Goal: Task Accomplishment & Management: Use online tool/utility

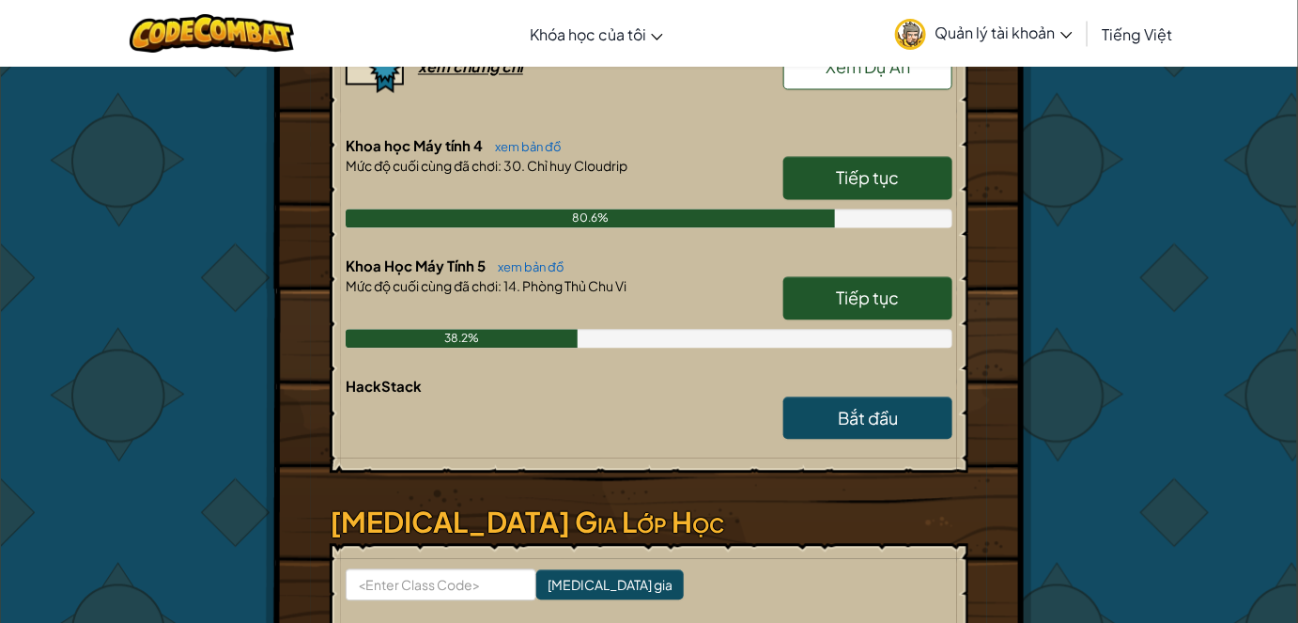
scroll to position [1023, 0]
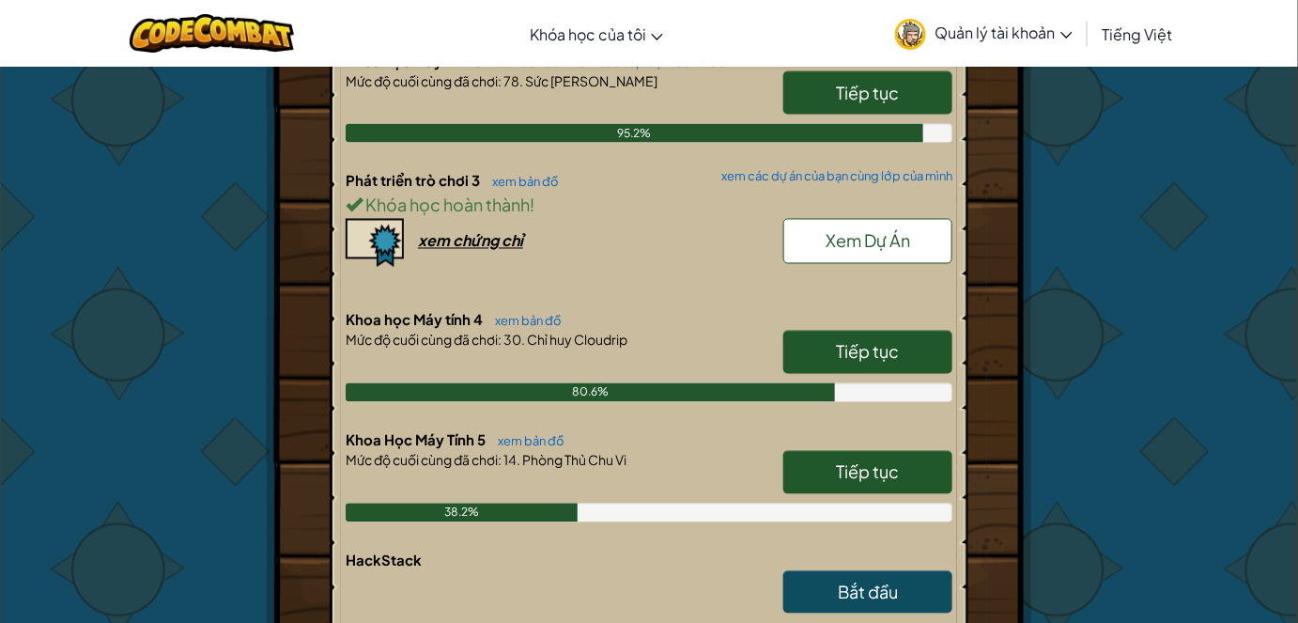
drag, startPoint x: 821, startPoint y: 467, endPoint x: 928, endPoint y: 445, distance: 109.2
click at [821, 467] on link "Tiếp tục" at bounding box center [867, 472] width 169 height 43
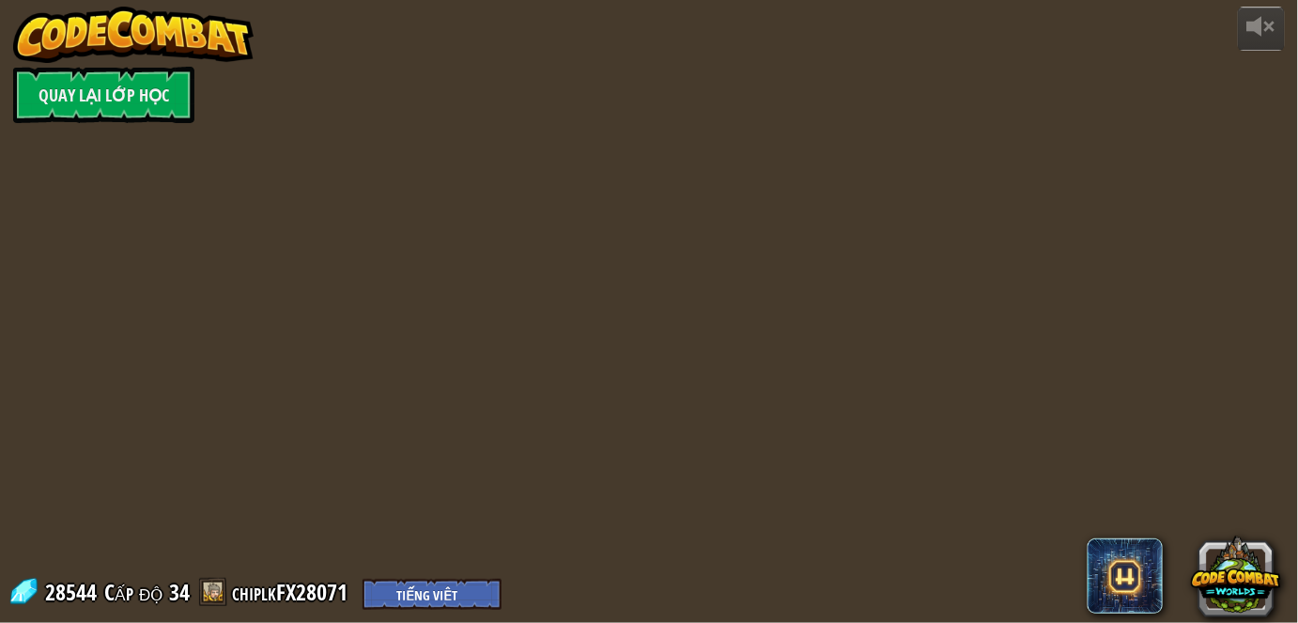
select select "vi"
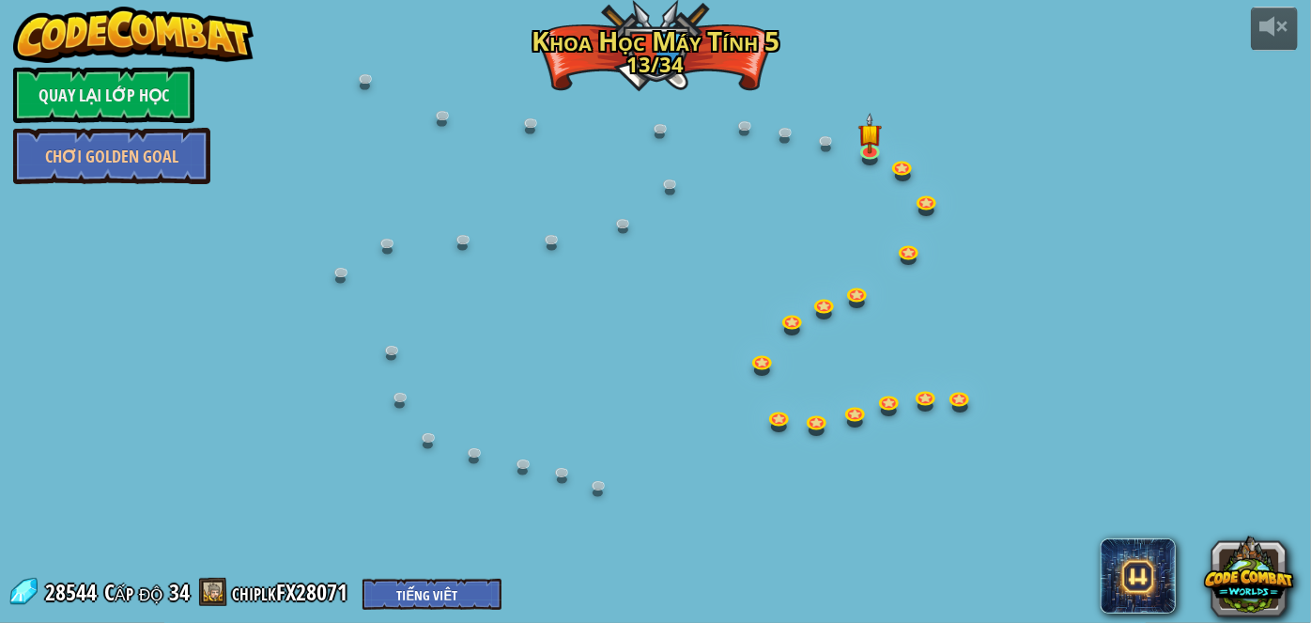
select select "vi"
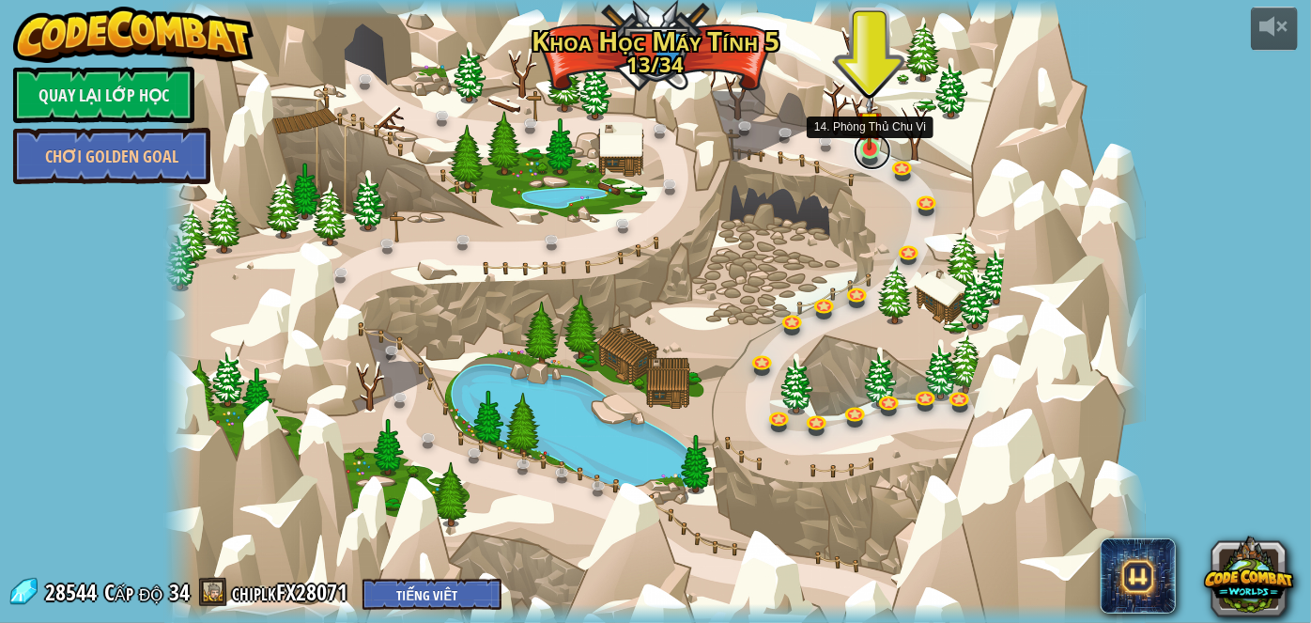
click at [856, 148] on link at bounding box center [872, 151] width 38 height 38
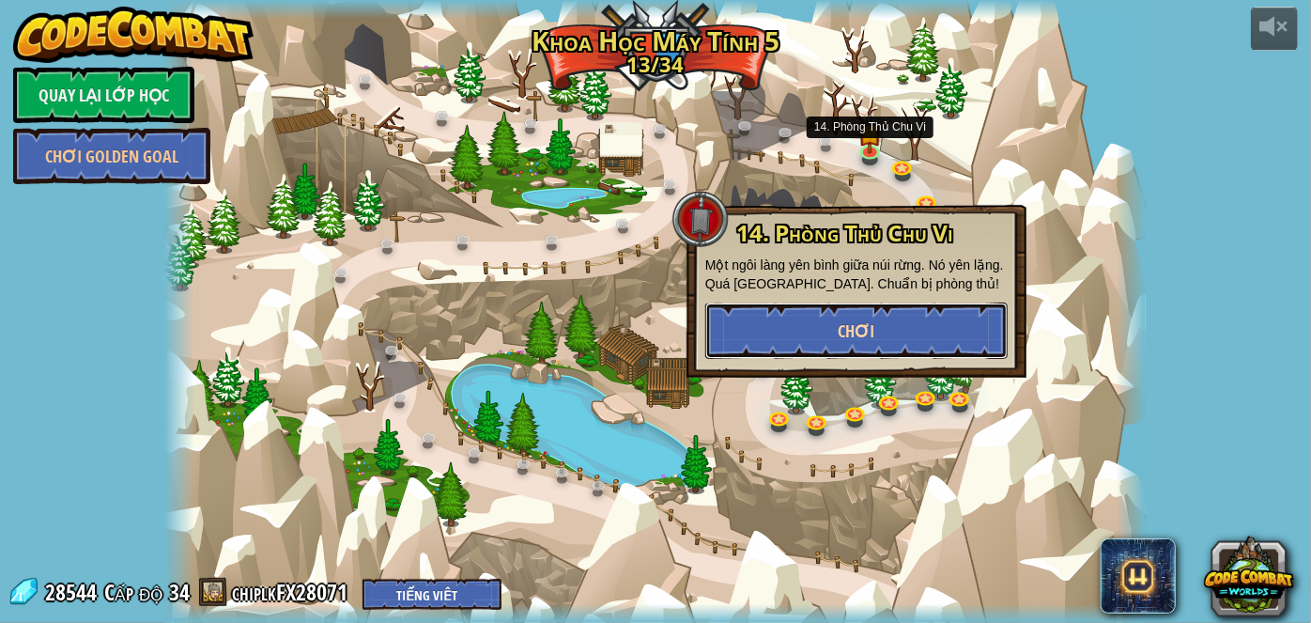
click at [843, 342] on span "Chơi" at bounding box center [856, 330] width 37 height 23
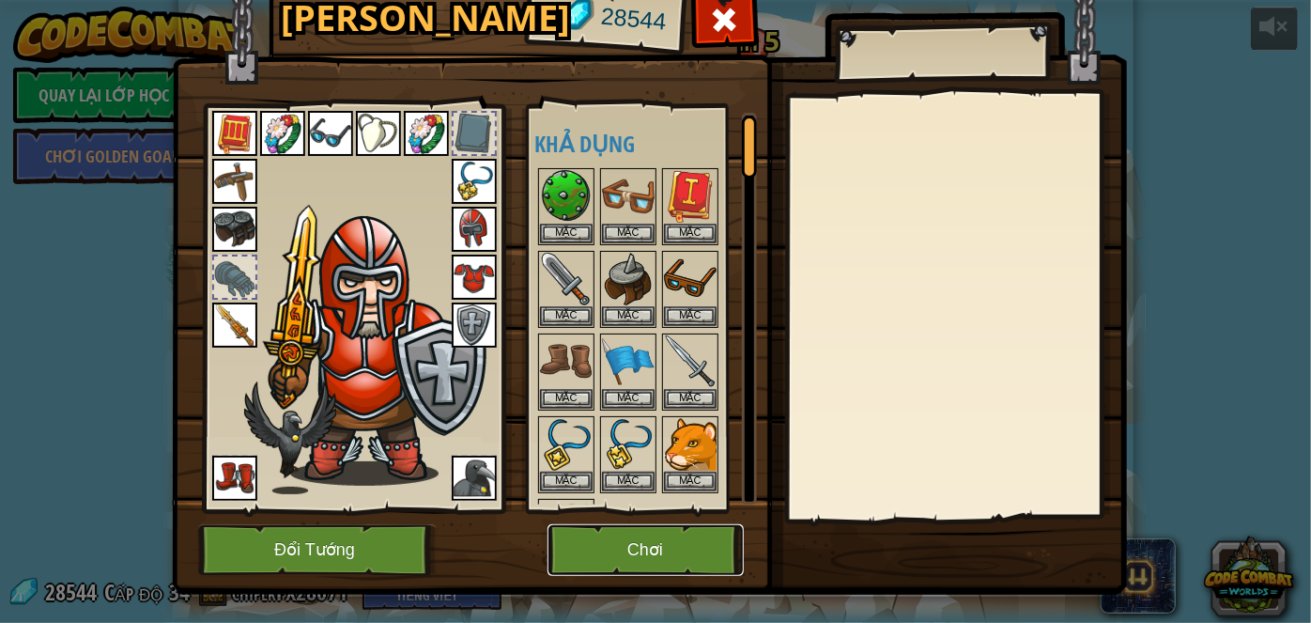
click at [671, 533] on button "Chơi" at bounding box center [645, 550] width 196 height 52
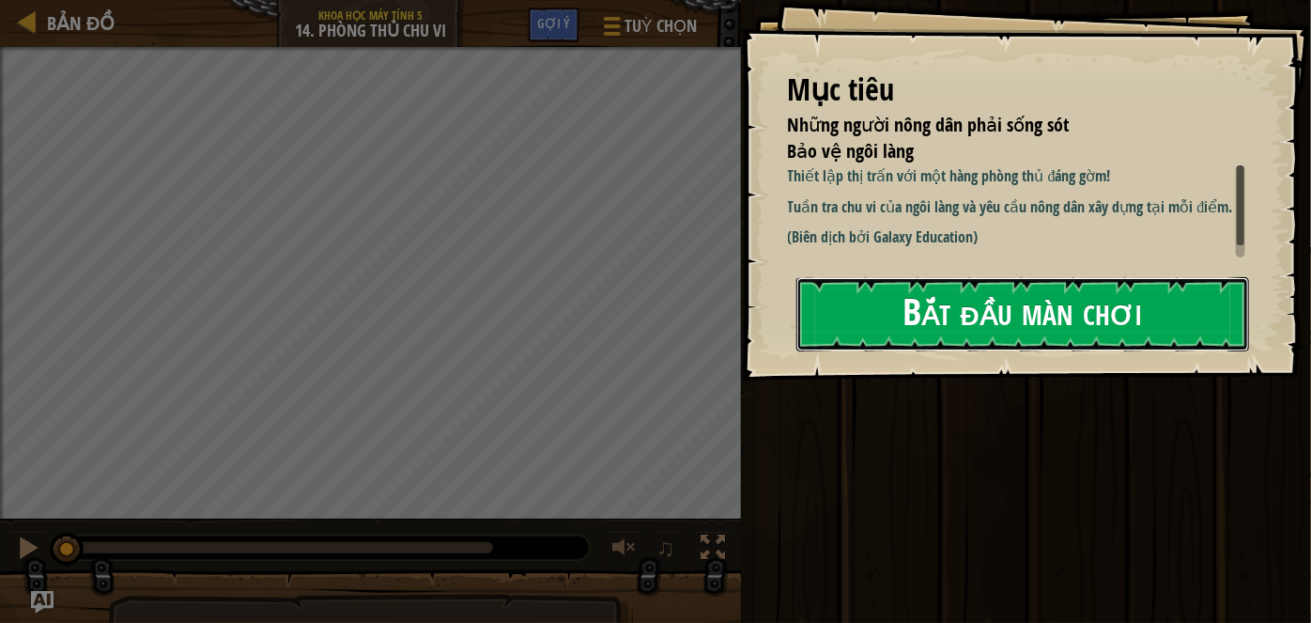
click at [1017, 309] on button "Bắt đầu màn chơi" at bounding box center [1022, 314] width 453 height 74
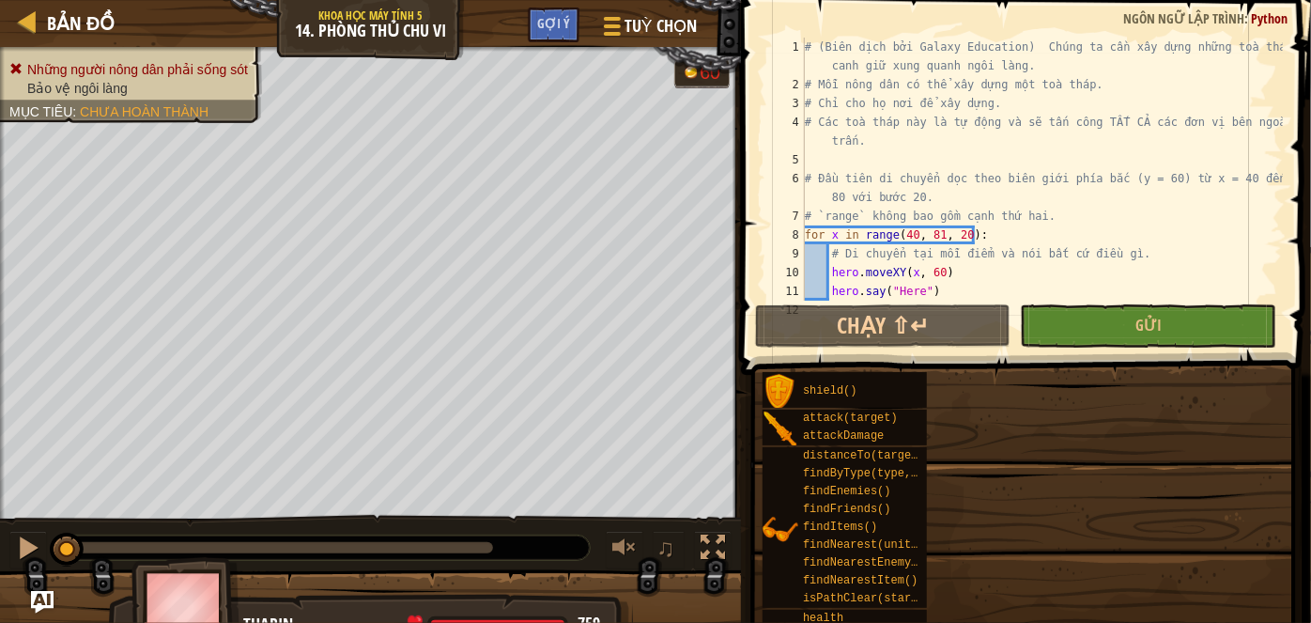
click at [1012, 308] on div "Mục tiêu Những người nông dân phải sống sót Bảo vệ ngôi làng Thiết lập thị trấn…" at bounding box center [655, 311] width 1311 height 623
click at [1012, 308] on div "Chạy ⇧↵ Gửi [PERSON_NAME]" at bounding box center [1020, 325] width 531 height 43
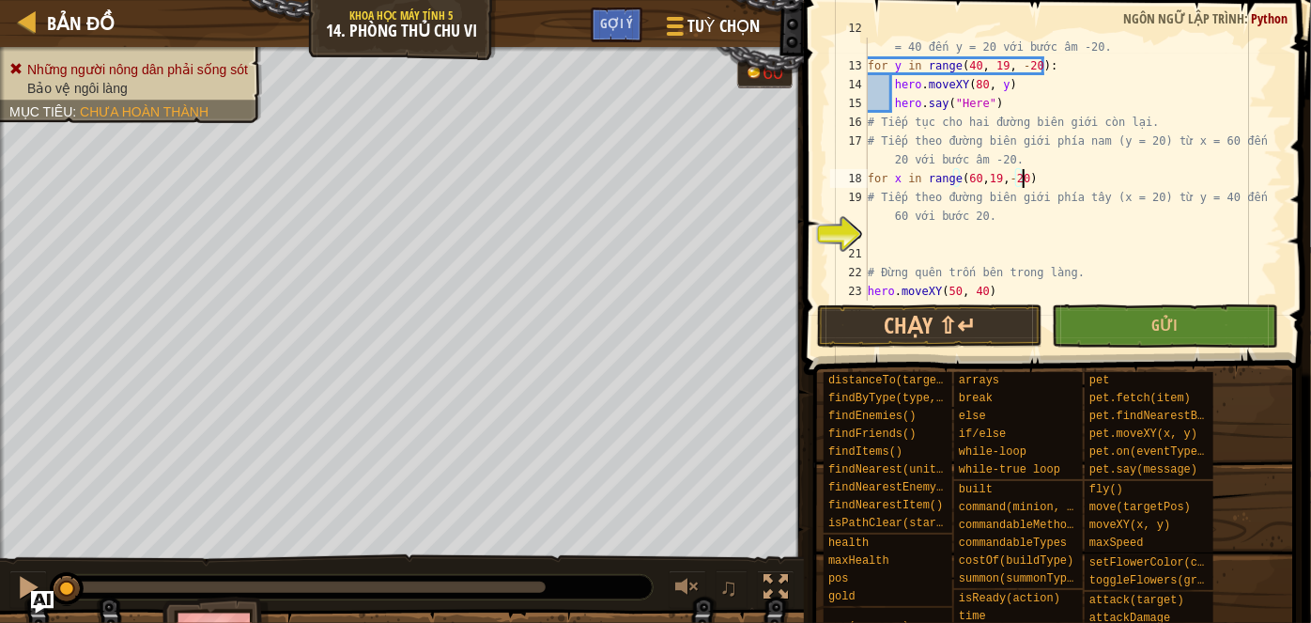
scroll to position [8, 11]
type textarea "for x in range(60,19,-20):"
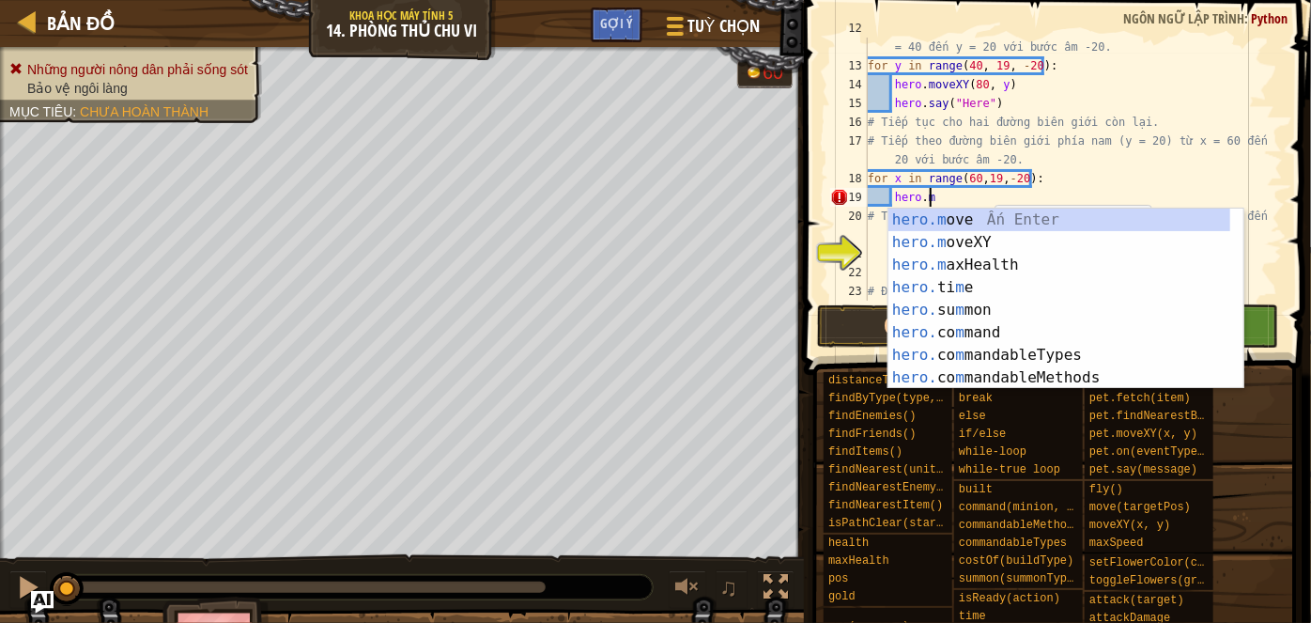
scroll to position [8, 4]
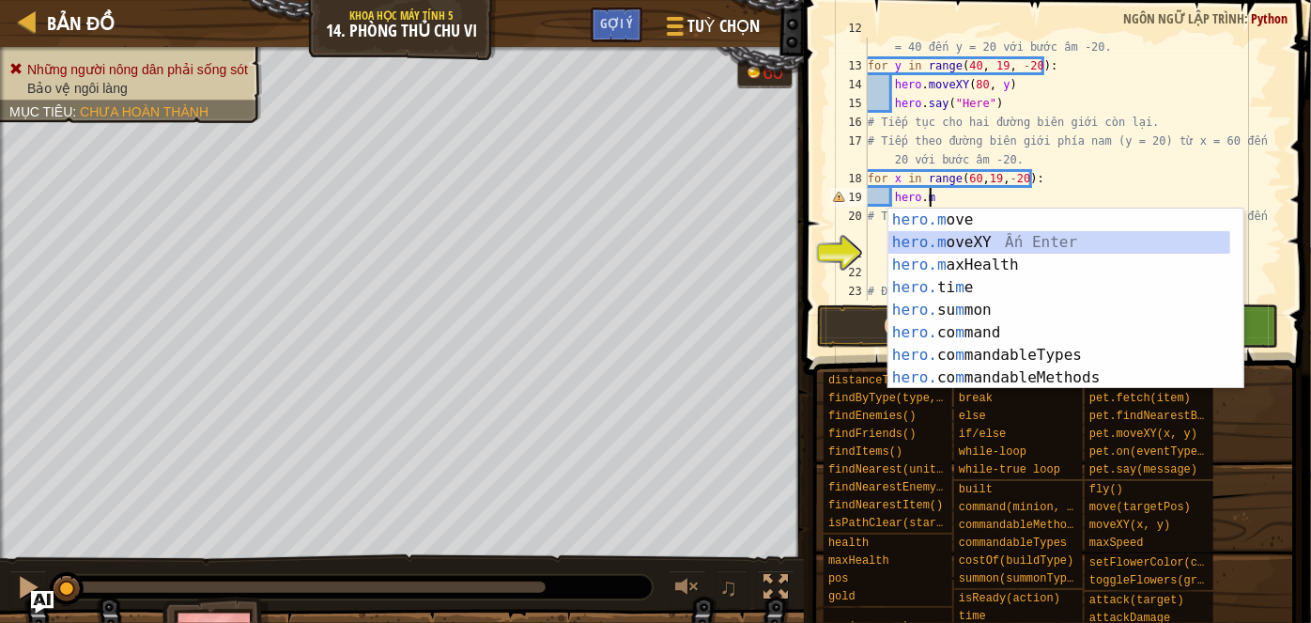
click at [1029, 247] on div "hero.m ove Ấn Enter hero.m oveXY Ấn Enter hero.m axHealth Ấn Enter hero. ti m e…" at bounding box center [1059, 320] width 343 height 225
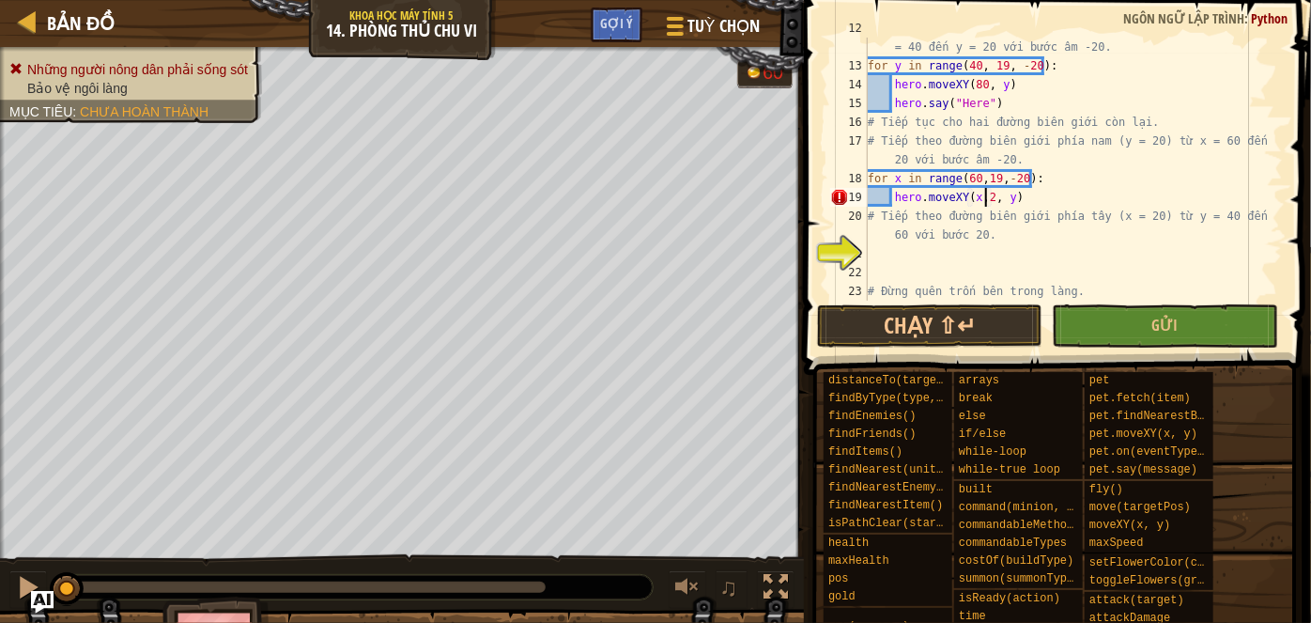
scroll to position [8, 9]
drag, startPoint x: 1012, startPoint y: 195, endPoint x: 996, endPoint y: 203, distance: 17.6
click at [996, 203] on div "# Tiếp theo di chuyển dọc theo biên giới phía đông (x = 80) từ y = 40 đến y = 2…" at bounding box center [1067, 178] width 406 height 319
type textarea "hero.moveXY(x,20)"
click at [1026, 203] on div "# Tiếp theo di chuyển dọc theo biên giới phía đông (x = 80) từ y = 40 đến y = 2…" at bounding box center [1067, 178] width 406 height 319
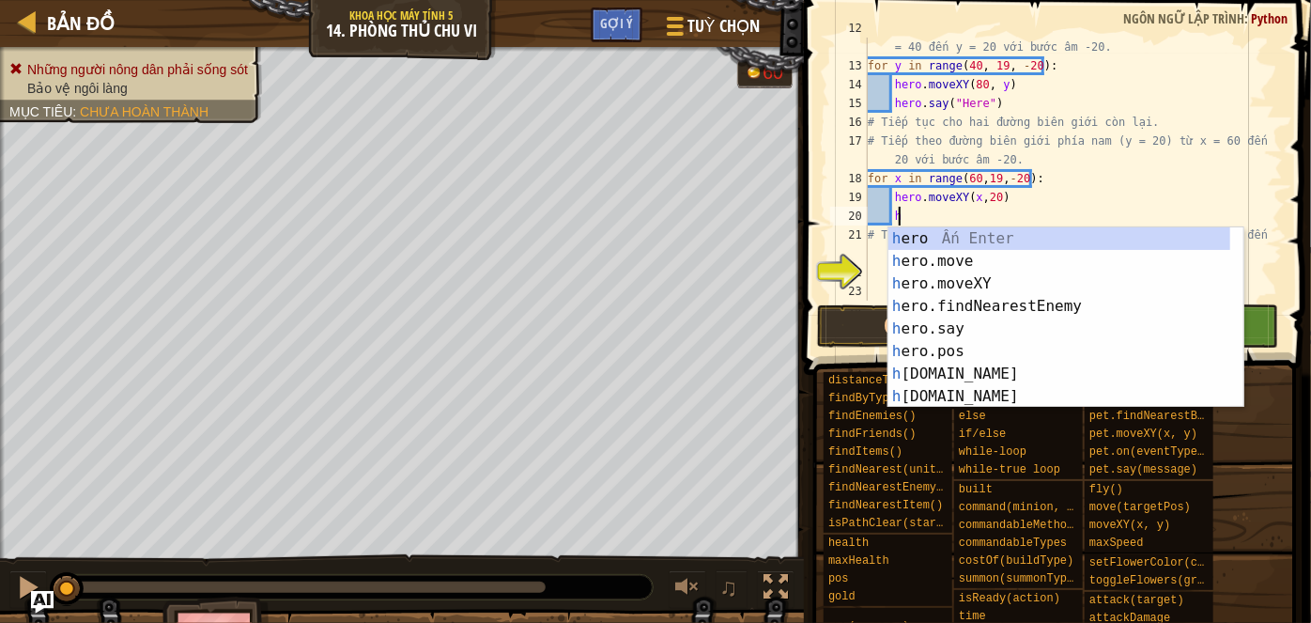
scroll to position [8, 2]
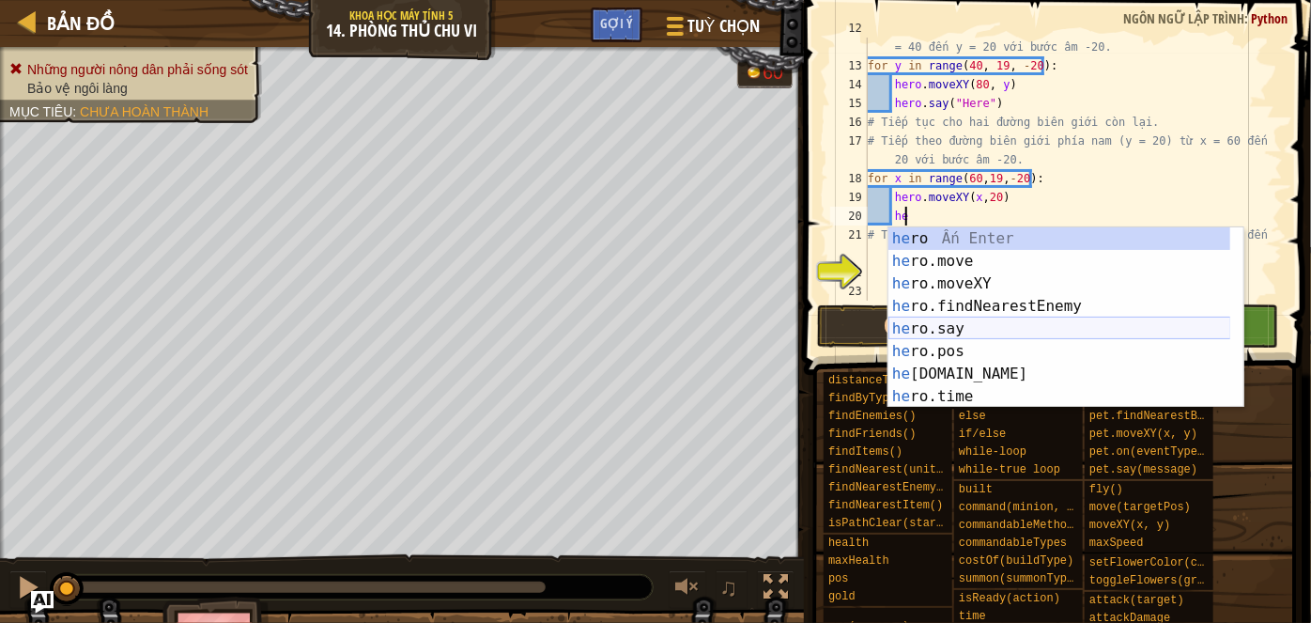
click at [996, 326] on div "he ro Ấn Enter he ro.move Ấn Enter he ro.moveXY Ấn Enter he ro.findNearestEnemy…" at bounding box center [1059, 339] width 343 height 225
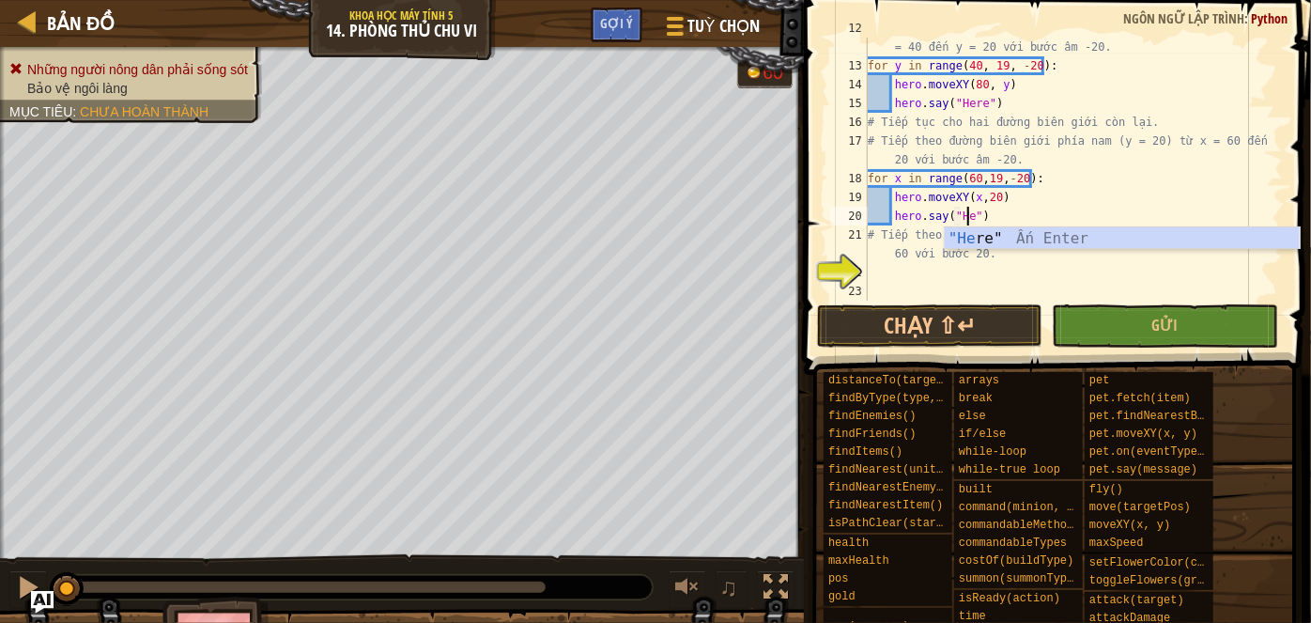
type textarea "hero.say("Hey")"
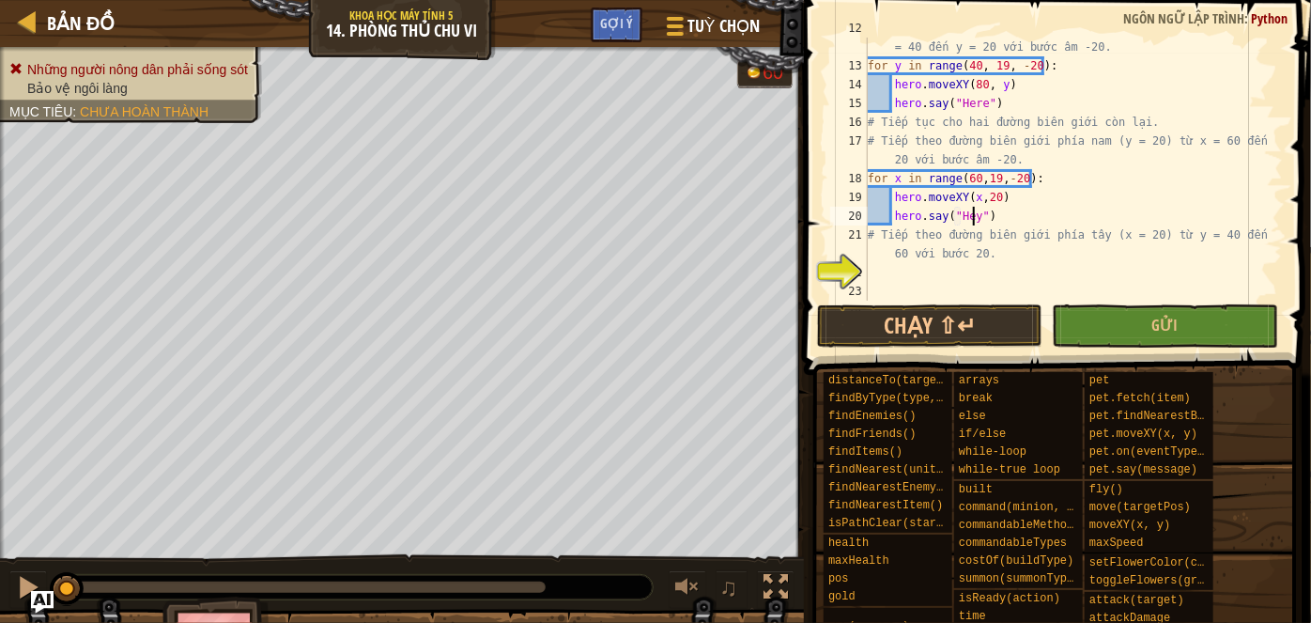
scroll to position [8, 8]
click at [918, 280] on div "# Tiếp theo di chuyển dọc theo biên giới phía đông (x = 80) từ y = 40 đến y = 2…" at bounding box center [1067, 178] width 406 height 319
click at [914, 277] on div "# Tiếp theo di chuyển dọc theo biên giới phía đông (x = 80) từ y = 40 đến y = 2…" at bounding box center [1067, 178] width 406 height 319
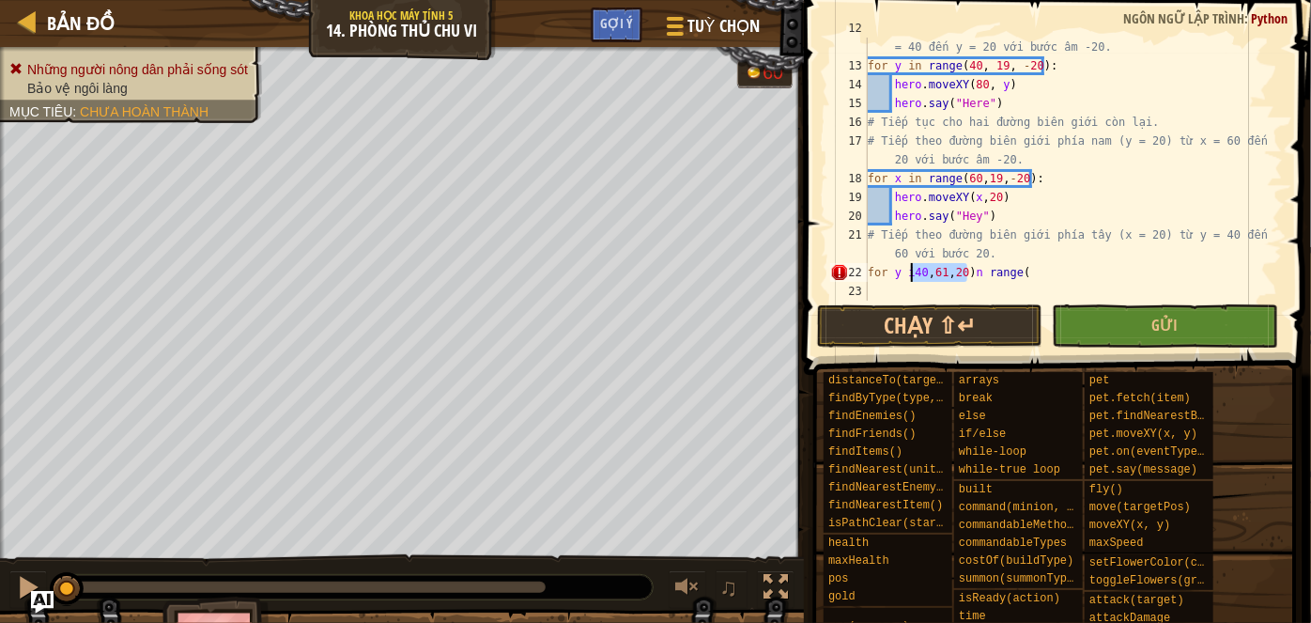
drag, startPoint x: 966, startPoint y: 273, endPoint x: 912, endPoint y: 270, distance: 54.5
click at [912, 270] on div "# Tiếp theo di chuyển dọc theo biên giới phía đông (x = 80) từ y = 40 đến y = 2…" at bounding box center [1067, 178] width 406 height 319
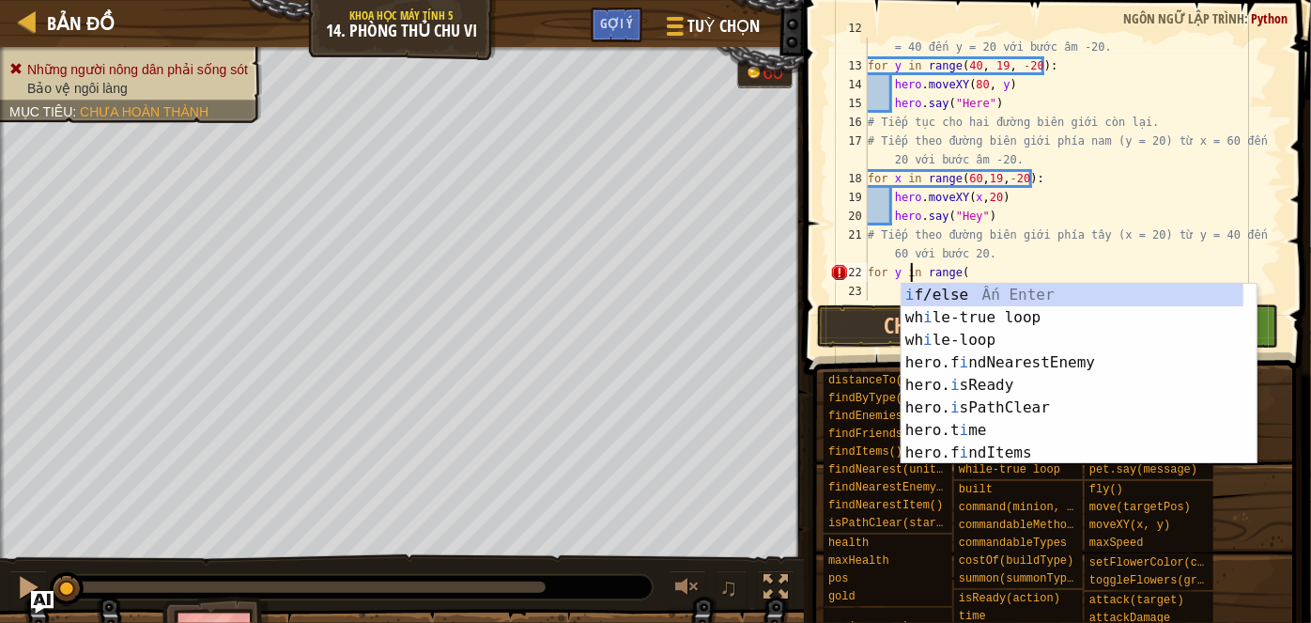
scroll to position [8, 7]
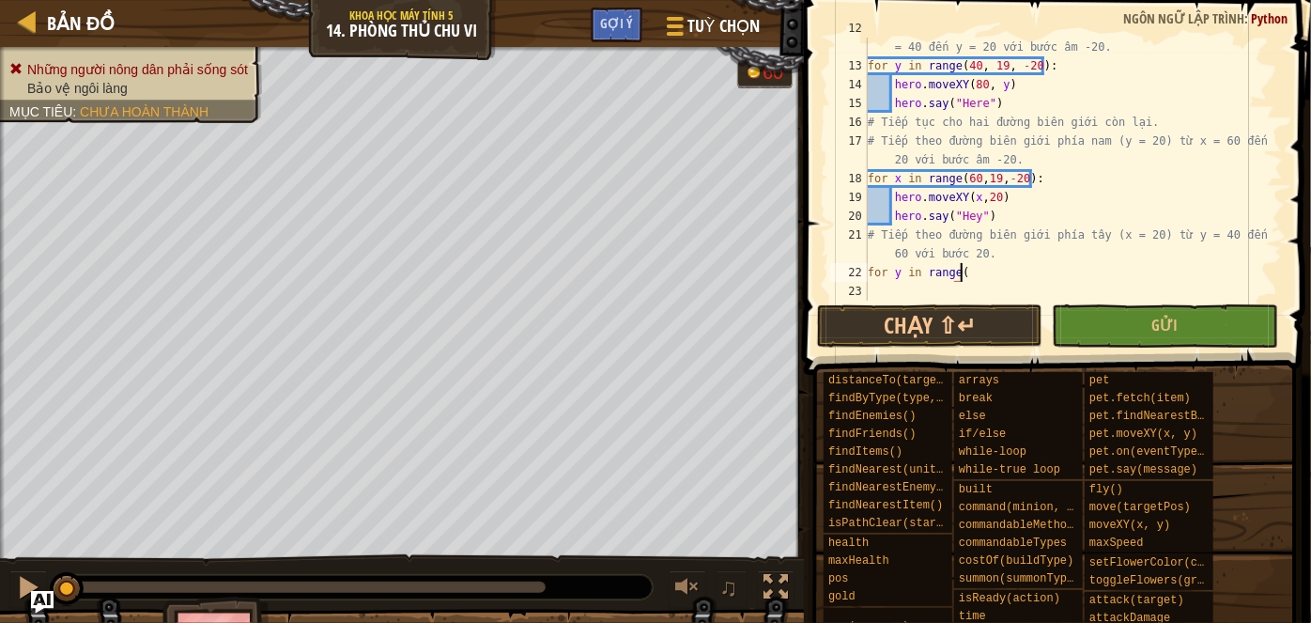
click at [1030, 268] on div "# Tiếp theo di chuyển dọc theo biên giới phía đông (x = 80) từ y = 40 đến y = 2…" at bounding box center [1067, 178] width 406 height 319
paste textarea "40,61,20)"
type textarea "for y in range(40,61,20):"
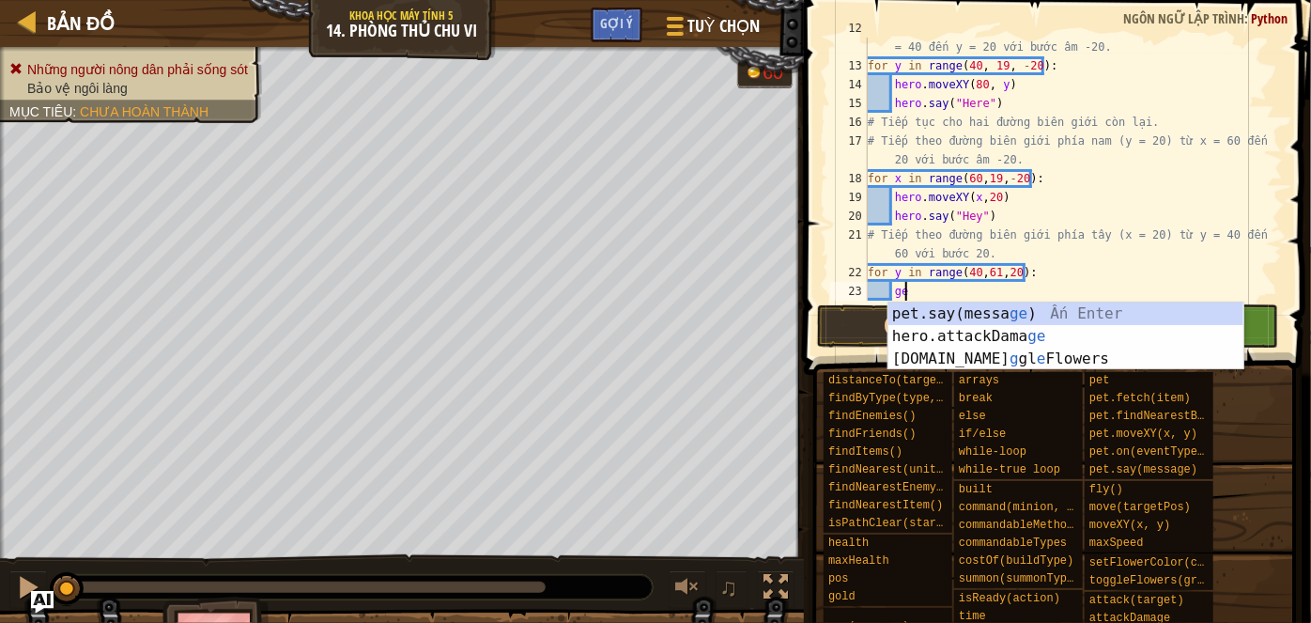
type textarea "g"
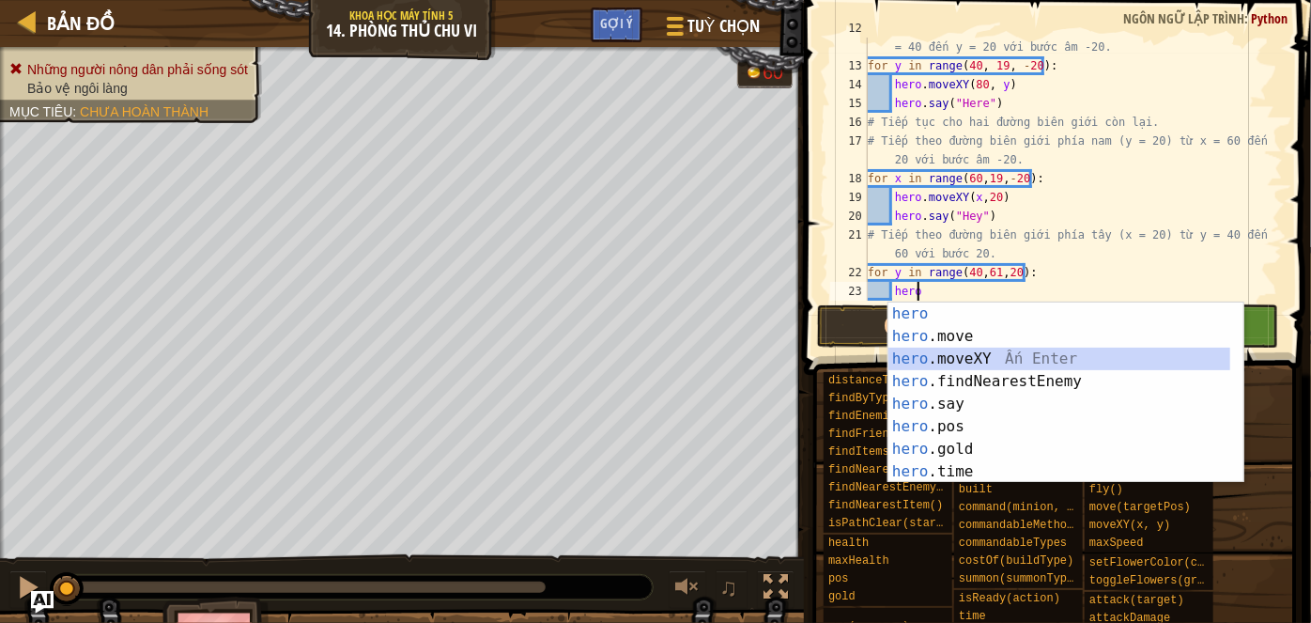
click at [993, 357] on div "hero Ấn Enter hero .move Ấn Enter hero .moveXY Ấn Enter hero .findNearestEnemy …" at bounding box center [1059, 414] width 343 height 225
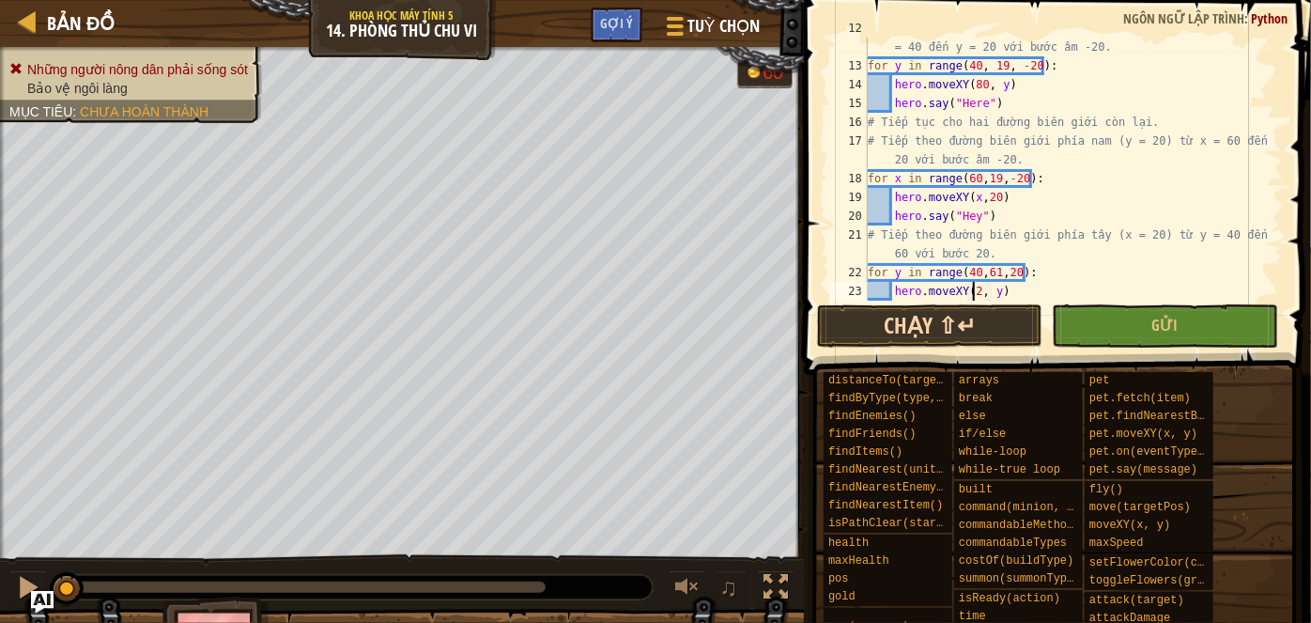
type textarea "hero.moveXY(20, y)"
click at [1011, 293] on div "# Tiếp theo di chuyển dọc theo biên giới phía đông (x = 80) từ y = 40 đến y = 2…" at bounding box center [1067, 178] width 406 height 319
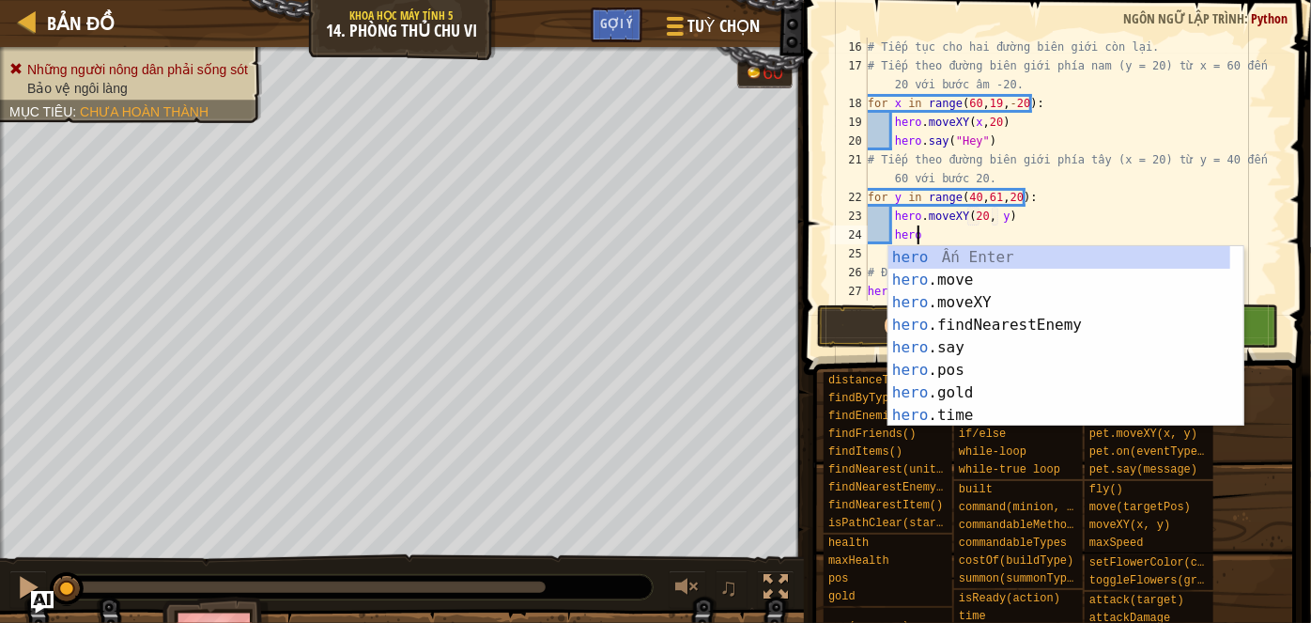
scroll to position [8, 2]
click at [1022, 349] on div "hero Ấn Enter hero .move Ấn Enter hero .moveXY Ấn Enter hero .findNearestEnemy …" at bounding box center [1059, 358] width 343 height 225
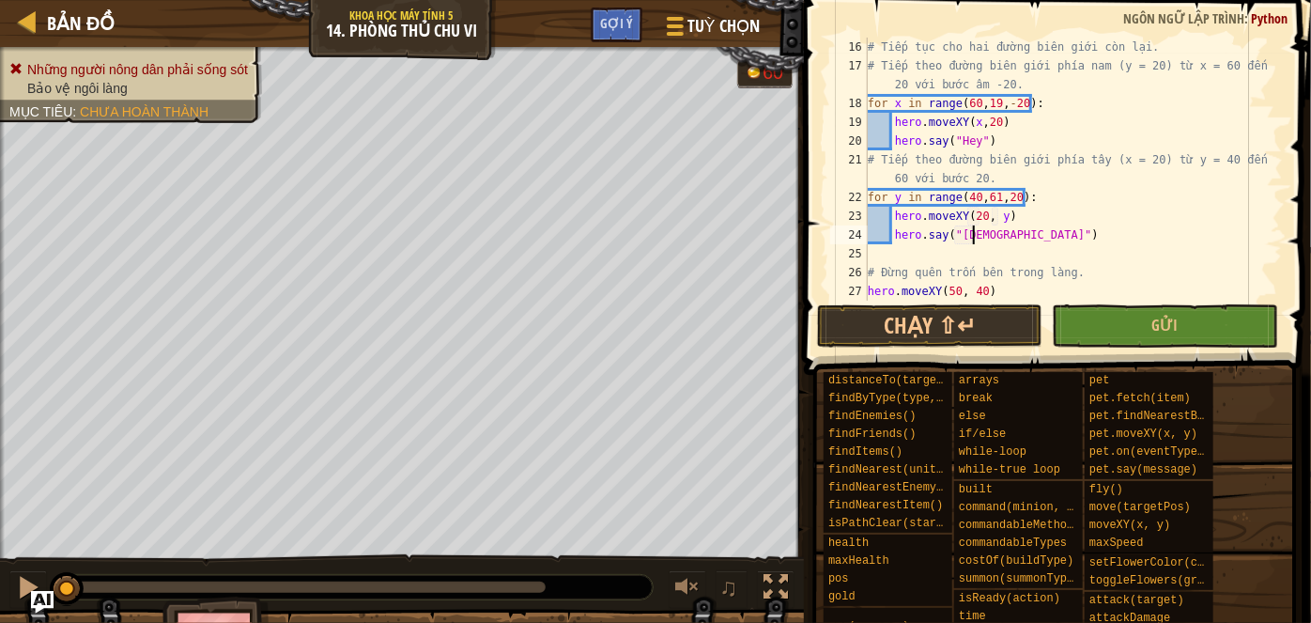
scroll to position [8, 8]
type textarea "hero.say("This")"
click at [977, 332] on button "Chạy ⇧↵" at bounding box center [929, 325] width 225 height 43
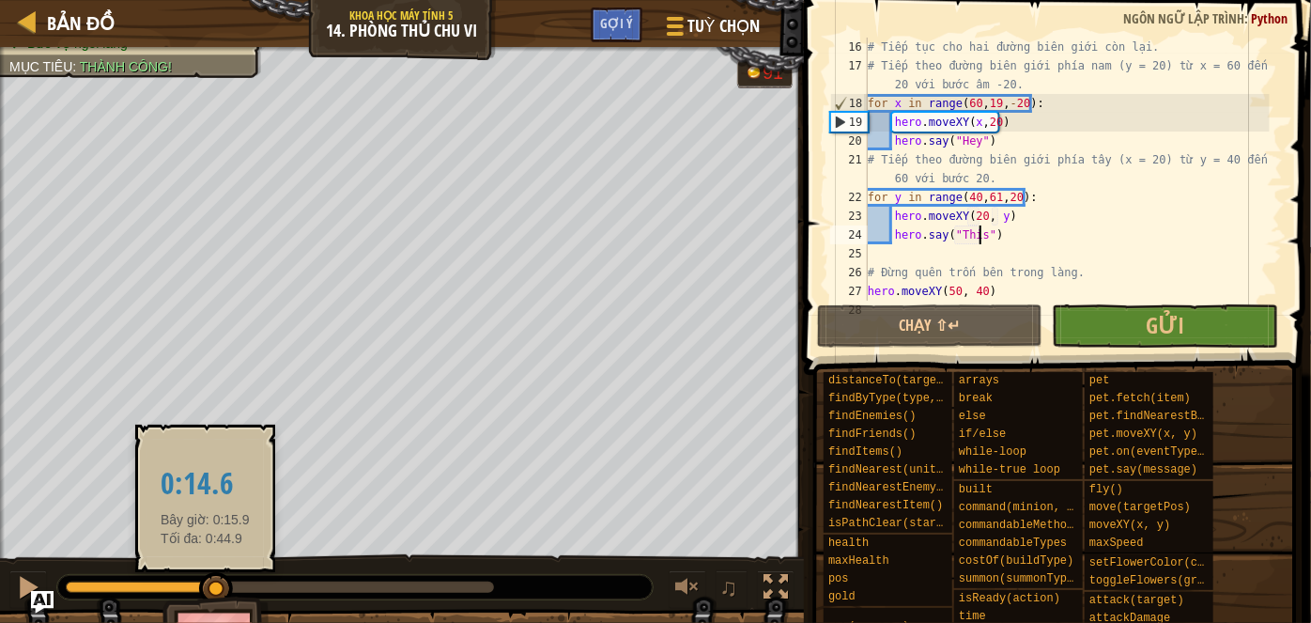
drag, startPoint x: 192, startPoint y: 590, endPoint x: 205, endPoint y: 589, distance: 12.2
click at [205, 589] on div at bounding box center [216, 589] width 34 height 34
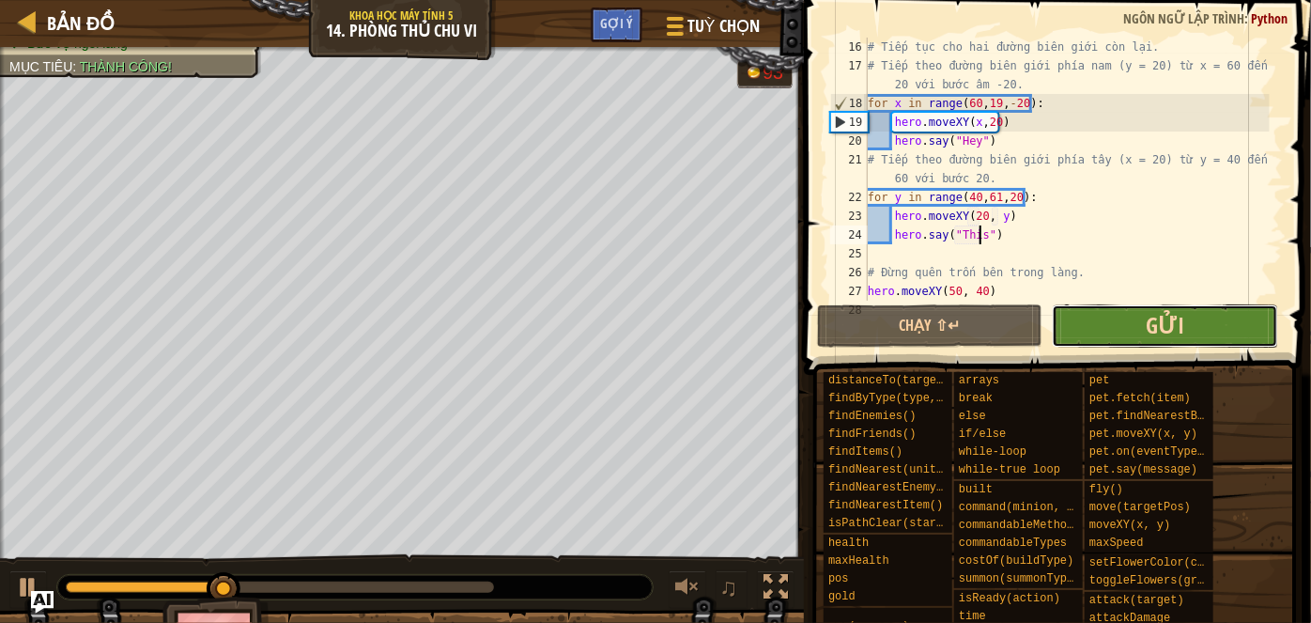
click at [1164, 315] on span "Gửi" at bounding box center [1164, 325] width 38 height 30
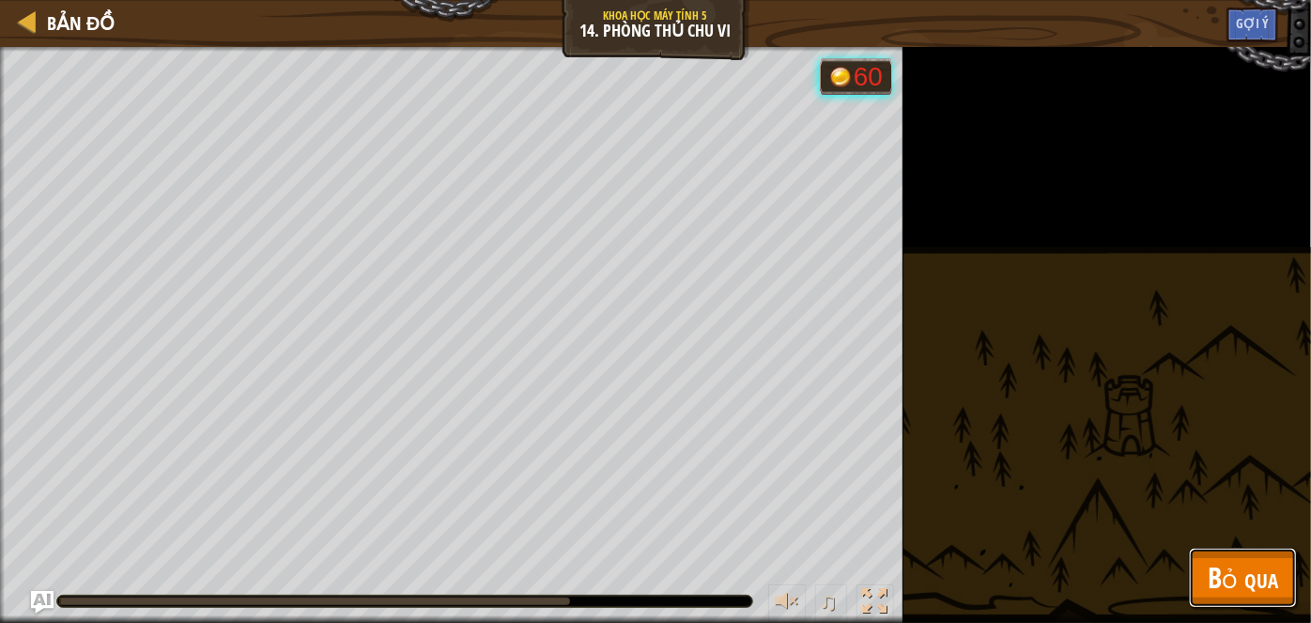
click at [1244, 570] on span "Bỏ qua" at bounding box center [1242, 577] width 70 height 38
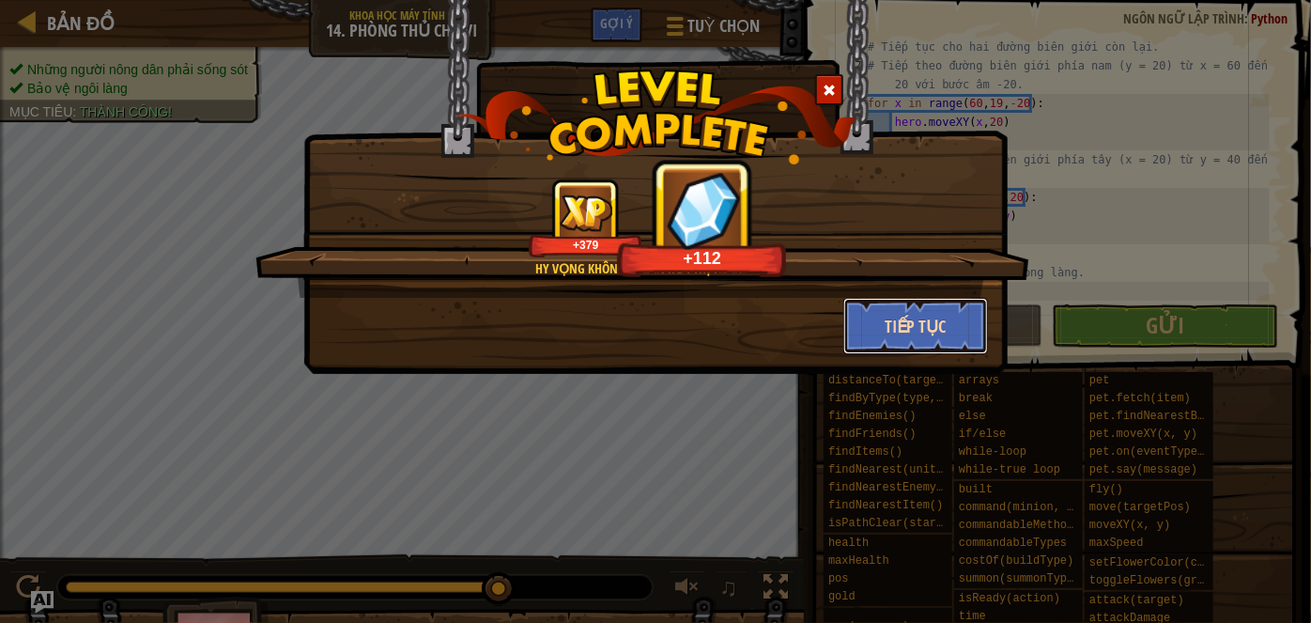
click at [871, 327] on button "Tiếp tục" at bounding box center [916, 326] width 146 height 56
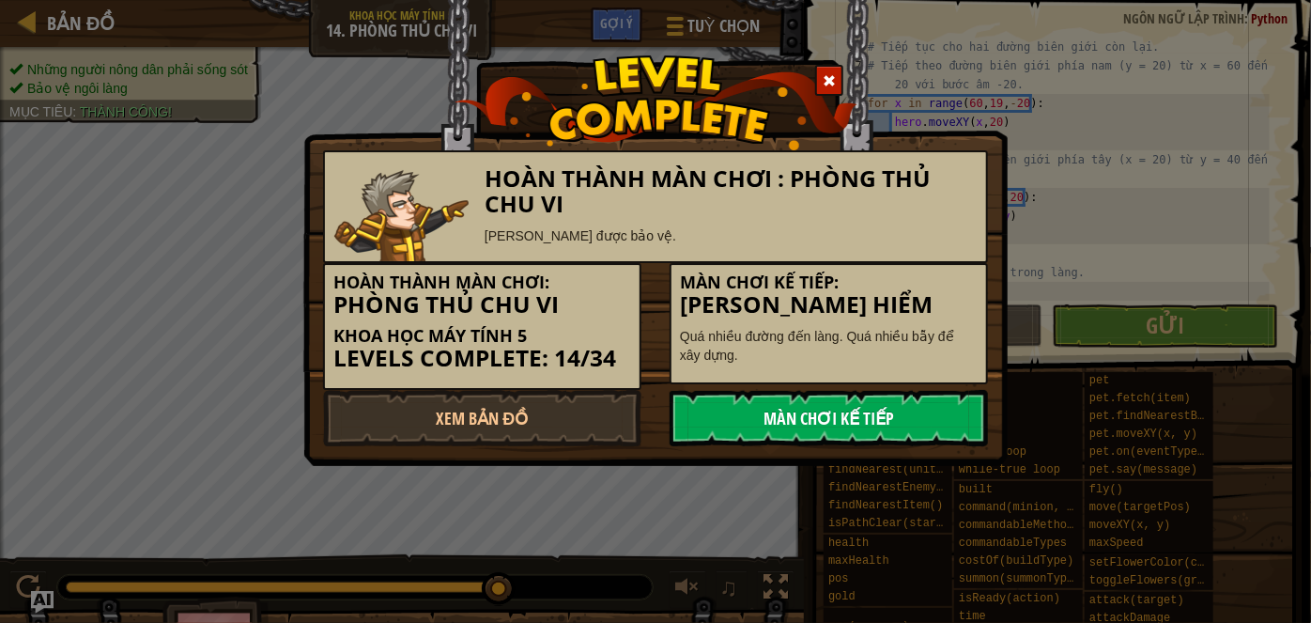
click at [776, 411] on link "Màn chơi kế tiếp" at bounding box center [828, 418] width 318 height 56
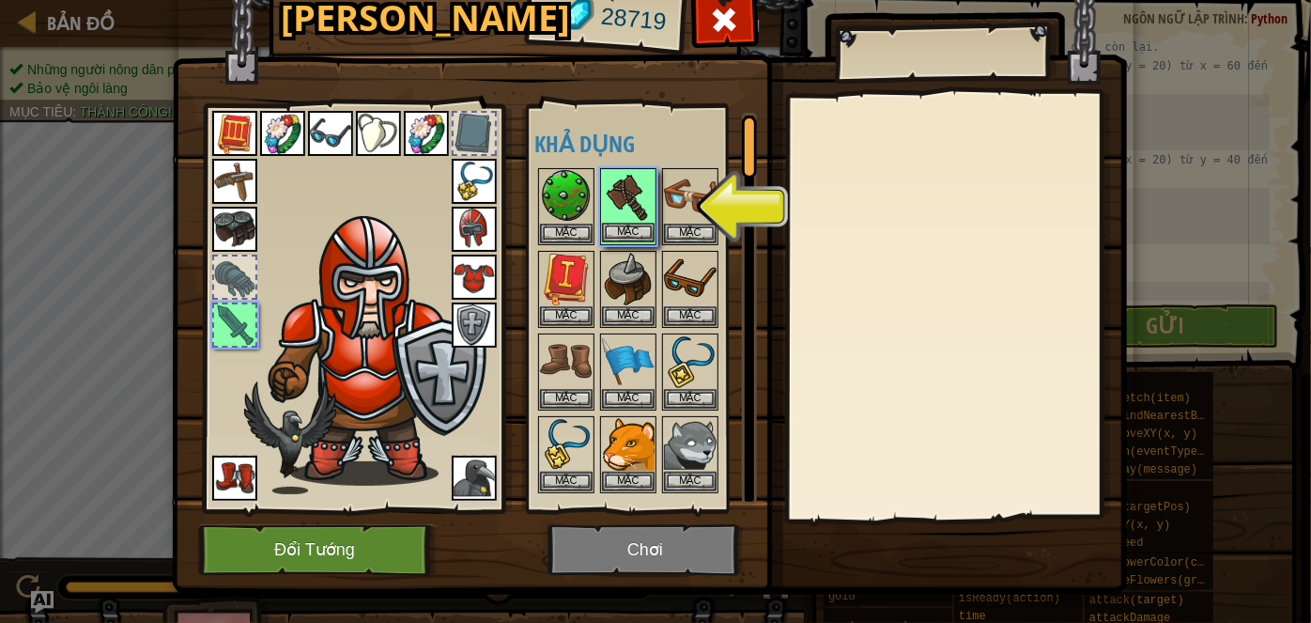
click at [619, 208] on img at bounding box center [628, 196] width 53 height 53
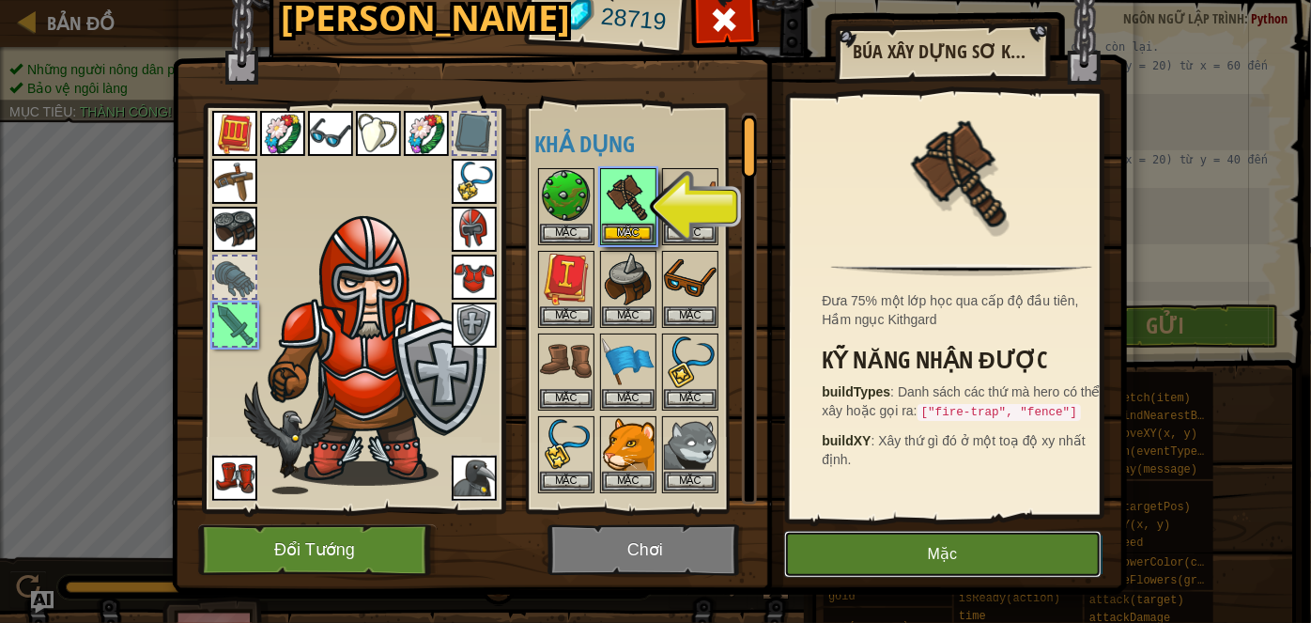
click at [847, 557] on button "Mặc" at bounding box center [942, 553] width 317 height 47
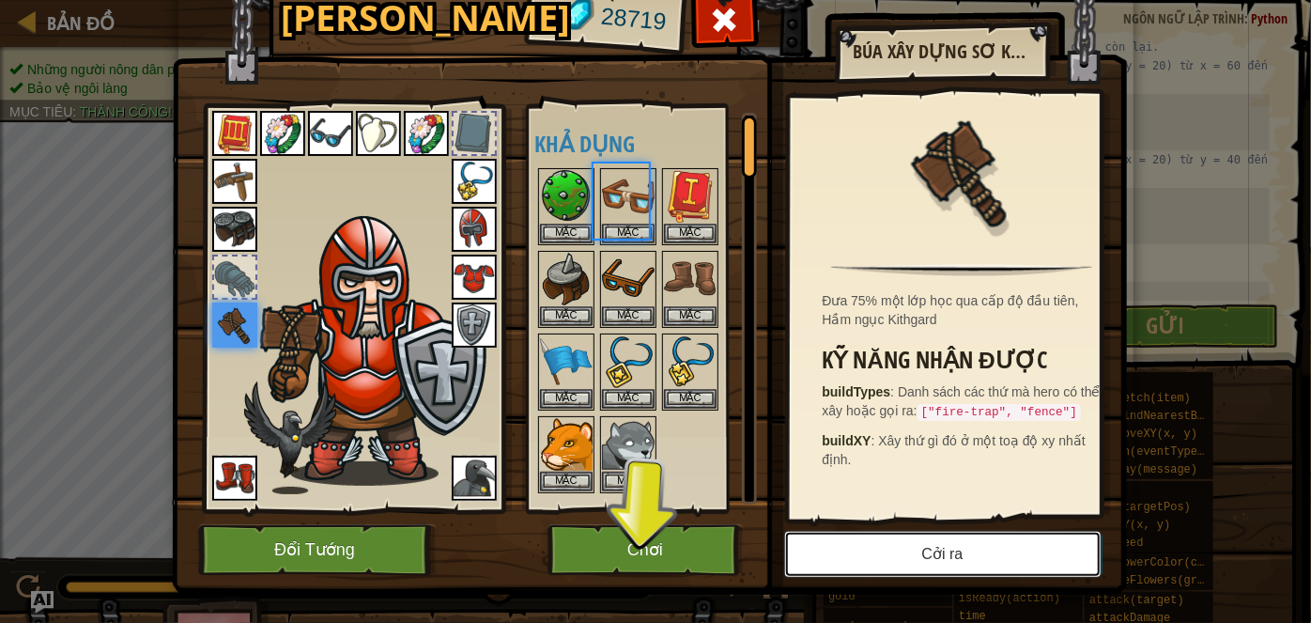
click at [838, 561] on button "Cởi ra" at bounding box center [942, 553] width 317 height 47
click at [0, 0] on button "Mặc" at bounding box center [0, 0] width 0 height 0
click at [838, 561] on button "Cởi ra" at bounding box center [942, 553] width 317 height 47
click at [0, 0] on button "Mặc" at bounding box center [0, 0] width 0 height 0
click at [838, 561] on button "Cởi ra" at bounding box center [942, 553] width 317 height 47
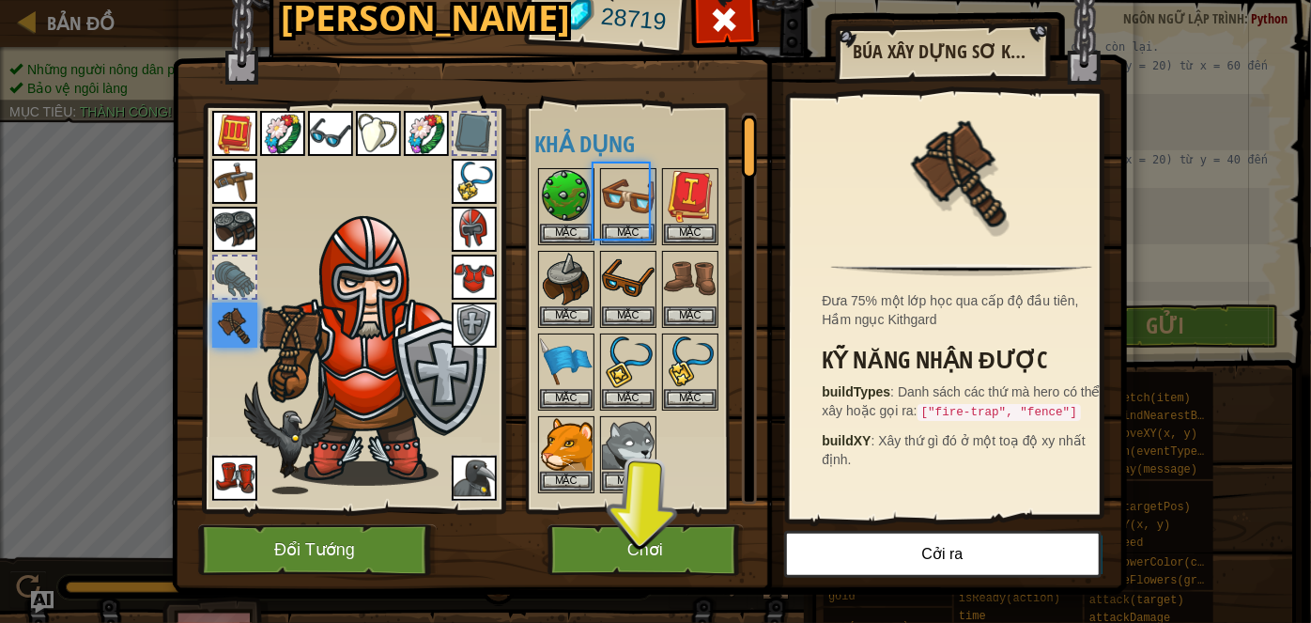
click at [712, 554] on img at bounding box center [649, 254] width 955 height 682
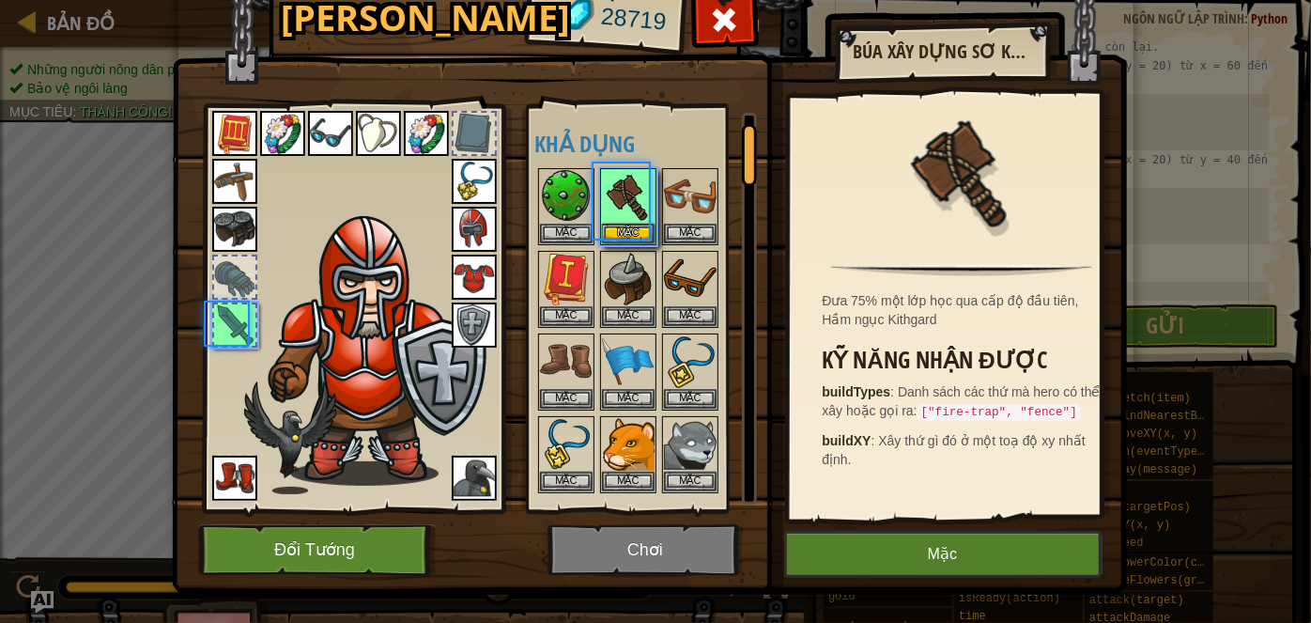
click at [710, 555] on img at bounding box center [649, 254] width 955 height 682
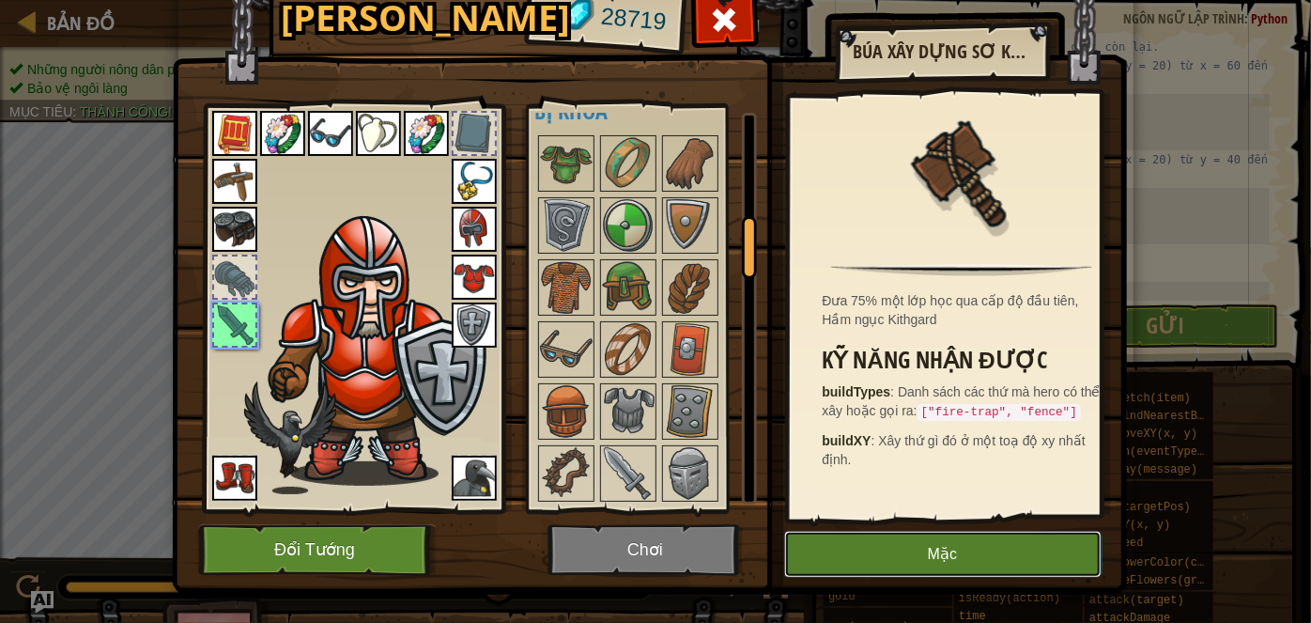
click at [816, 559] on button "Mặc" at bounding box center [942, 553] width 317 height 47
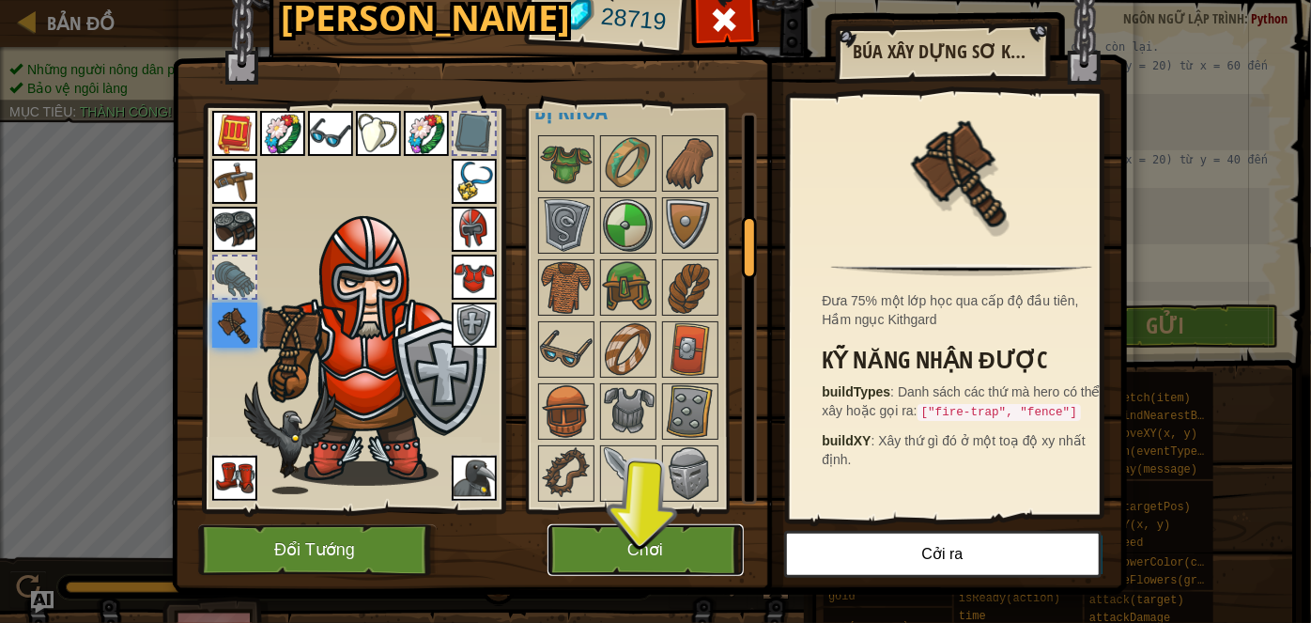
click at [620, 547] on button "Chơi" at bounding box center [645, 550] width 196 height 52
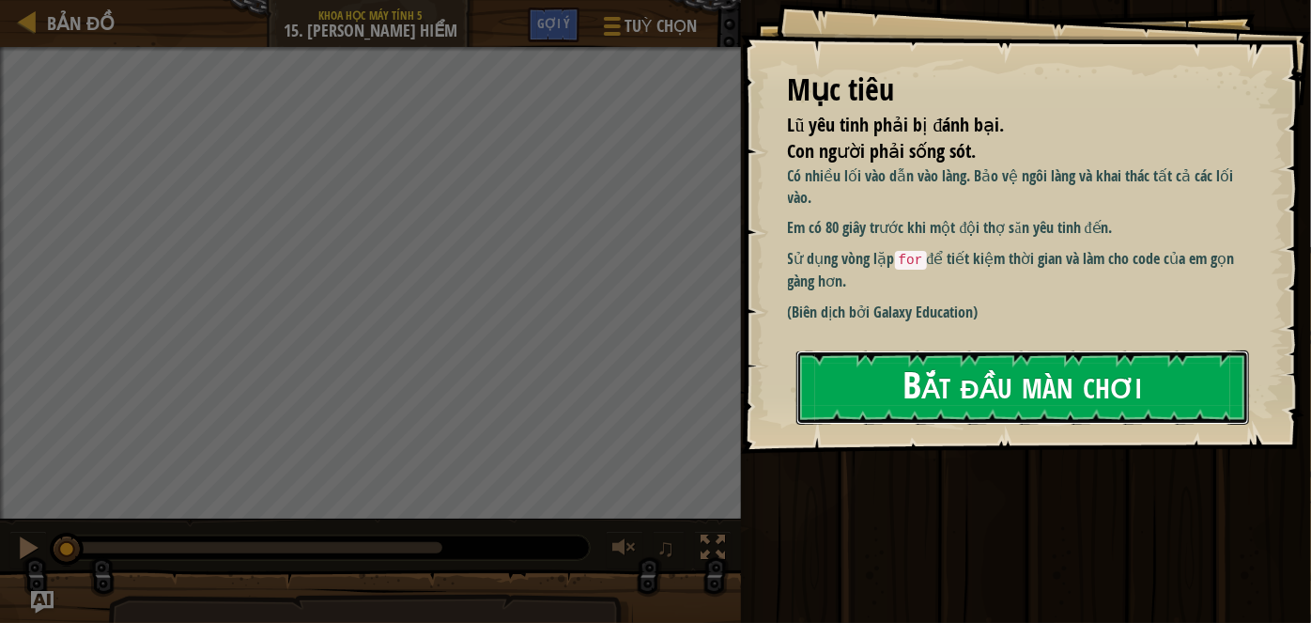
click at [896, 421] on button "Bắt đầu màn chơi" at bounding box center [1022, 387] width 453 height 74
click at [929, 399] on button "Bắt đầu màn chơi" at bounding box center [1022, 387] width 453 height 74
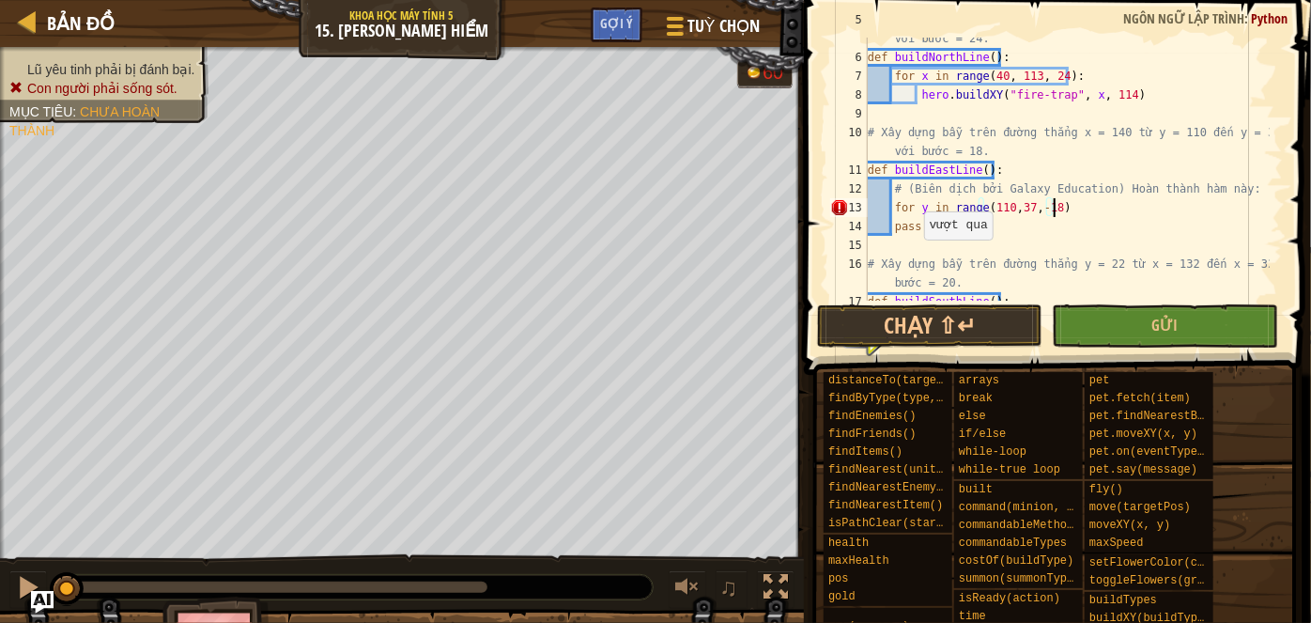
scroll to position [8, 14]
type textarea "for y in range(110,37,-18):"
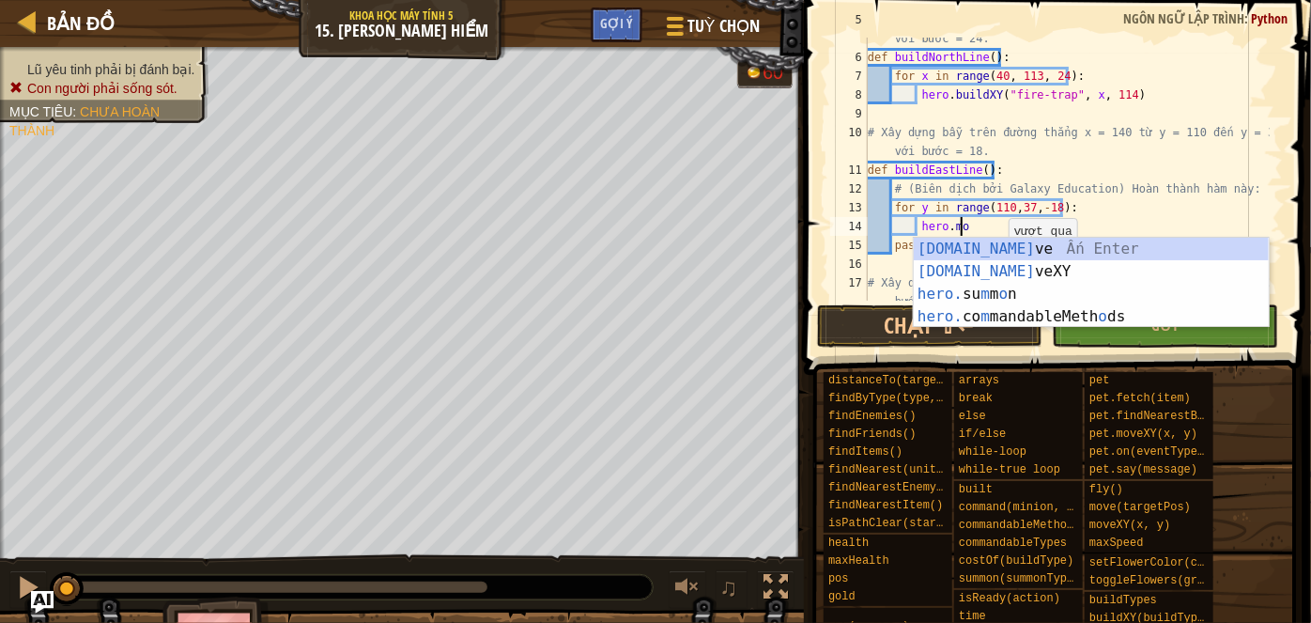
scroll to position [8, 7]
click at [993, 273] on div "[DOMAIN_NAME] ve Ấn Enter [DOMAIN_NAME] veXY Ấn Enter hero. su m m o n Ấn Enter…" at bounding box center [1092, 305] width 356 height 135
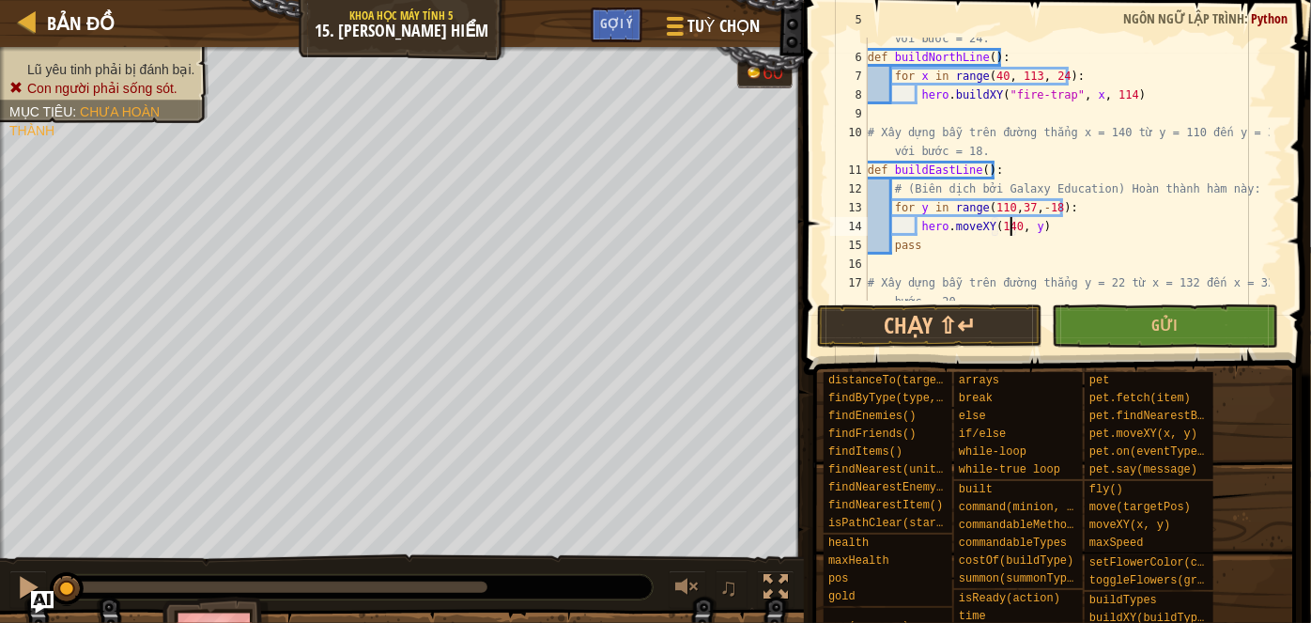
scroll to position [8, 12]
click at [1069, 223] on div "# Xây dựng bẫy trên đường thẳng y = 114 từ x = 40 đến x = 112 với bước = 24. de…" at bounding box center [1067, 179] width 406 height 338
click at [970, 223] on div "# Xây dựng bẫy trên đường thẳng y = 114 từ x = 40 đến x = 112 với bước = 24. de…" at bounding box center [1067, 179] width 406 height 338
drag, startPoint x: 975, startPoint y: 223, endPoint x: 948, endPoint y: 231, distance: 27.3
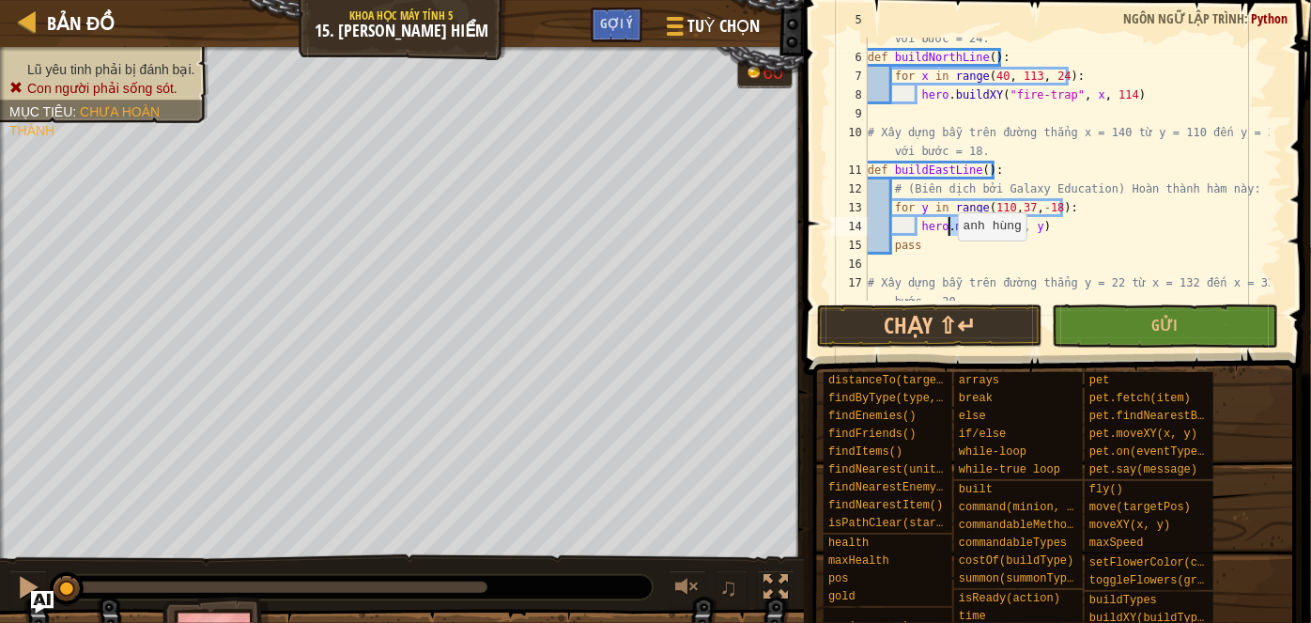
click at [948, 231] on div "# Xây dựng bẫy trên đường thẳng y = 114 từ x = 40 đến x = 112 với bước = 24. de…" at bounding box center [1067, 179] width 406 height 338
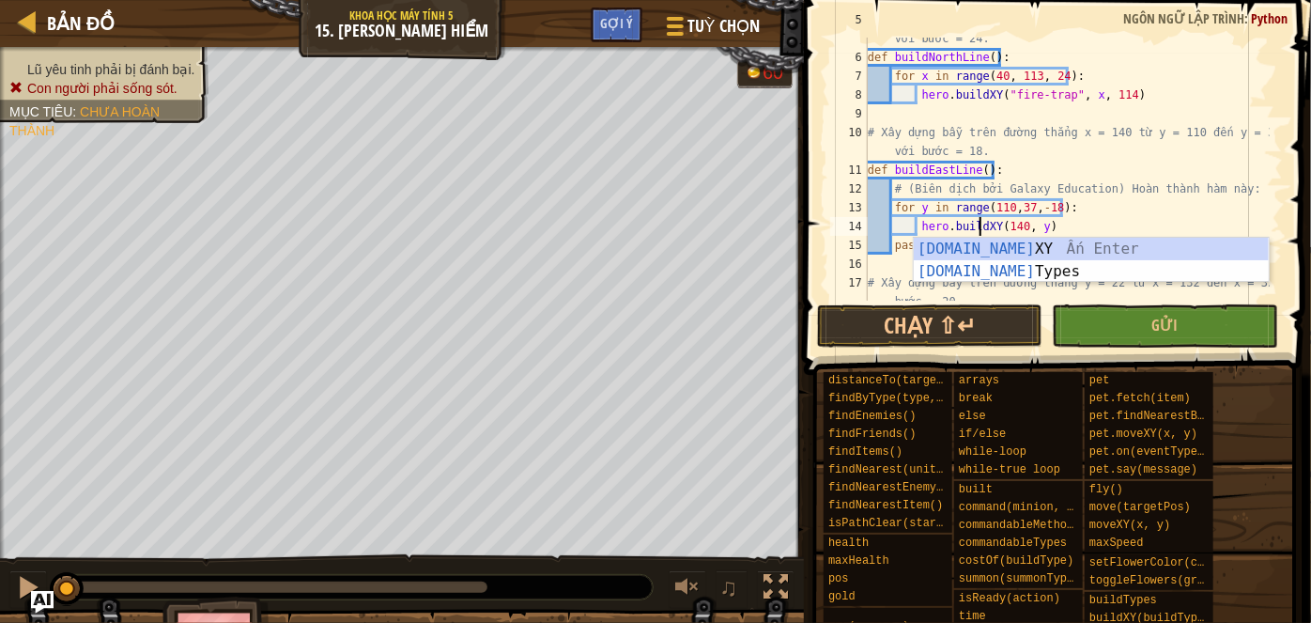
scroll to position [8, 8]
click at [1000, 226] on div "# Xây dựng bẫy trên đường thẳng y = 114 từ x = 40 đến x = 112 với bước = 24. de…" at bounding box center [1067, 179] width 406 height 338
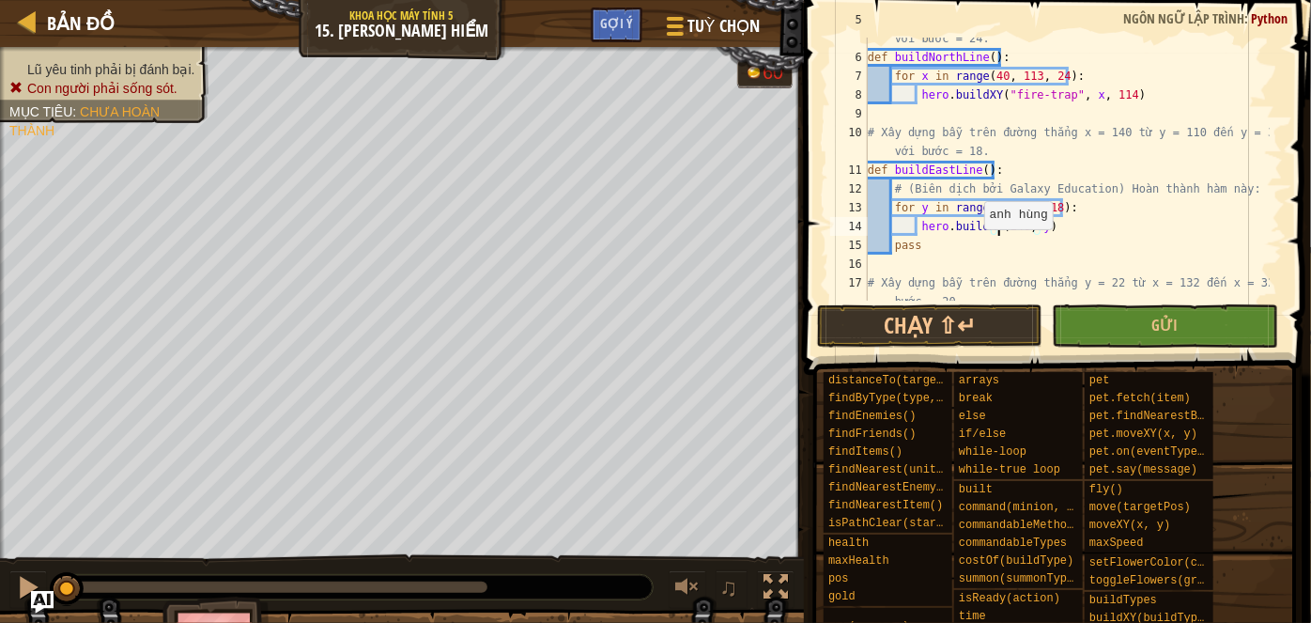
click at [976, 223] on div "# Xây dựng bẫy trên đường thẳng y = 114 từ x = 40 đến x = 112 với bước = 24. de…" at bounding box center [1067, 179] width 406 height 338
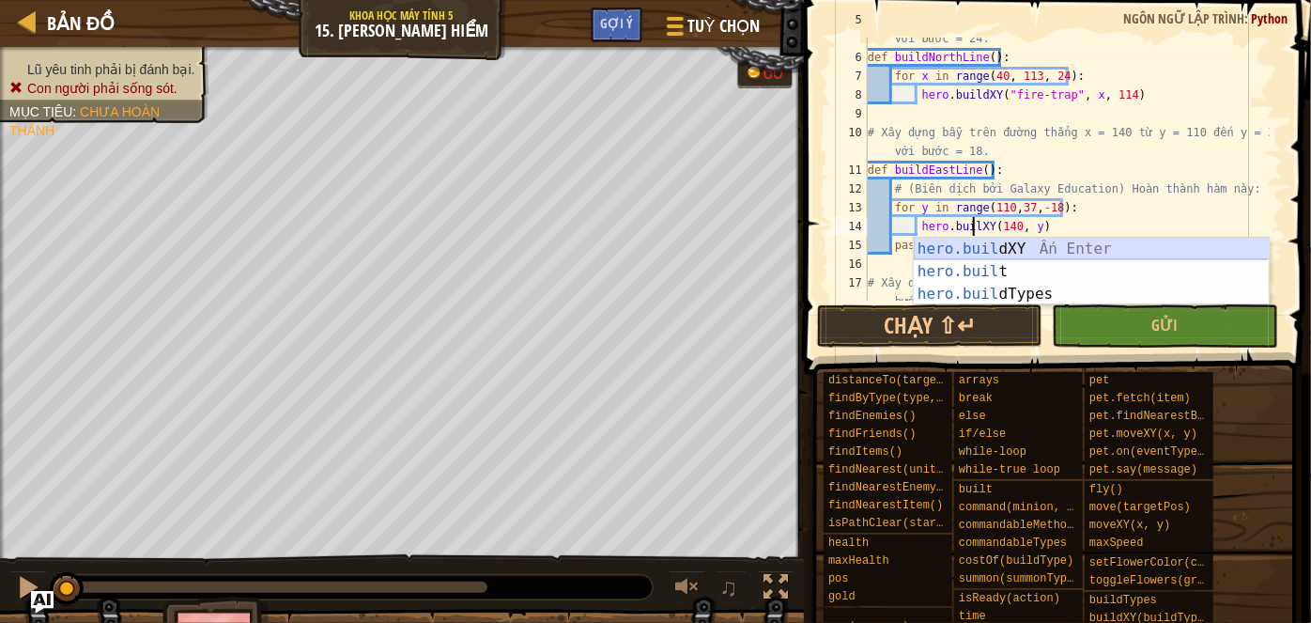
click at [987, 251] on div "hero.buil dXY Ấn Enter hero.buil t Ấn Enter hero.buil dTypes Ấn Enter" at bounding box center [1092, 294] width 356 height 113
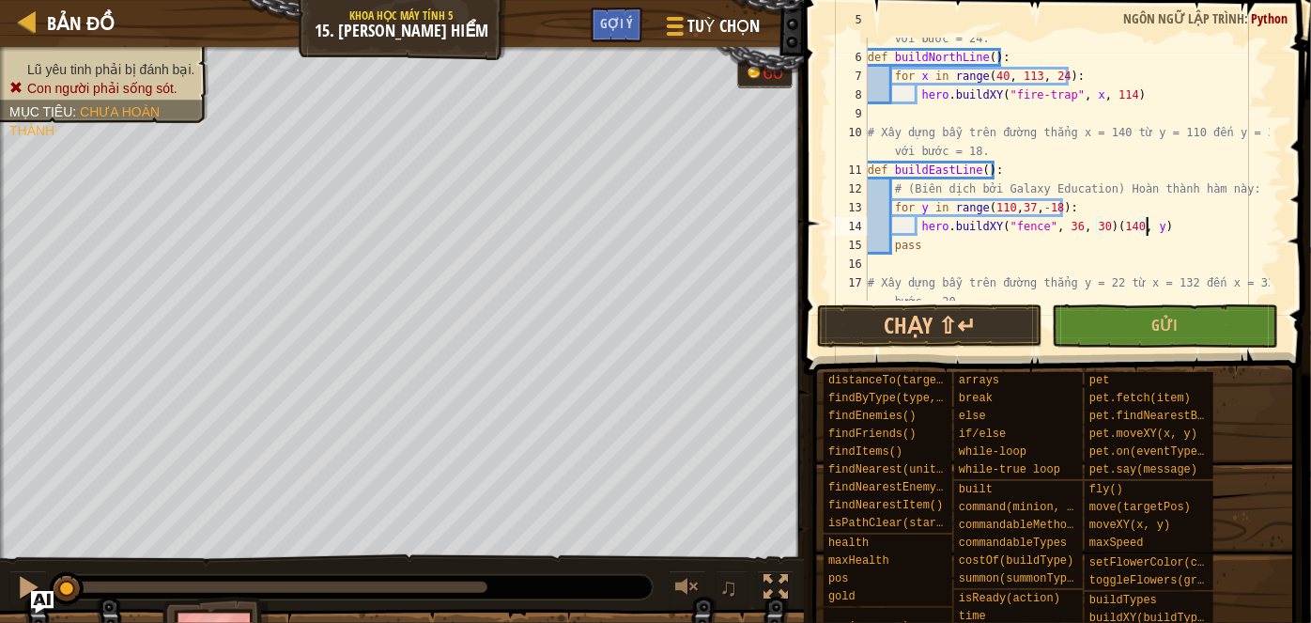
click at [1146, 223] on div "# Xây dựng bẫy trên đường thẳng y = 114 từ x = 40 đến x = 112 với bước = 24. de…" at bounding box center [1067, 179] width 406 height 338
drag, startPoint x: 1104, startPoint y: 228, endPoint x: 1049, endPoint y: 231, distance: 55.5
click at [1049, 231] on div "# Xây dựng bẫy trên đường thẳng y = 114 từ x = 40 đến x = 112 với bước = 24. de…" at bounding box center [1067, 179] width 406 height 338
drag, startPoint x: 1037, startPoint y: 228, endPoint x: 1011, endPoint y: 228, distance: 25.4
click at [1011, 228] on div "# Xây dựng bẫy trên đường thẳng y = 114 từ x = 40 đến x = 112 với bước = 24. de…" at bounding box center [1067, 179] width 406 height 338
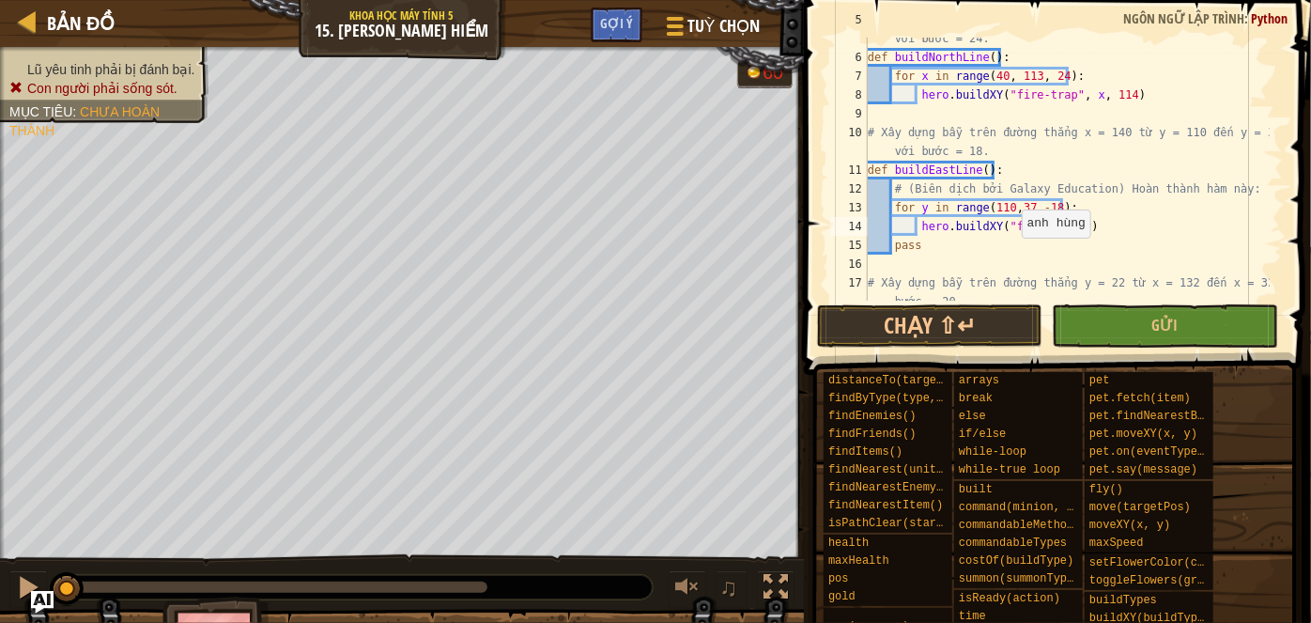
scroll to position [8, 12]
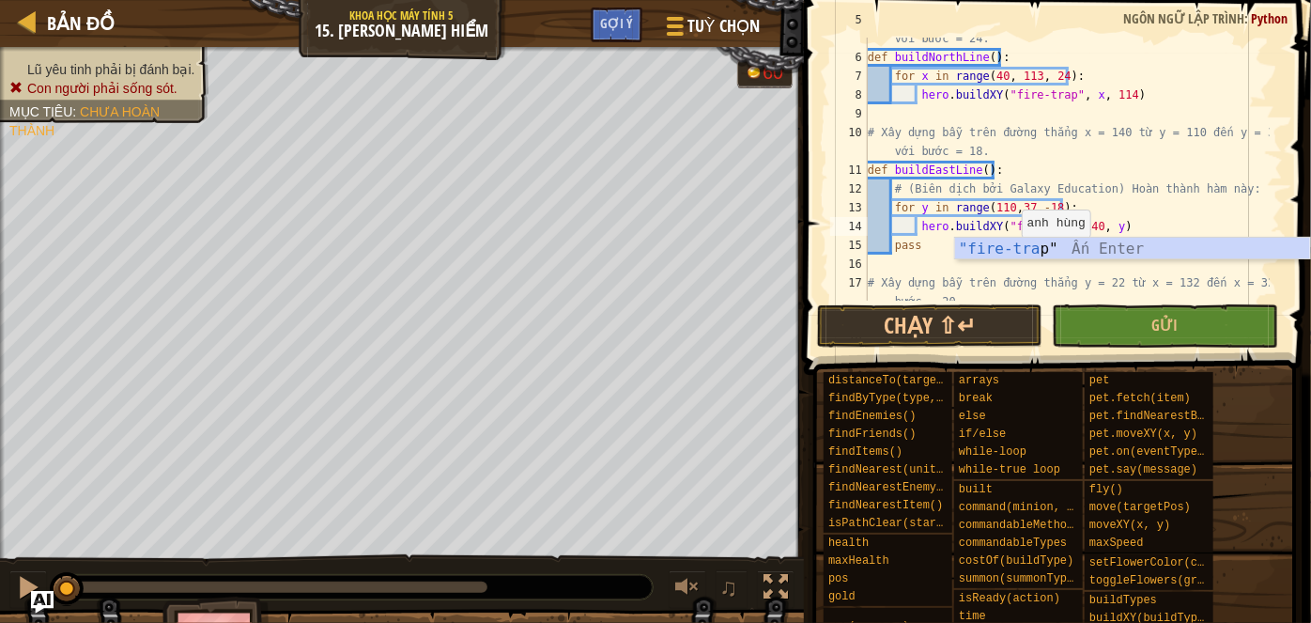
type textarea "hero.buildXY("fire-trap",140, y)"
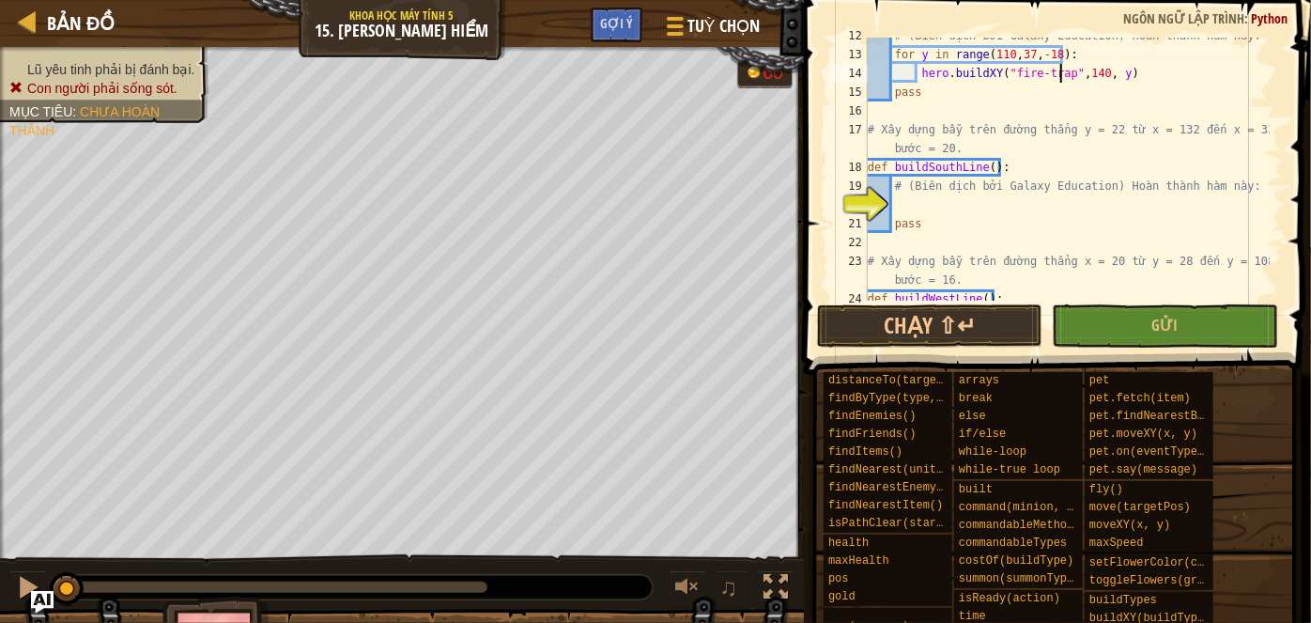
scroll to position [255, 0]
click at [956, 197] on div "# (Biên dịch bởi Galaxy Education) Hoàn thành hàm này: for y in range ( 110 , 3…" at bounding box center [1067, 176] width 406 height 300
click at [1008, 211] on div "# (Biên dịch bởi Galaxy Education) Hoàn thành hàm này: for y in range ( 110 , 3…" at bounding box center [1067, 176] width 406 height 300
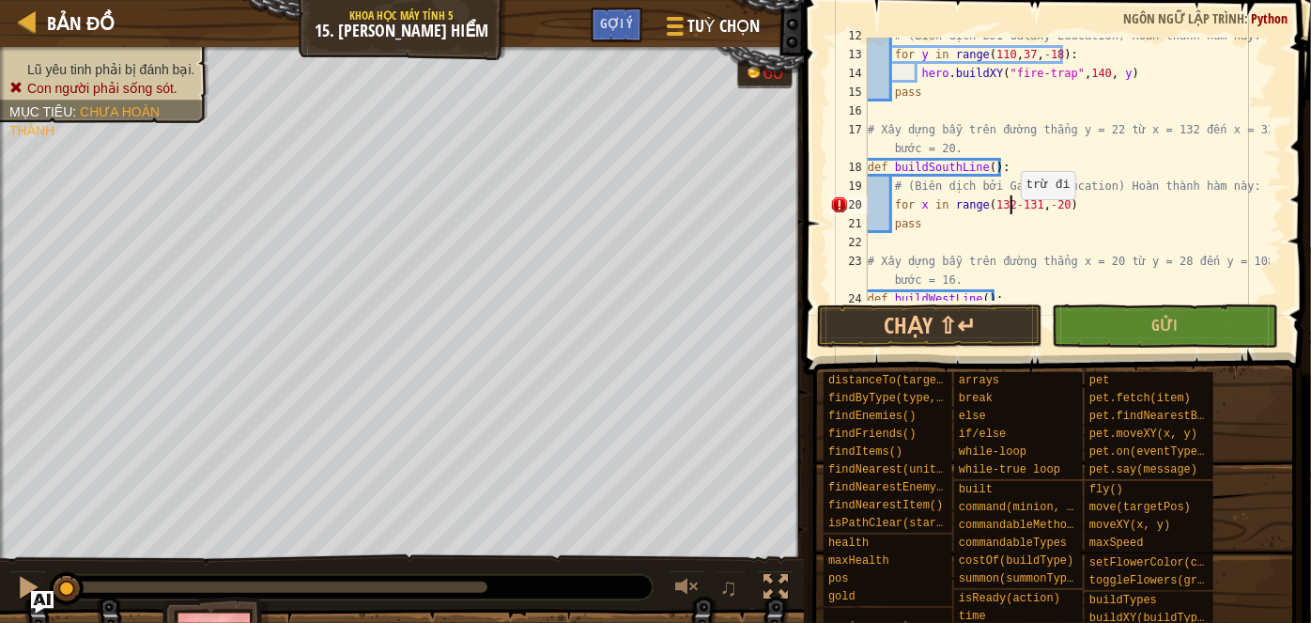
click at [1011, 206] on div "# (Biên dịch bởi Galaxy Education) Hoàn thành hàm này: for y in range ( 110 , 3…" at bounding box center [1067, 176] width 406 height 300
click at [1019, 207] on div "# (Biên dịch bởi Galaxy Education) Hoàn thành hàm này: for y in range ( 110 , 3…" at bounding box center [1067, 176] width 406 height 300
click at [1069, 201] on div "# (Biên dịch bởi Galaxy Education) Hoàn thành hàm này: for y in range ( 110 , 3…" at bounding box center [1067, 176] width 406 height 300
click at [1016, 204] on div "# (Biên dịch bởi Galaxy Education) Hoàn thành hàm này: for y in range ( 110 , 3…" at bounding box center [1067, 176] width 406 height 300
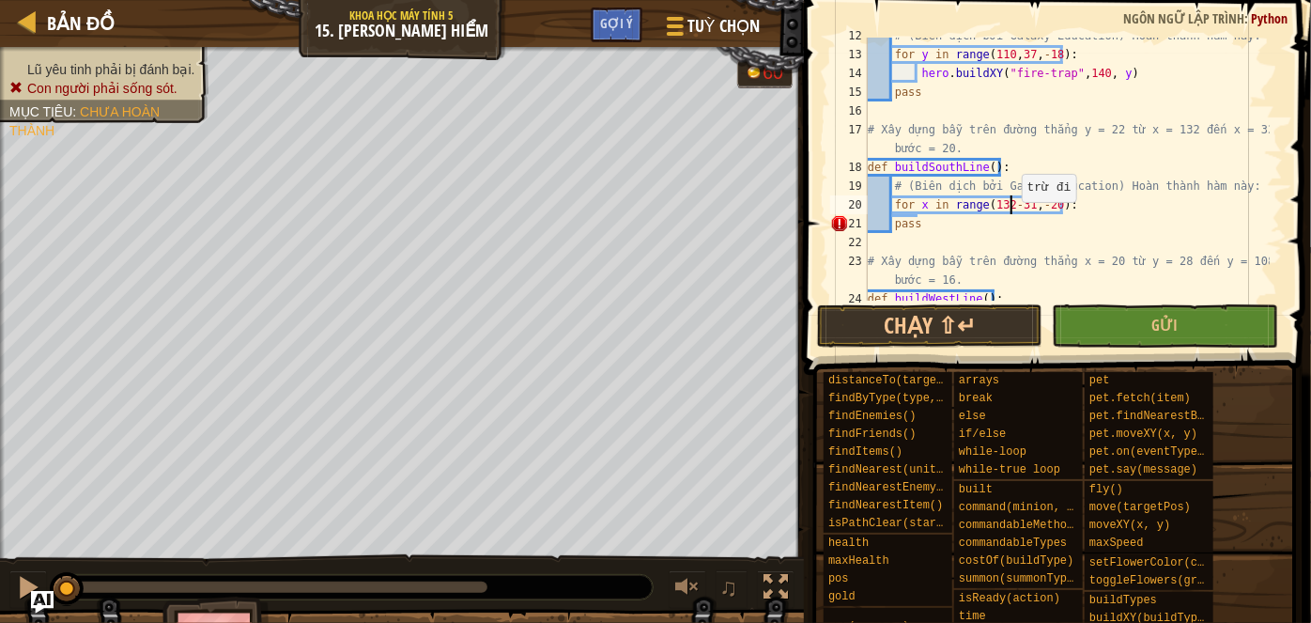
click at [1012, 208] on div "# (Biên dịch bởi Galaxy Education) Hoàn thành hàm này: for y in range ( 110 , 3…" at bounding box center [1067, 176] width 406 height 300
type textarea "for x in range(132,31,-20):"
click at [1086, 212] on div "# (Biên dịch bởi Galaxy Education) Hoàn thành hàm này: for y in range ( 110 , 3…" at bounding box center [1067, 176] width 406 height 300
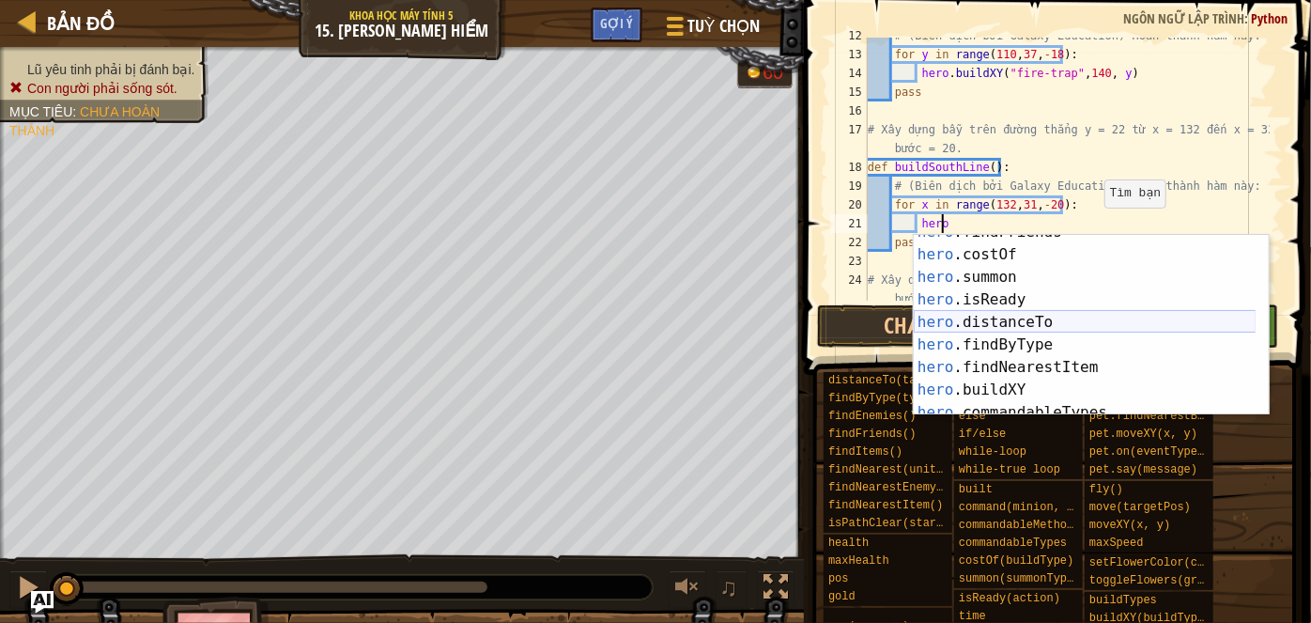
scroll to position [307, 0]
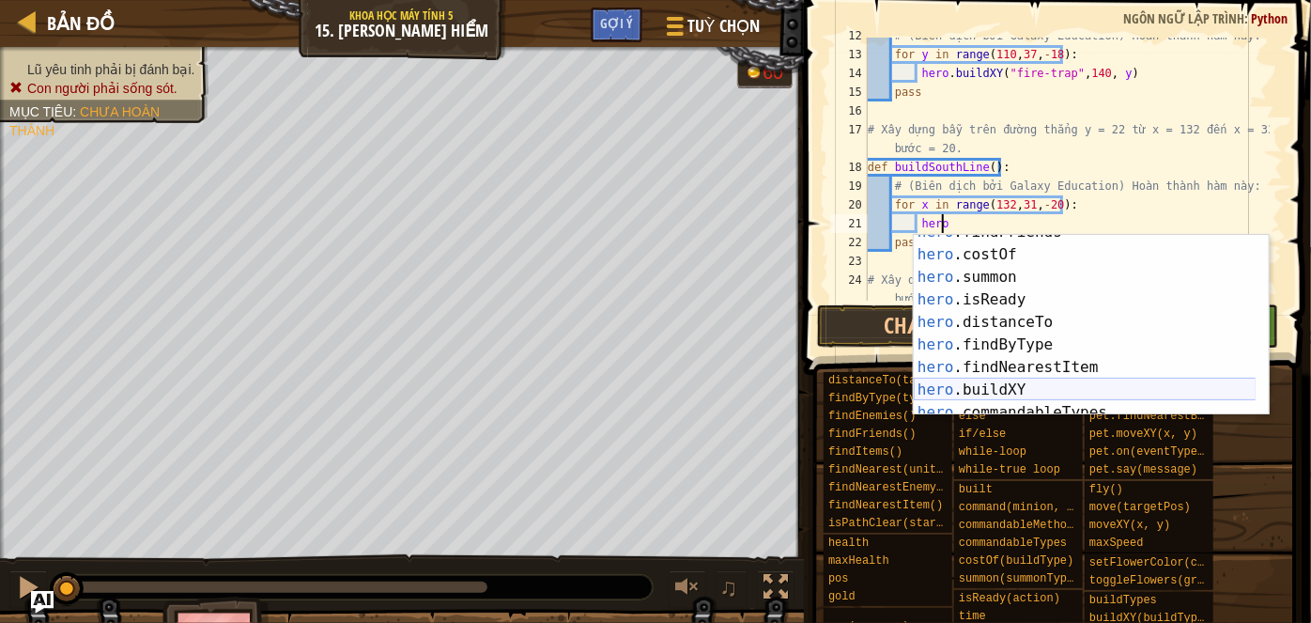
click at [998, 398] on div "hero .findFriends Ấn Enter hero .costOf Ấn Enter hero .summon Ấn Enter hero .is…" at bounding box center [1085, 333] width 343 height 225
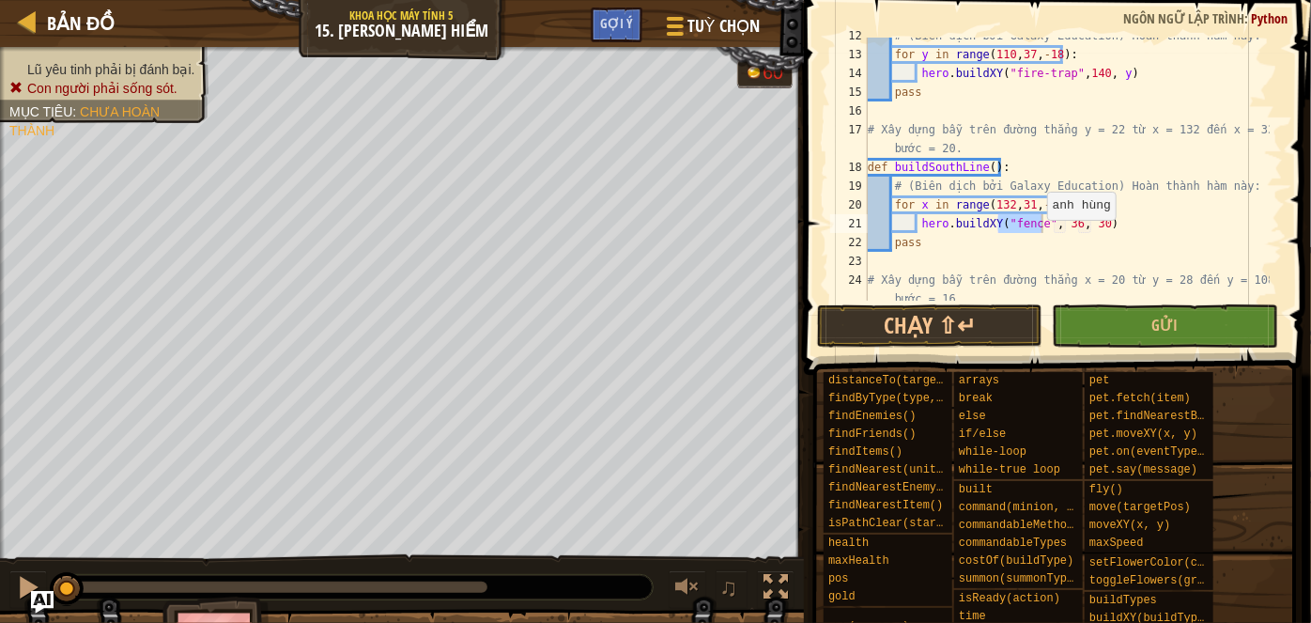
click at [1037, 225] on div "# (Biên dịch bởi Galaxy Education) Hoàn thành hàm này: for y in range ( 110 , 3…" at bounding box center [1067, 169] width 406 height 263
drag, startPoint x: 1037, startPoint y: 226, endPoint x: 1009, endPoint y: 227, distance: 27.2
click at [1009, 227] on div "# (Biên dịch bởi Galaxy Education) Hoàn thành hàm này: for y in range ( 110 , 3…" at bounding box center [1067, 185] width 406 height 319
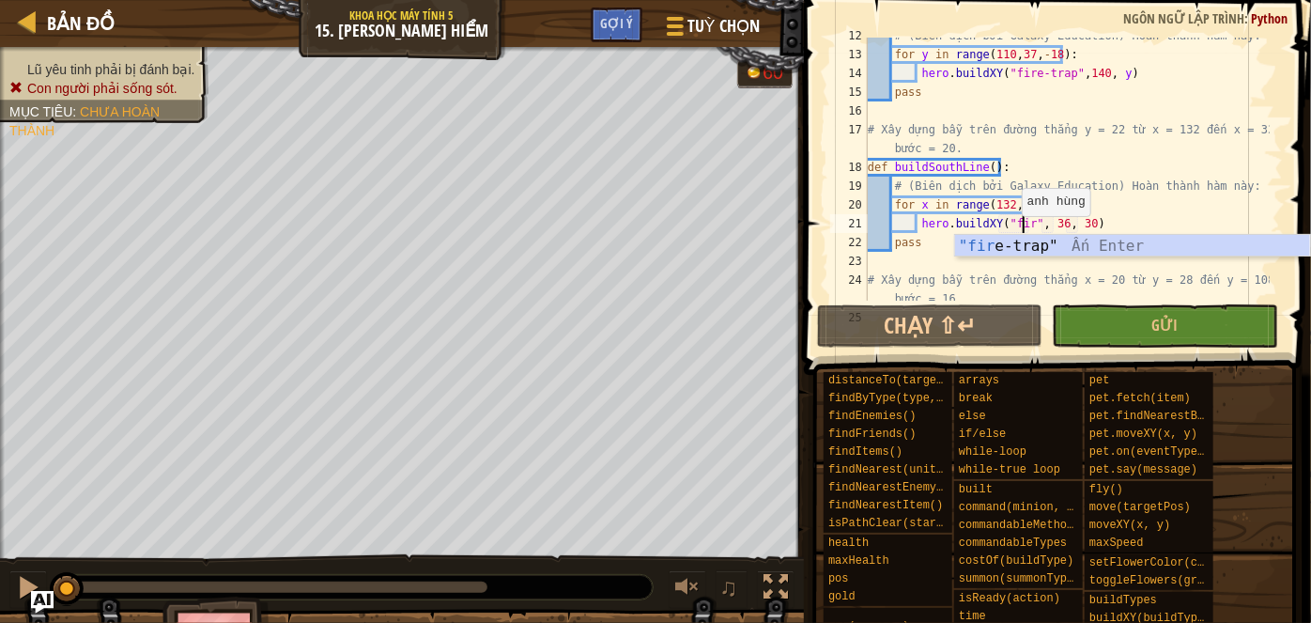
scroll to position [8, 12]
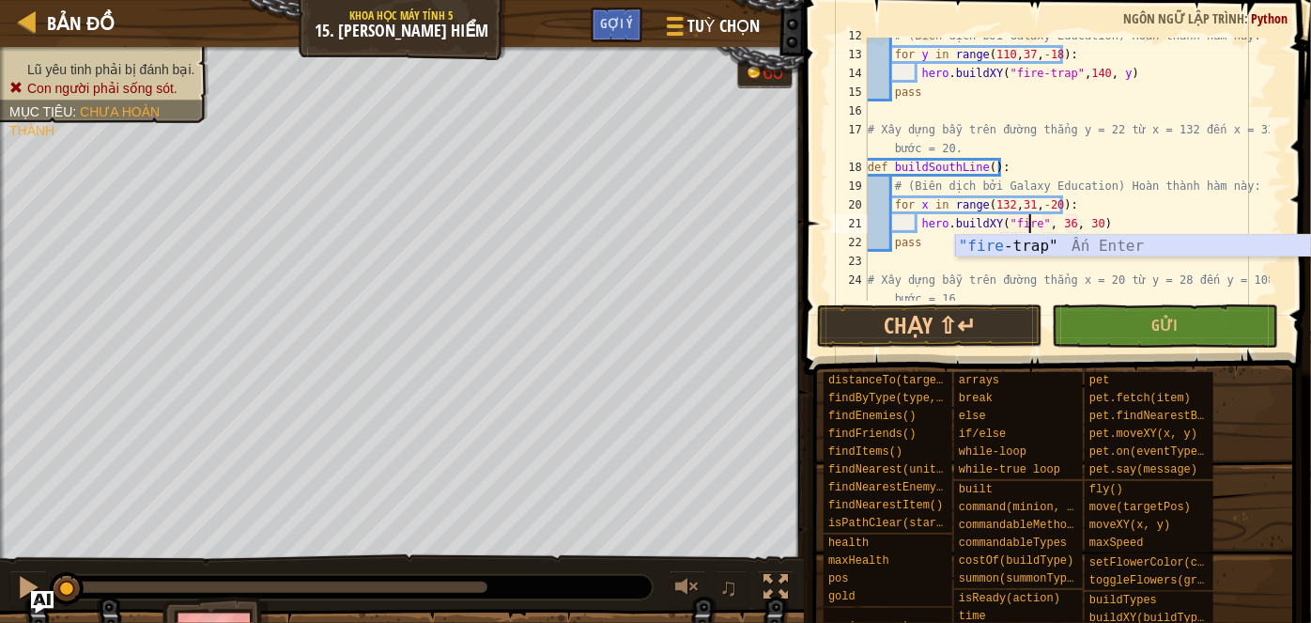
click at [1072, 252] on div ""fire -trap" Ấn Enter" at bounding box center [1133, 269] width 356 height 68
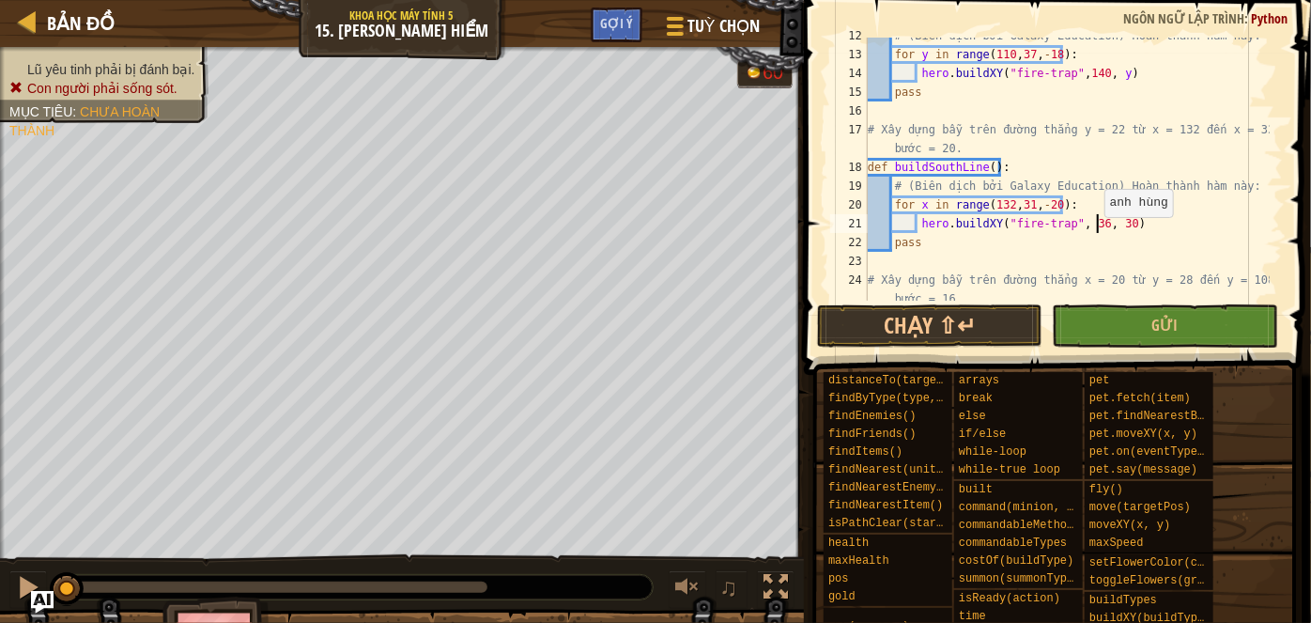
click at [1094, 223] on div "# (Biên dịch bởi Galaxy Education) Hoàn thành hàm này: for y in range ( 110 , 3…" at bounding box center [1067, 185] width 406 height 319
click at [1091, 225] on div "# (Biên dịch bởi Galaxy Education) Hoàn thành hàm này: for y in range ( 110 , 3…" at bounding box center [1067, 185] width 406 height 319
click at [1108, 228] on div "# (Biên dịch bởi Galaxy Education) Hoàn thành hàm này: for y in range ( 110 , 3…" at bounding box center [1067, 185] width 406 height 319
type textarea "hero.buildXY("fire-trap", x, 22)"
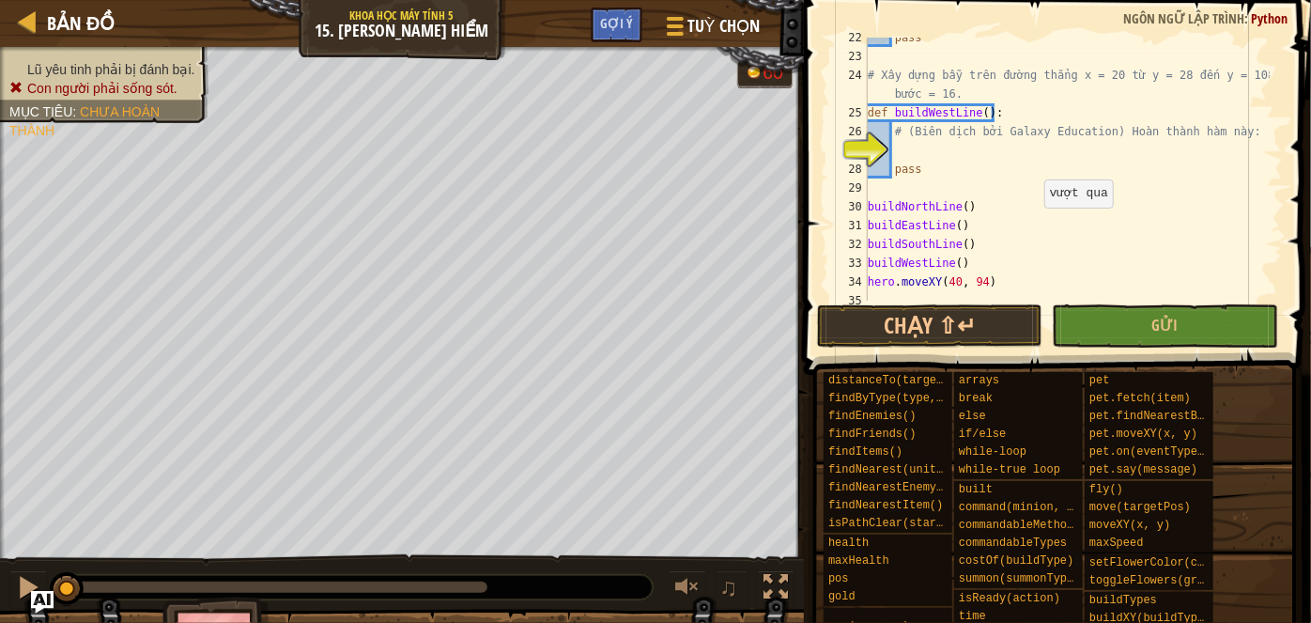
scroll to position [469, 0]
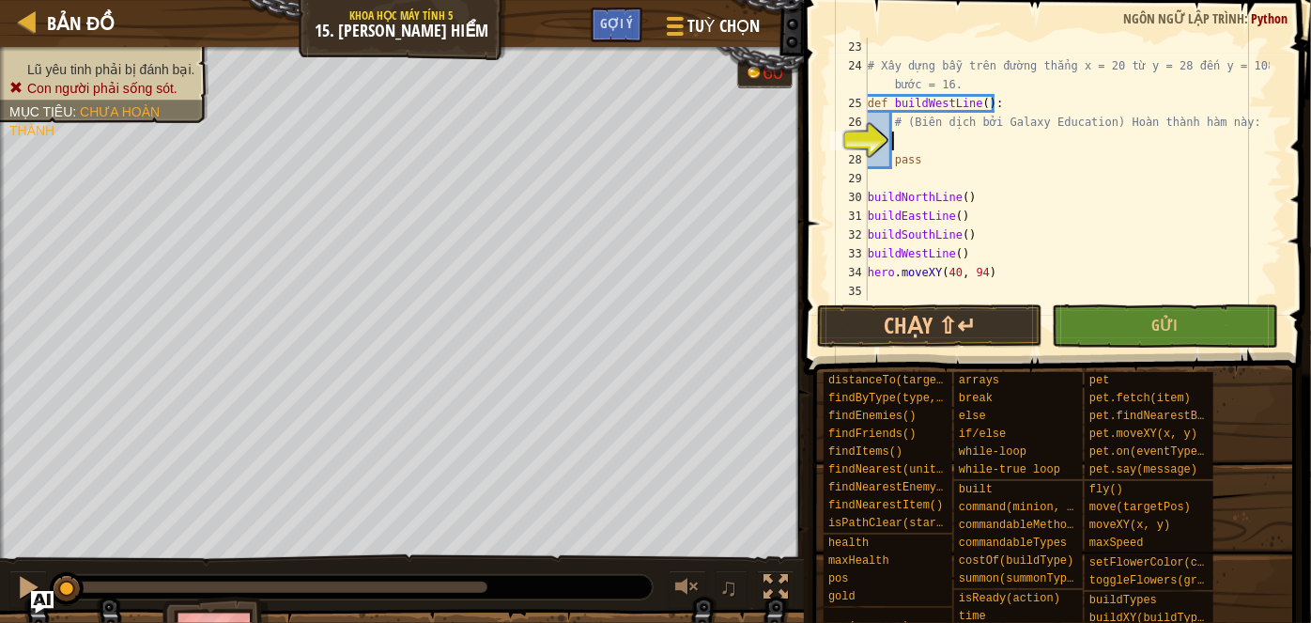
click at [1007, 141] on div "# Xây dựng bẫy trên đường thẳng x = 20 từ y = 28 đến y = 108 với bước = 16. def…" at bounding box center [1067, 188] width 406 height 300
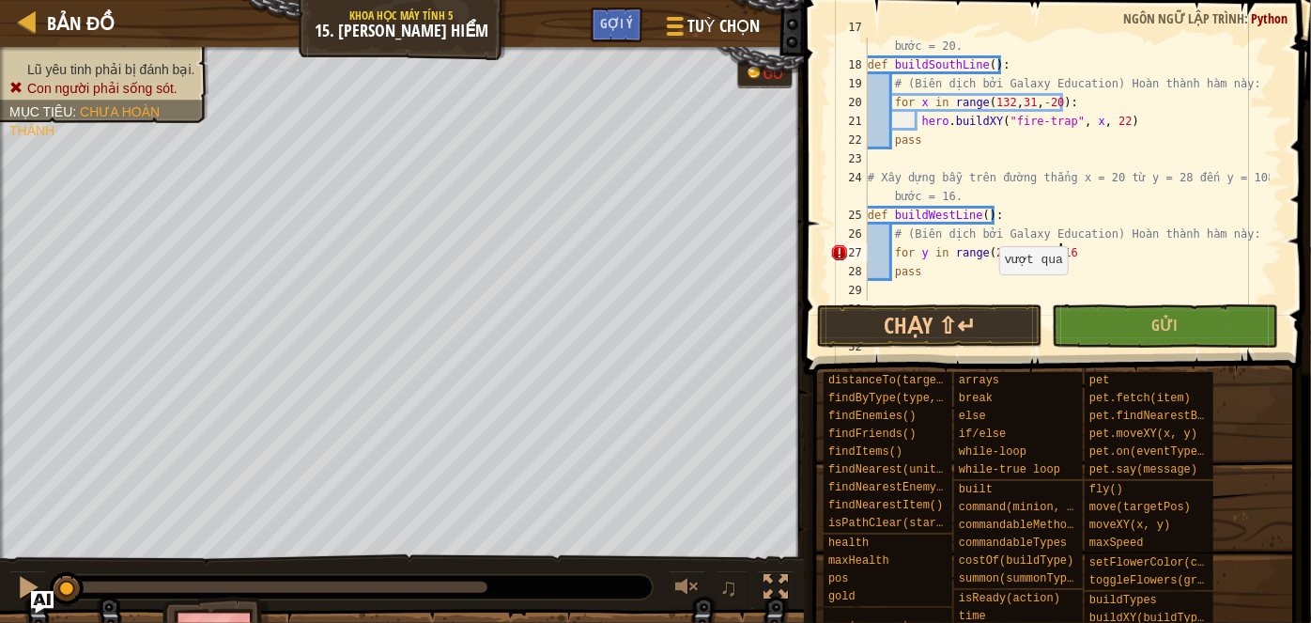
scroll to position [8, 15]
click at [1044, 256] on div "# Xây dựng bẫy trên đường thẳng y = 22 từ x = 132 đến x = 32 với bước = 20. def…" at bounding box center [1067, 177] width 406 height 319
click at [1053, 251] on div "# Xây dựng bẫy trên đường thẳng y = 22 từ x = 132 đến x = 32 với bước = 20. def…" at bounding box center [1067, 177] width 406 height 319
click at [1064, 254] on div "# Xây dựng bẫy trên đường thẳng y = 22 từ x = 132 đến x = 32 với bước = 20. def…" at bounding box center [1067, 177] width 406 height 319
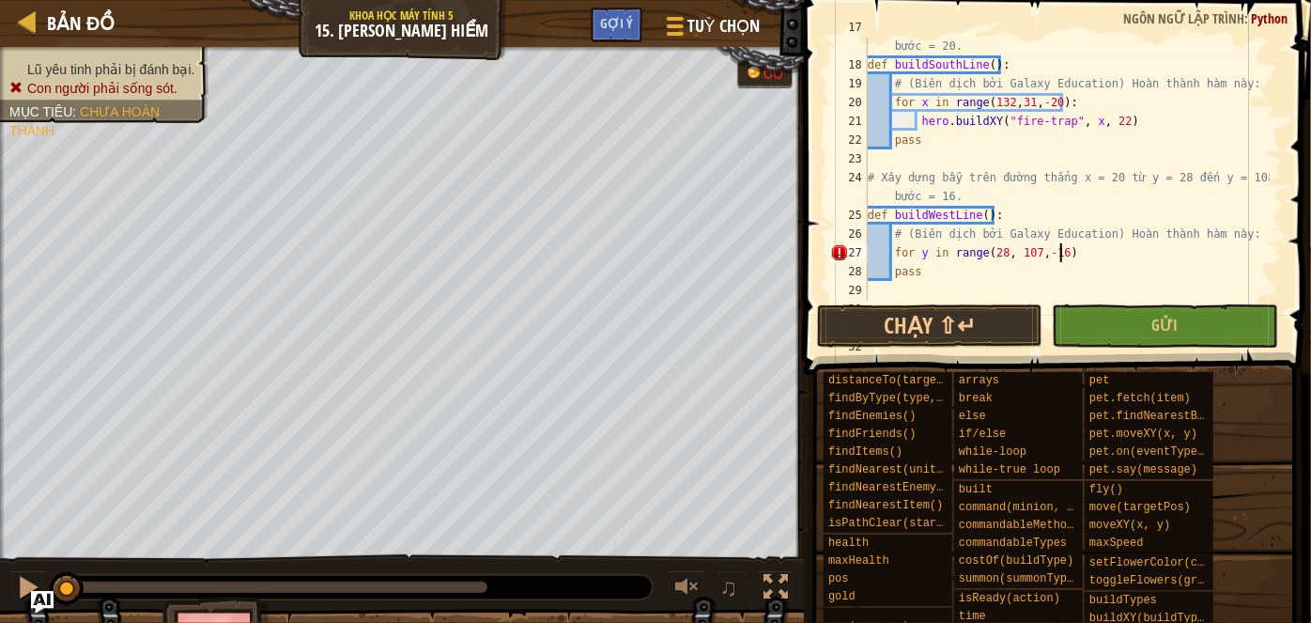
scroll to position [8, 15]
type textarea "for y in range(28, 107,-16):"
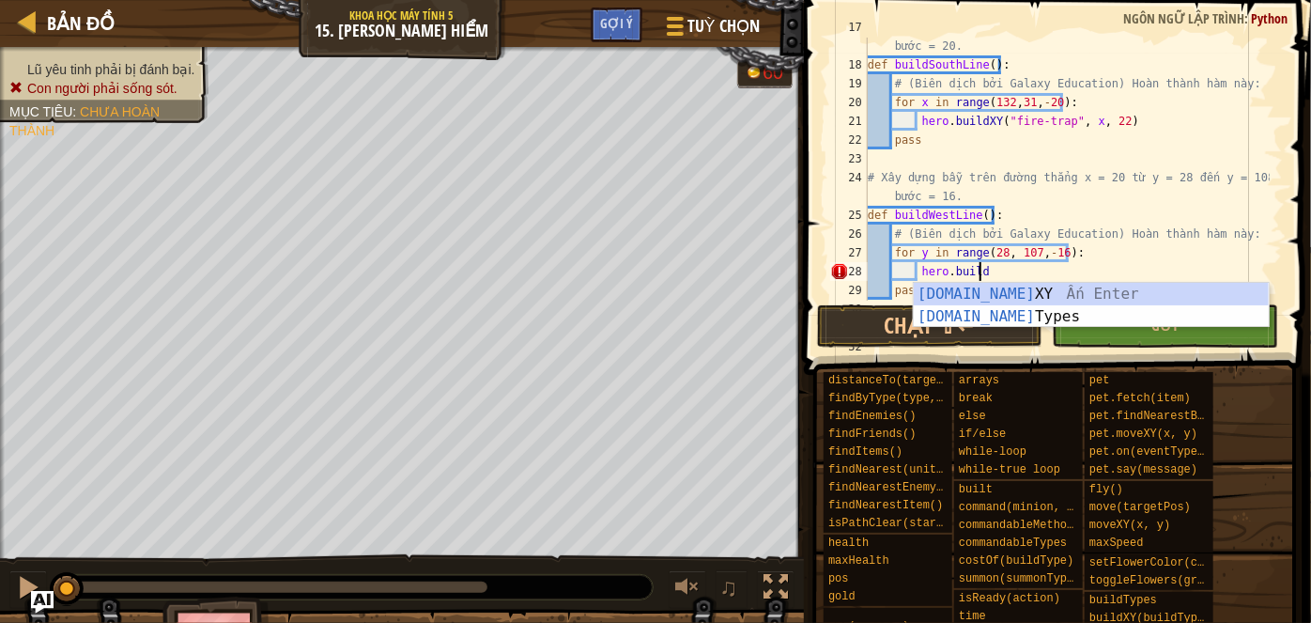
scroll to position [8, 8]
click at [1161, 298] on div "[DOMAIN_NAME] XY Ấn Enter [DOMAIN_NAME] Types Ấn Enter" at bounding box center [1092, 328] width 356 height 90
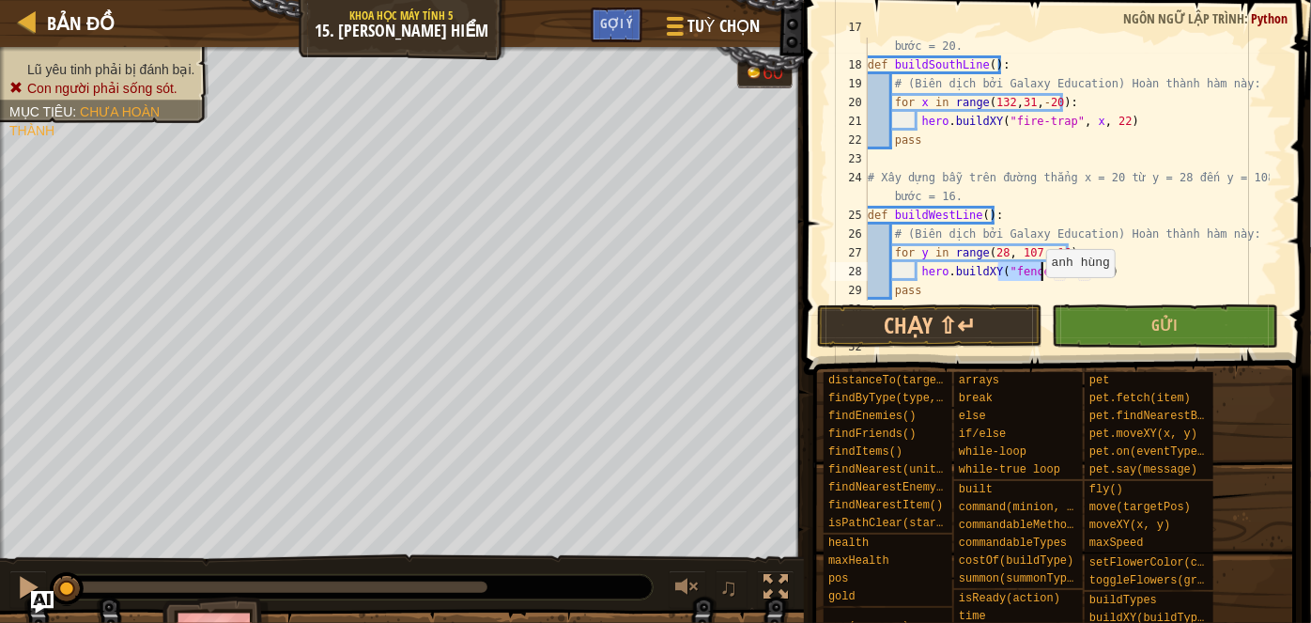
click at [1037, 276] on div "# Xây dựng bẫy trên đường thẳng y = 22 từ x = 132 đến x = 32 với bước = 20. def…" at bounding box center [1067, 169] width 406 height 263
drag, startPoint x: 1037, startPoint y: 276, endPoint x: 1008, endPoint y: 278, distance: 28.2
click at [1008, 278] on div "# Xây dựng bẫy trên đường thẳng y = 22 từ x = 132 đến x = 32 với bước = 20. def…" at bounding box center [1067, 177] width 406 height 319
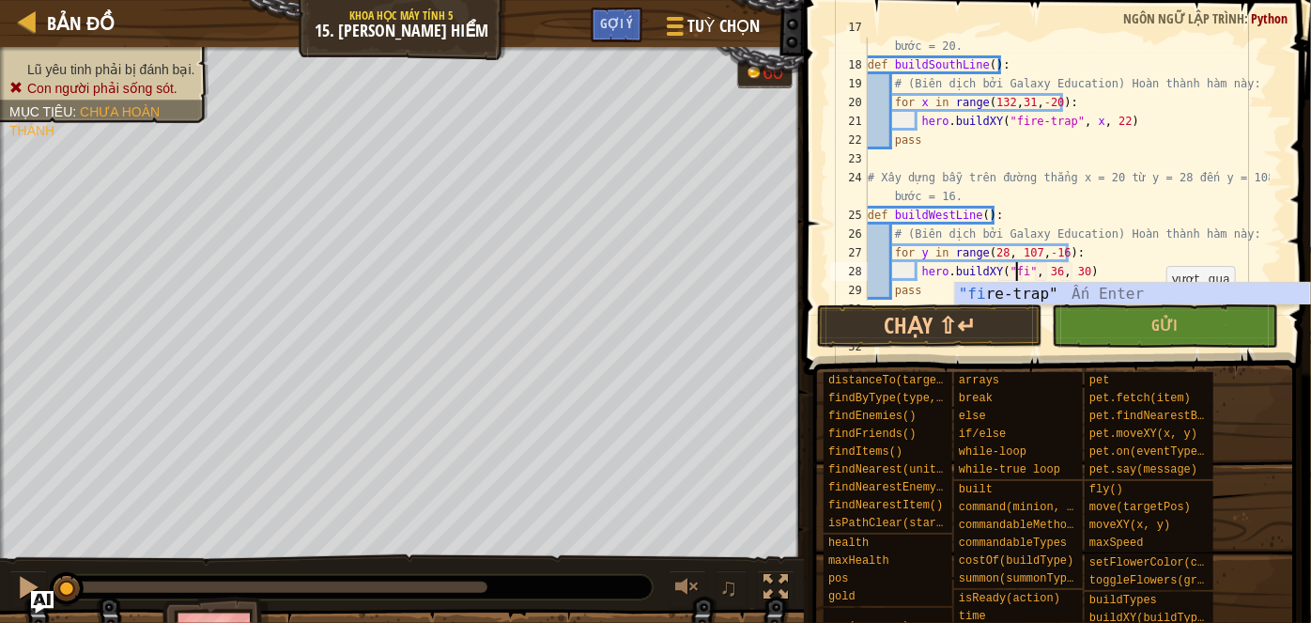
scroll to position [8, 11]
click at [1157, 293] on div ""fi re-trap" Ấn Enter" at bounding box center [1133, 317] width 356 height 68
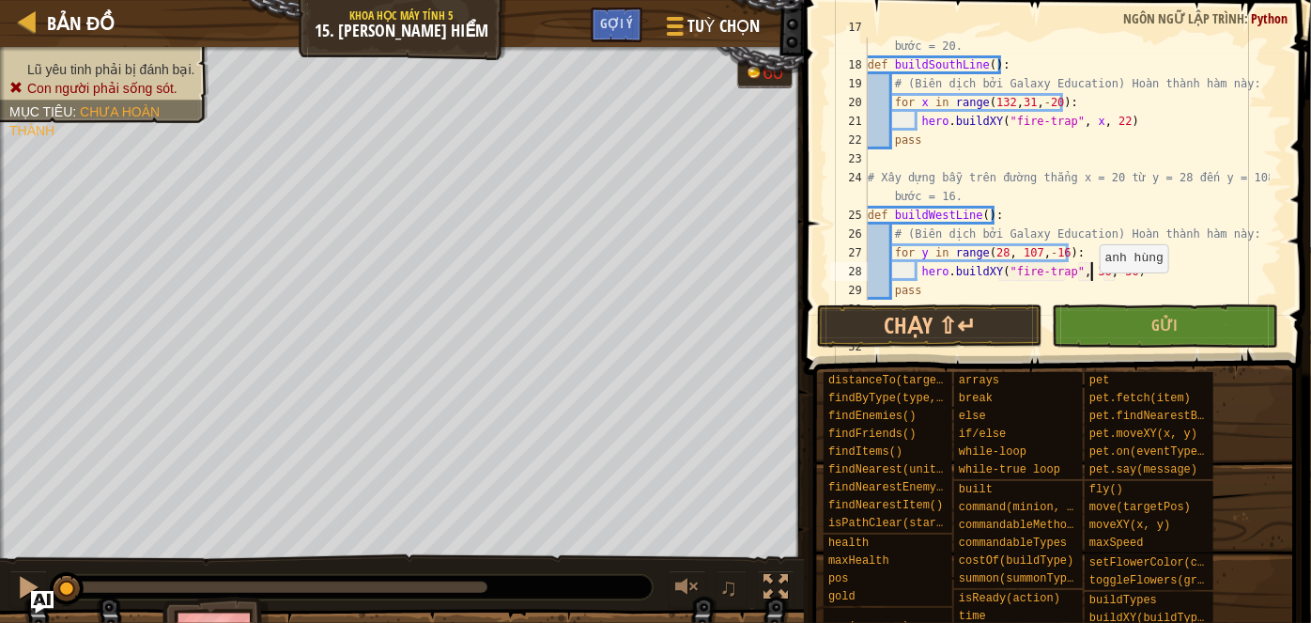
click at [1089, 270] on div "# Xây dựng bẫy trên đường thẳng y = 22 từ x = 132 đến x = 32 với bước = 20. def…" at bounding box center [1067, 177] width 406 height 319
click at [1116, 273] on div "# Xây dựng bẫy trên đường thẳng y = 22 từ x = 132 đến x = 32 với bước = 20. def…" at bounding box center [1067, 177] width 406 height 319
click at [1008, 321] on button "Chạy ⇧↵" at bounding box center [929, 325] width 225 height 43
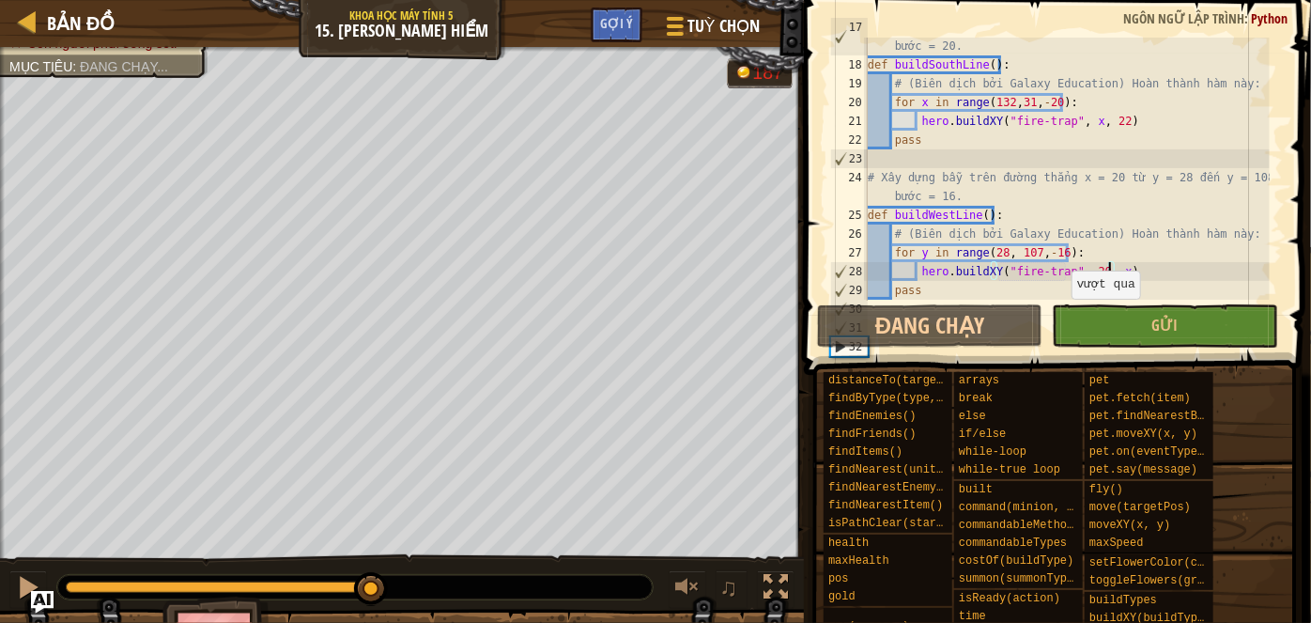
drag, startPoint x: 156, startPoint y: 584, endPoint x: 492, endPoint y: 604, distance: 336.7
click at [492, 604] on div "♫" at bounding box center [402, 582] width 804 height 56
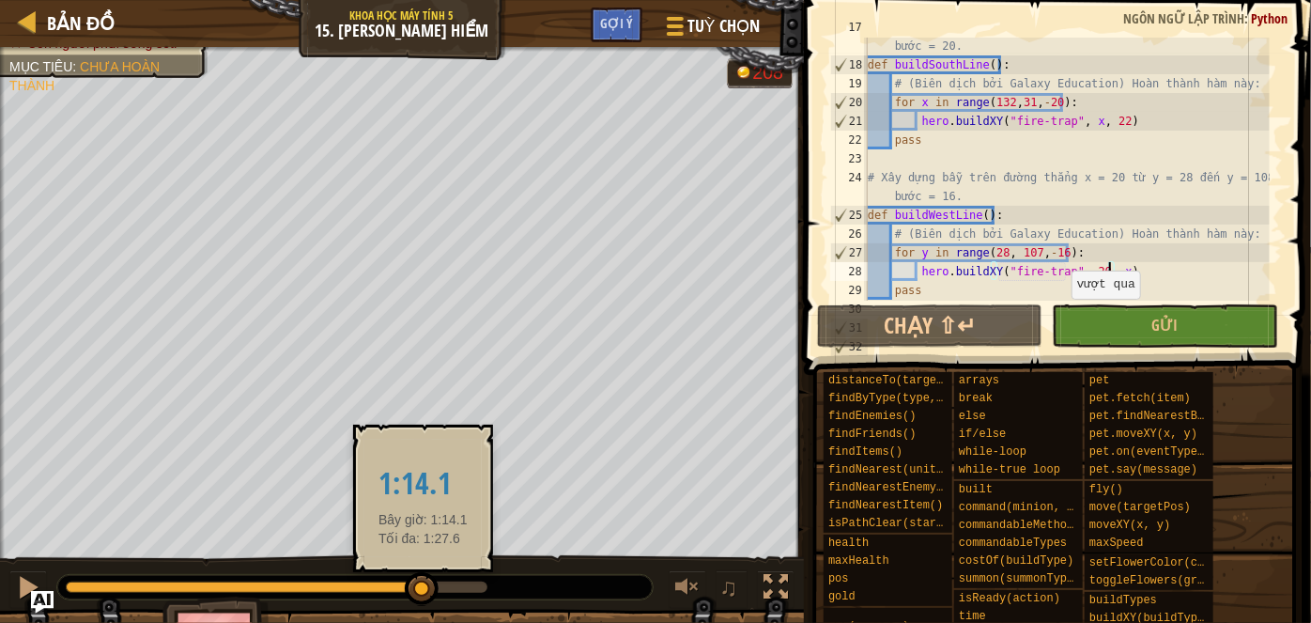
click at [423, 584] on div at bounding box center [277, 586] width 422 height 11
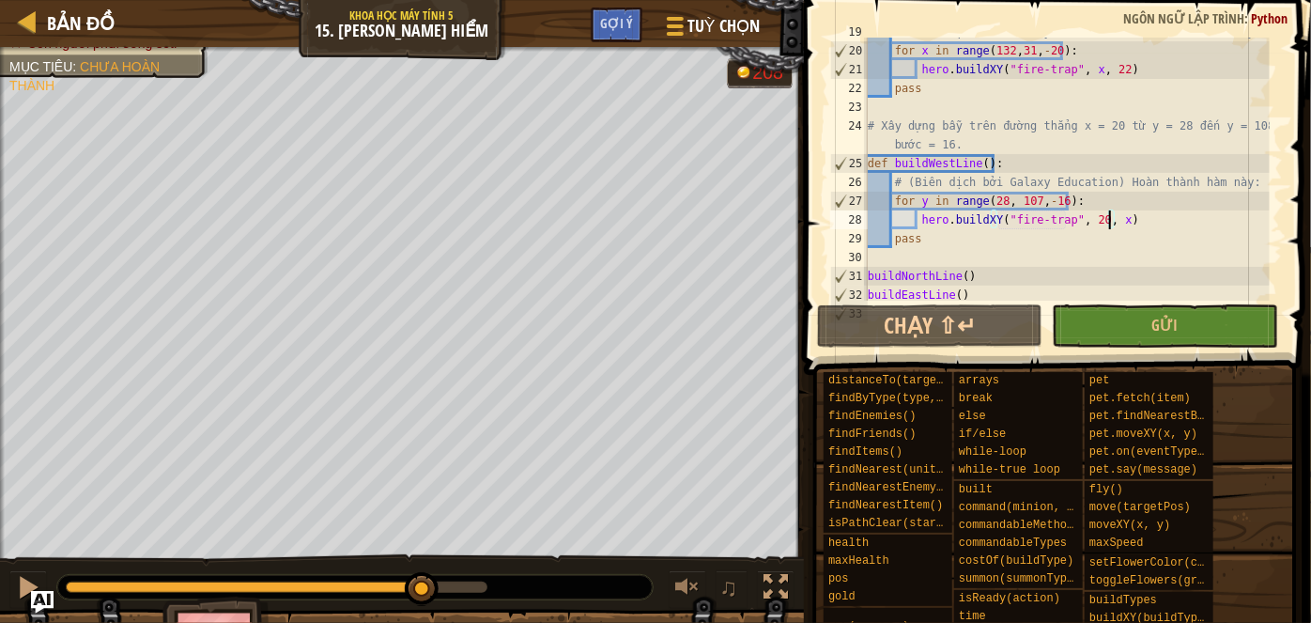
scroll to position [409, 0]
click at [1028, 206] on div "# (Biên dịch bởi Galaxy Education) Hoàn thành hàm này: for x in range ( 132 , 3…" at bounding box center [1067, 173] width 406 height 300
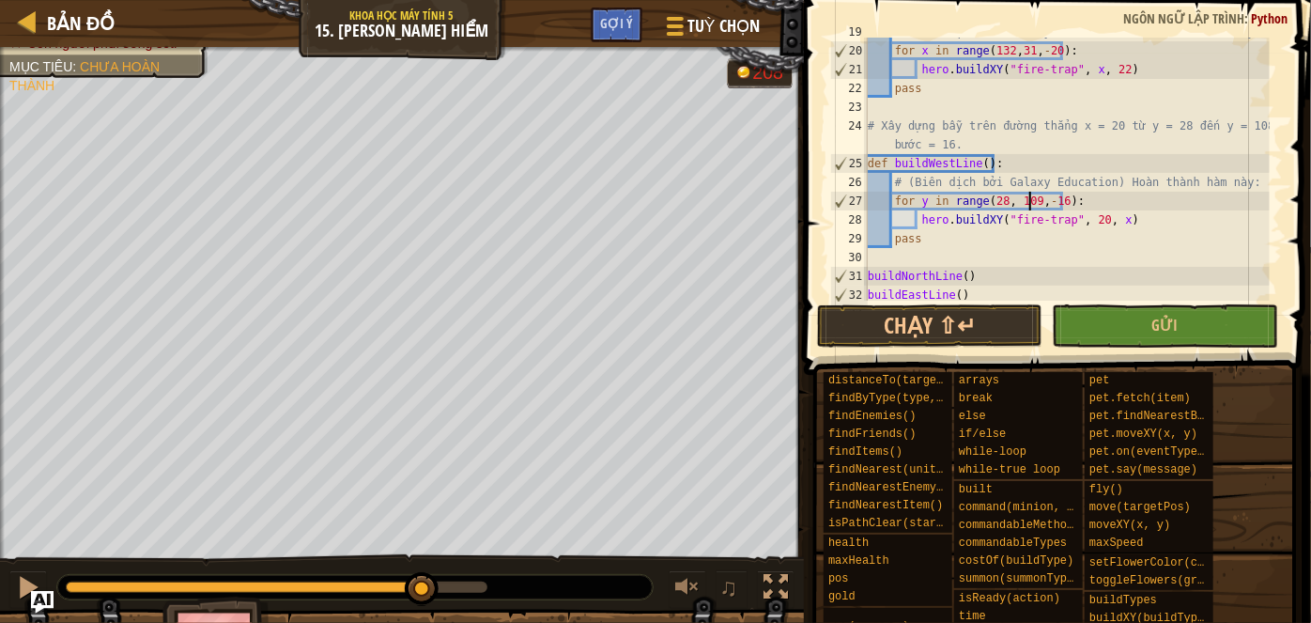
scroll to position [8, 13]
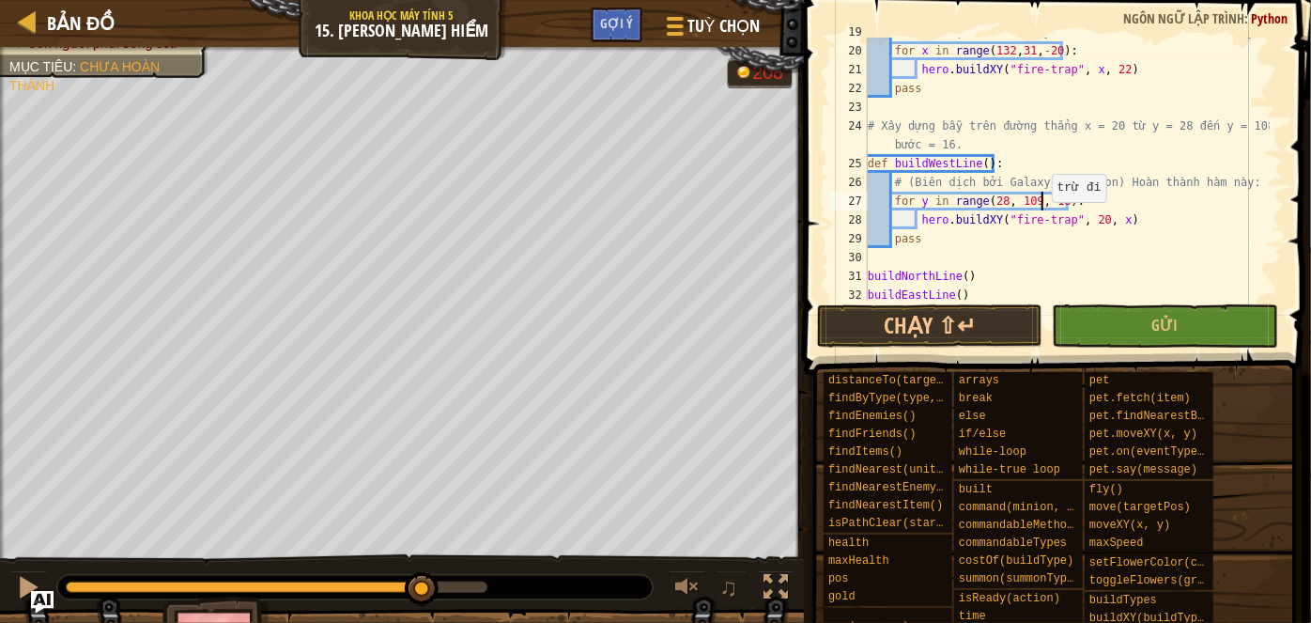
click at [1042, 206] on div "# (Biên dịch bởi Galaxy Education) Hoàn thành hàm này: for x in range ( 132 , 3…" at bounding box center [1067, 173] width 406 height 300
click at [1111, 218] on div "# (Biên dịch bởi Galaxy Education) Hoàn thành hàm này: for x in range ( 132 , 3…" at bounding box center [1067, 173] width 406 height 300
type textarea "hero.buildXY("fire-trap", 20, y)"
click at [961, 330] on button "Chạy ⇧↵" at bounding box center [929, 325] width 225 height 43
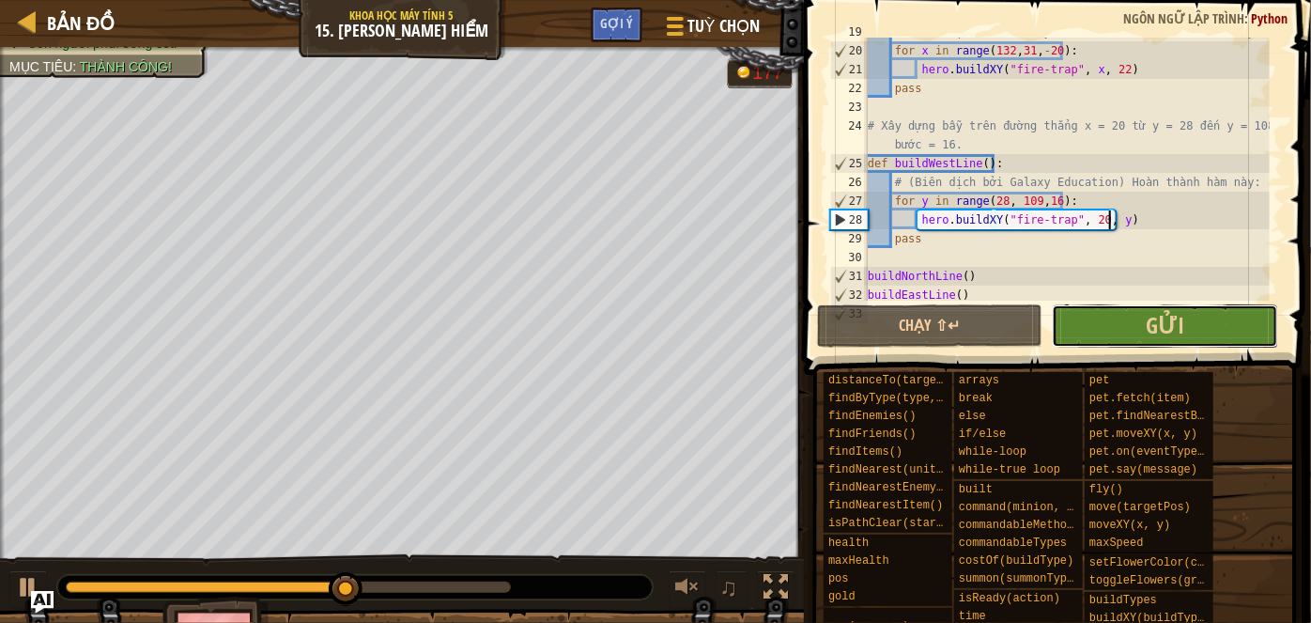
click at [1139, 344] on button "Gửi" at bounding box center [1164, 325] width 225 height 43
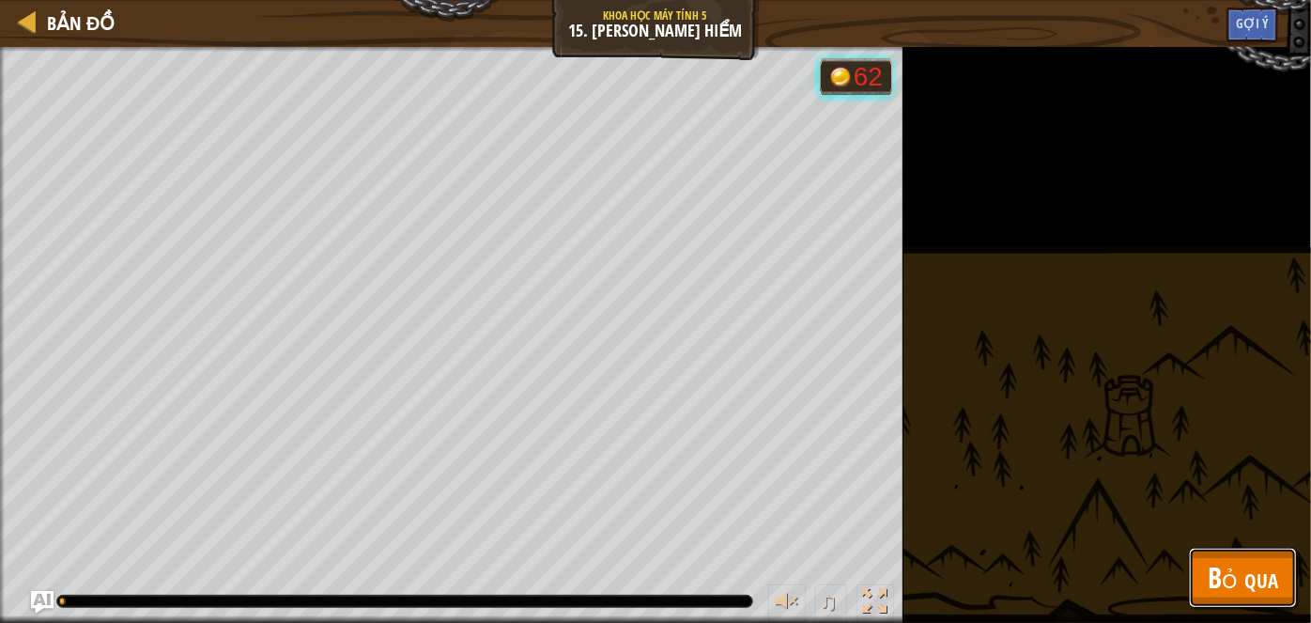
click at [1226, 562] on span "Bỏ qua" at bounding box center [1242, 577] width 70 height 38
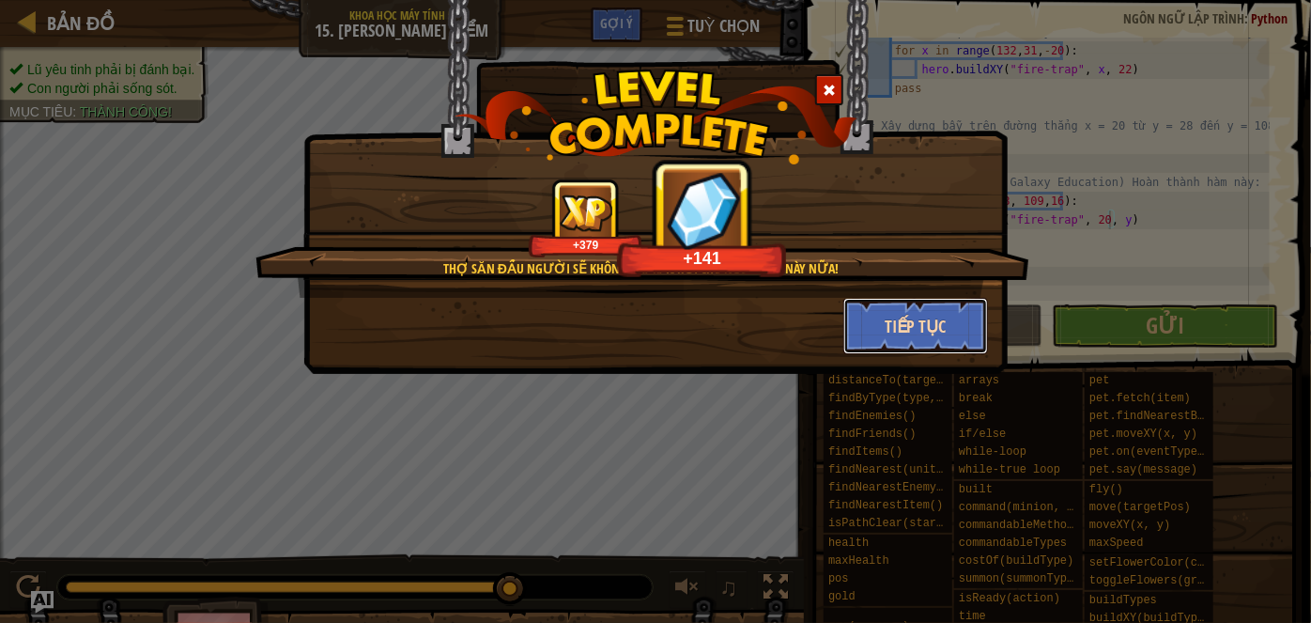
click at [954, 315] on button "Tiếp tục" at bounding box center [916, 326] width 146 height 56
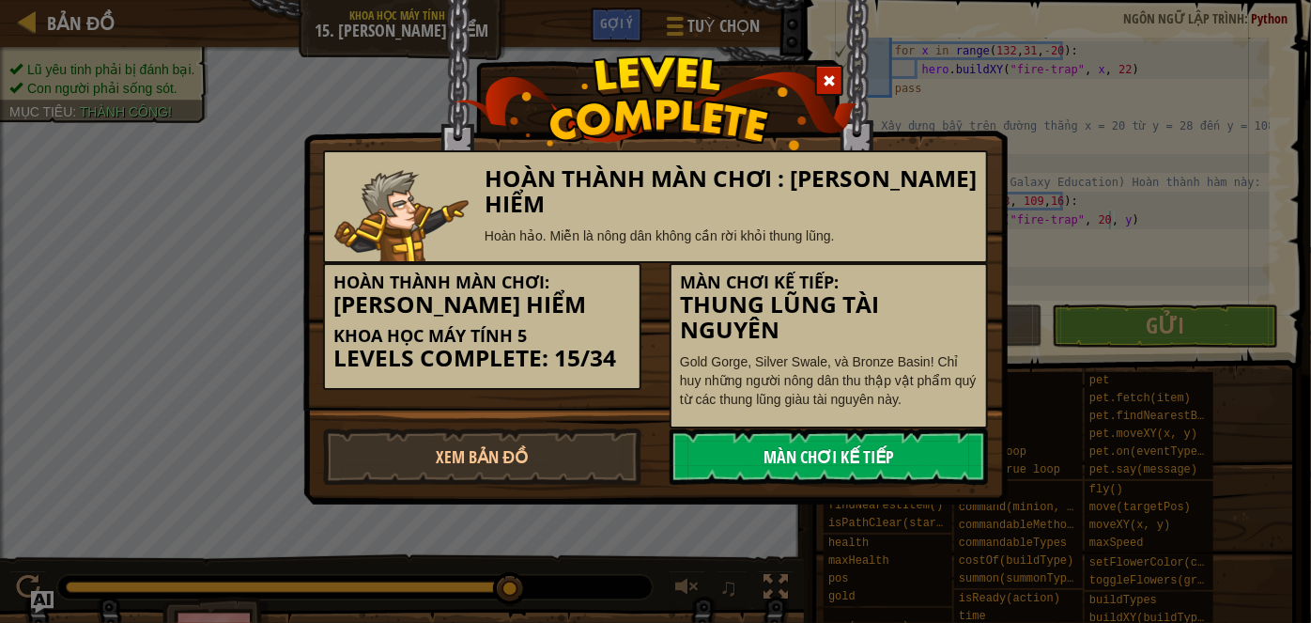
click at [880, 482] on link "Màn chơi kế tiếp" at bounding box center [828, 456] width 318 height 56
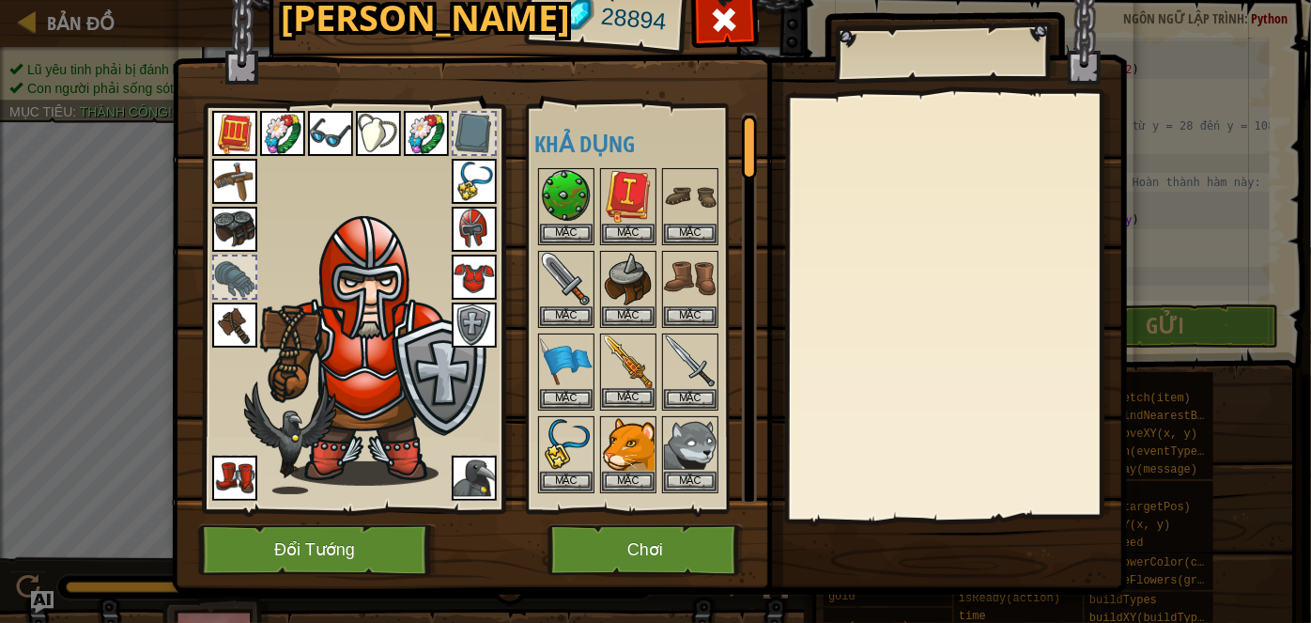
click at [616, 364] on img at bounding box center [628, 361] width 53 height 53
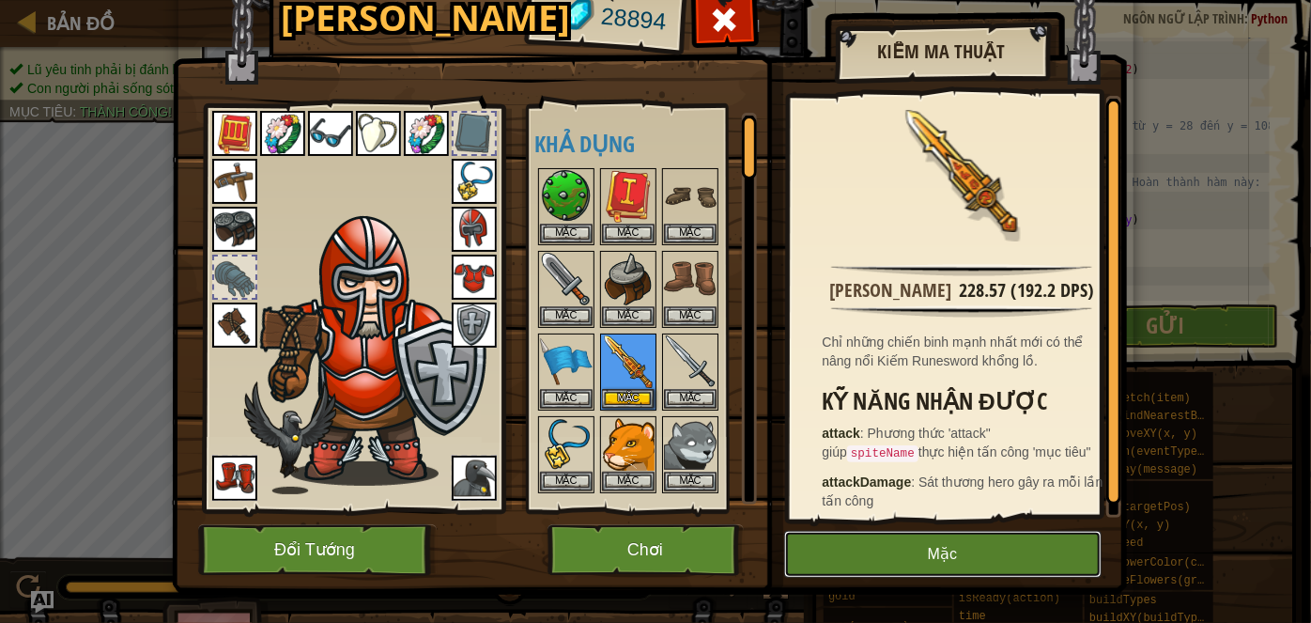
click at [851, 559] on button "Mặc" at bounding box center [942, 553] width 317 height 47
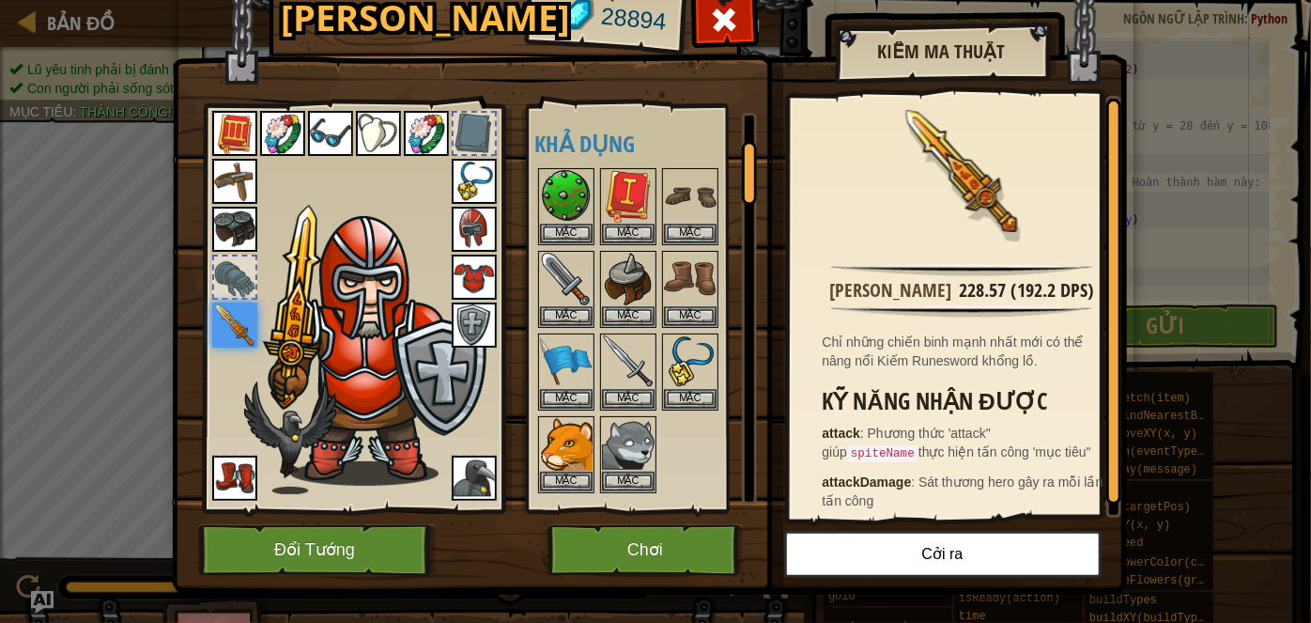
scroll to position [170, 0]
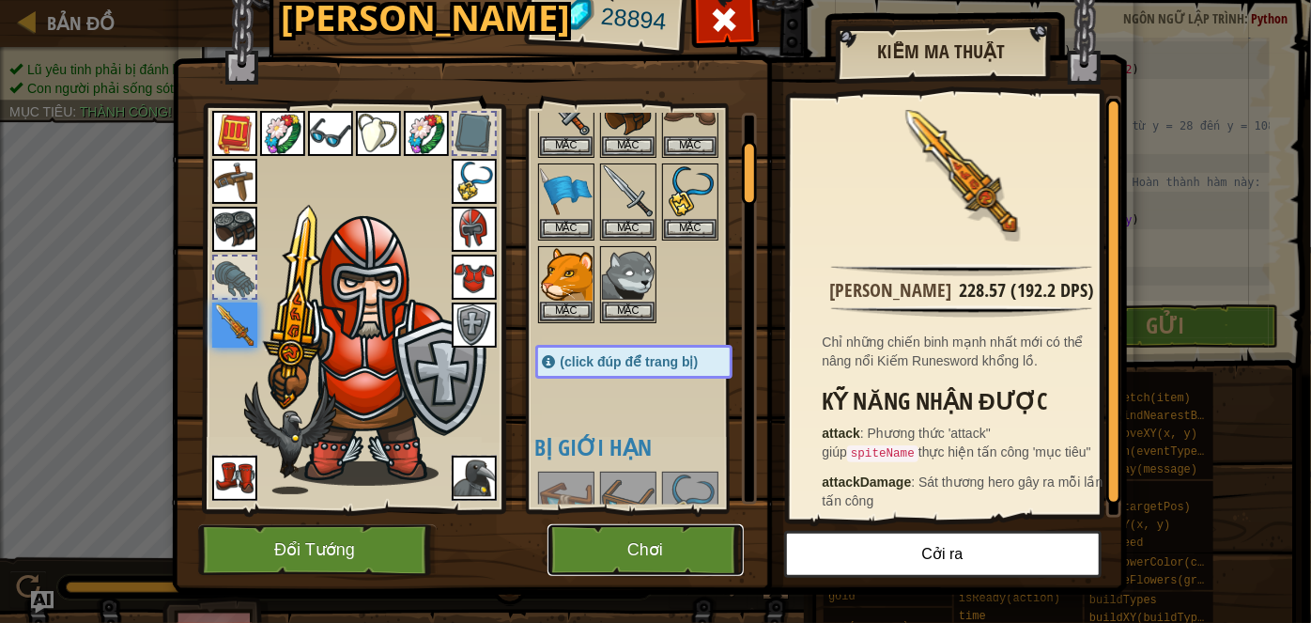
click at [649, 536] on button "Chơi" at bounding box center [645, 550] width 196 height 52
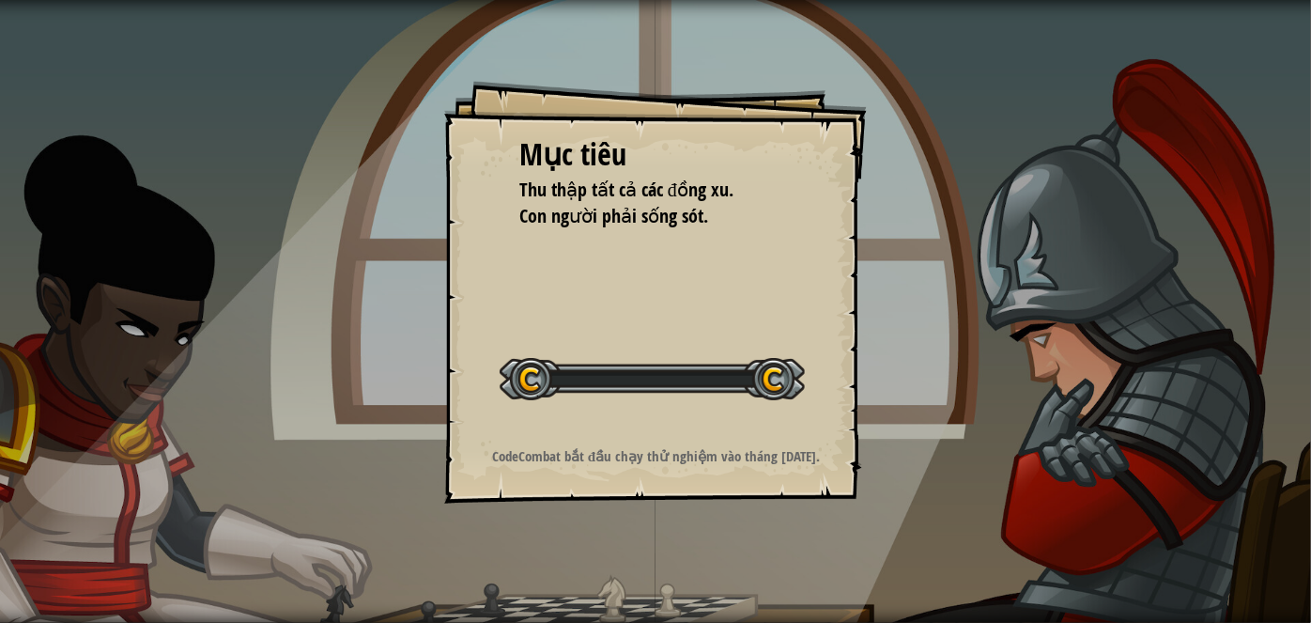
click at [611, 563] on div "Mục tiêu Thu thập tất cả các đồng xu. Con người phải sống sót. Bắt đầu màn chơi…" at bounding box center [655, 311] width 1311 height 623
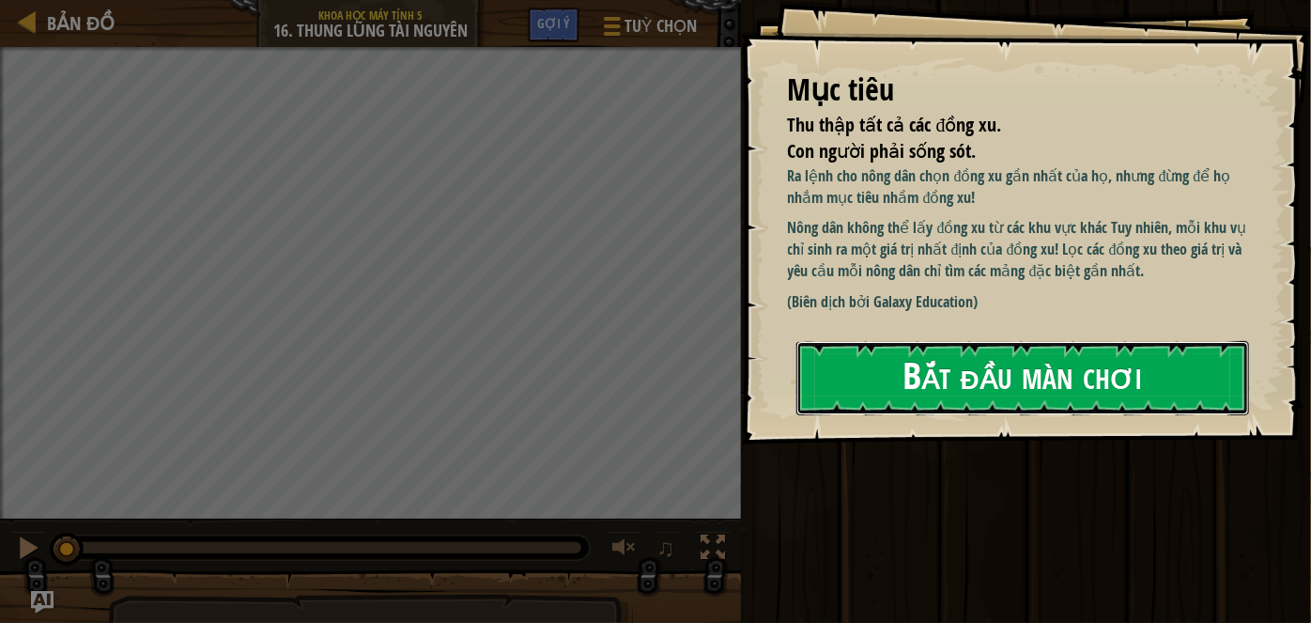
click at [1019, 376] on button "Bắt đầu màn chơi" at bounding box center [1022, 378] width 453 height 74
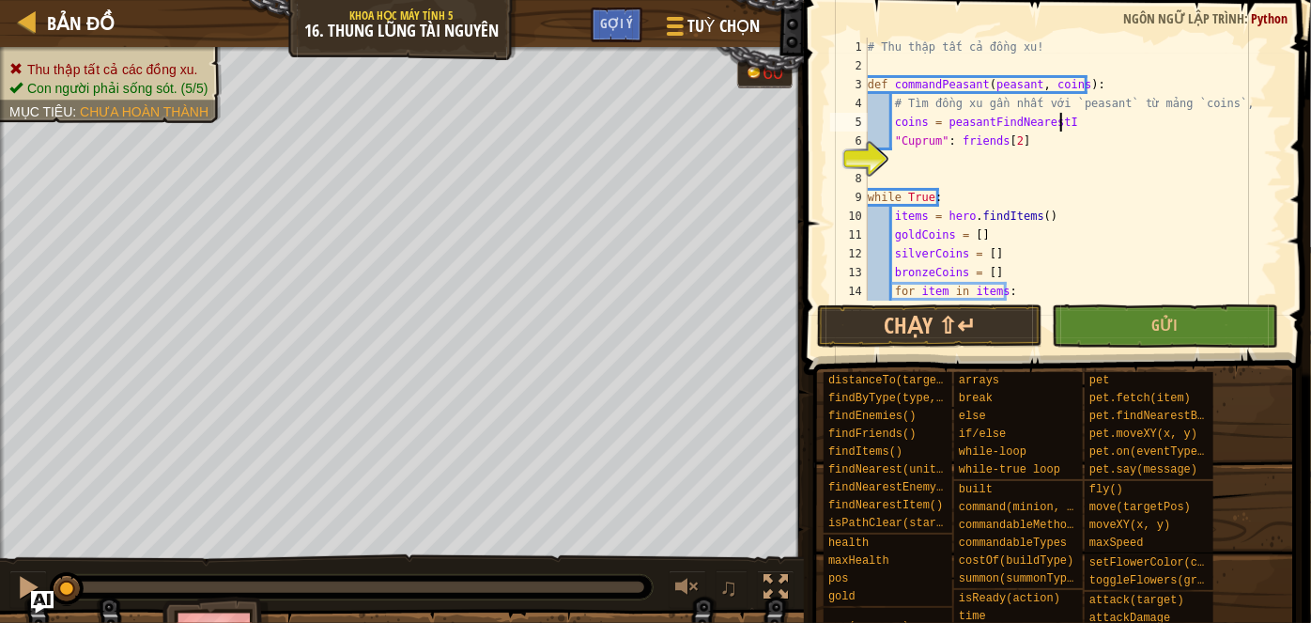
scroll to position [8, 15]
drag, startPoint x: 1125, startPoint y: 272, endPoint x: 1112, endPoint y: 255, distance: 21.4
click at [1112, 255] on div "# Thu thập tất cả đồng xu! def commandPeasant ( peasant , coins ) : # Tìm đồng …" at bounding box center [1067, 188] width 406 height 300
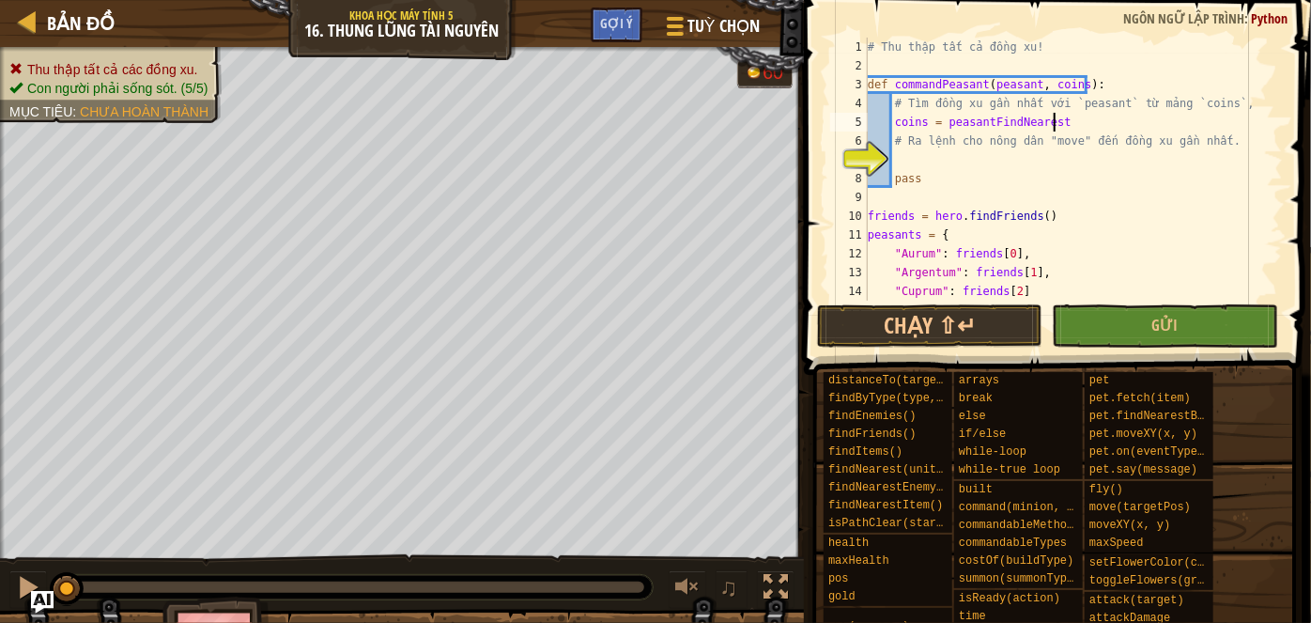
type textarea "coins = peasantFindNearest"
click at [984, 126] on div "# Thu thập tất cả đồng xu! def commandPeasant ( peasant , coins ) : # Tìm đồng …" at bounding box center [1067, 188] width 406 height 300
click at [1040, 165] on div "# Thu thập tất cả đồng xu! def commandPeasant ( peasant , coins ) : # Tìm đồng …" at bounding box center [1067, 188] width 406 height 300
type textarea "."
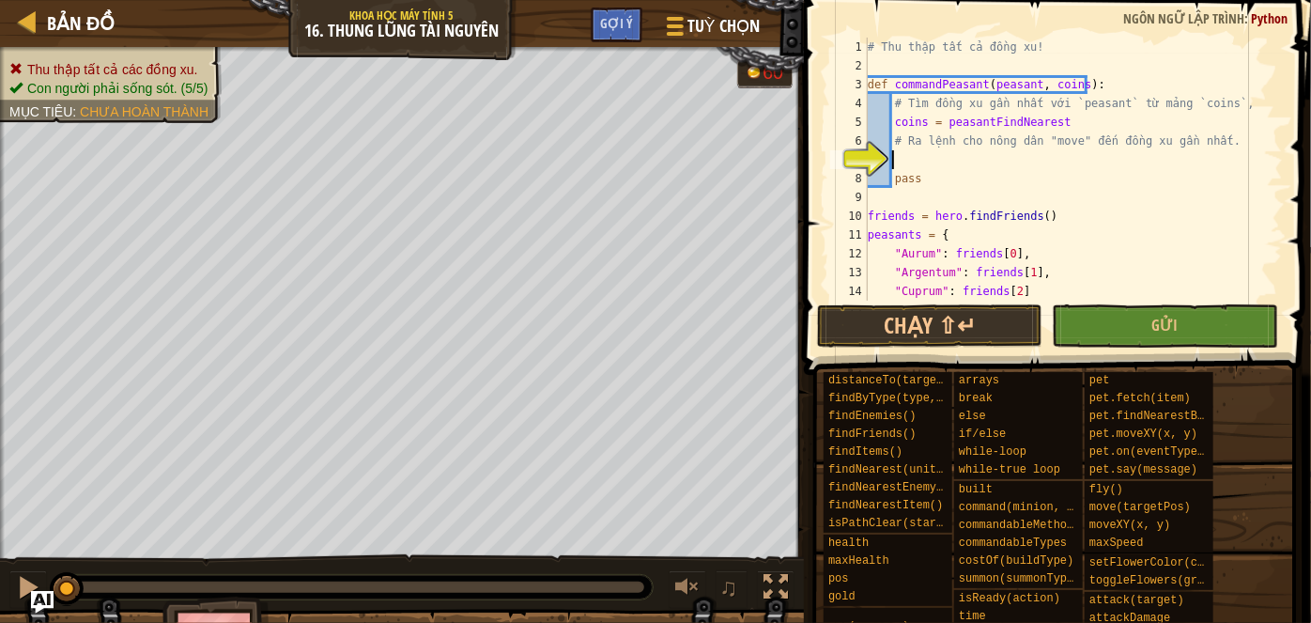
click at [984, 120] on div "# Thu thập tất cả đồng xu! def commandPeasant ( peasant , coins ) : # Tìm đồng …" at bounding box center [1067, 188] width 406 height 300
click at [1077, 126] on div "# Thu thập tất cả đồng xu! def commandPeasant ( peasant , coins ) : # Tìm đồng …" at bounding box center [1067, 188] width 406 height 300
click at [920, 125] on div "# Thu thập tất cả đồng xu! def commandPeasant ( peasant , coins ) : # Tìm đồng …" at bounding box center [1067, 188] width 406 height 300
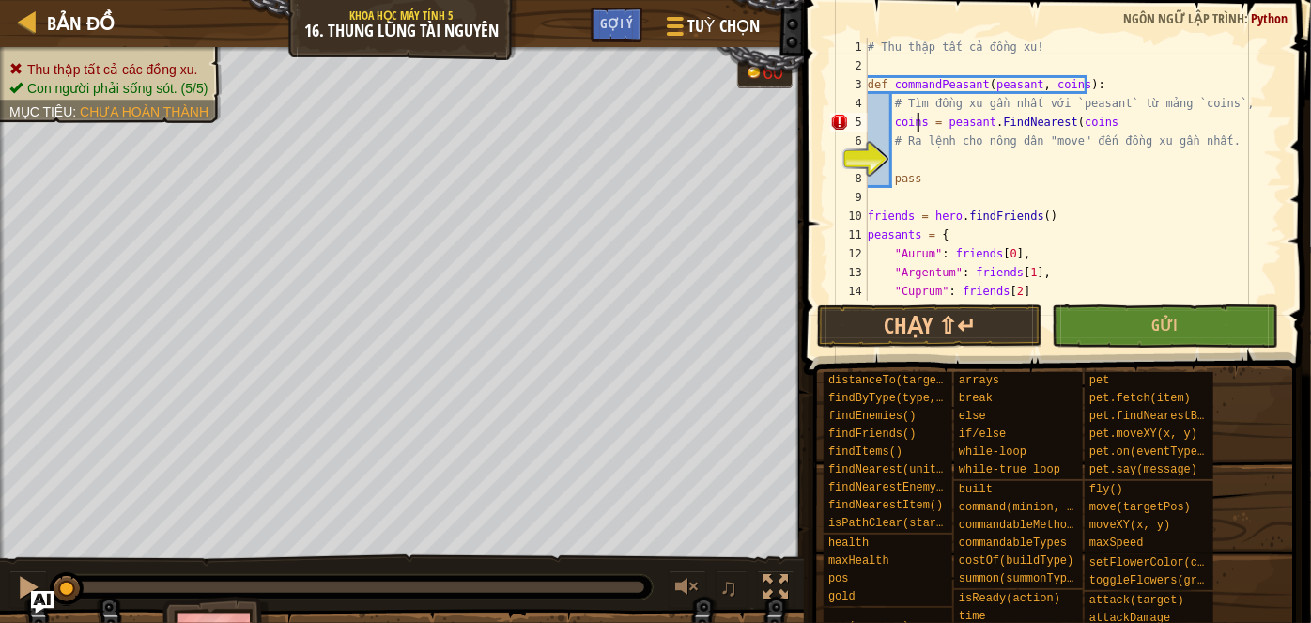
click at [928, 125] on div "# Thu thập tất cả đồng xu! def commandPeasant ( peasant , coins ) : # Tìm đồng …" at bounding box center [1067, 188] width 406 height 300
click at [920, 126] on div "# Thu thập tất cả đồng xu! def commandPeasant ( peasant , coins ) : # Tìm đồng …" at bounding box center [1067, 188] width 406 height 300
click at [923, 131] on div "# Thu thập tất cả đồng xu! def commandPeasant ( peasant , coins ) : # Tìm đồng …" at bounding box center [1067, 188] width 406 height 300
click at [1124, 124] on div "# Thu thập tất cả đồng xu! def commandPeasant ( peasant , coins ) : # Tìm đồng …" at bounding box center [1067, 188] width 406 height 300
type textarea "coin = peasant.FindNearest(coins)"
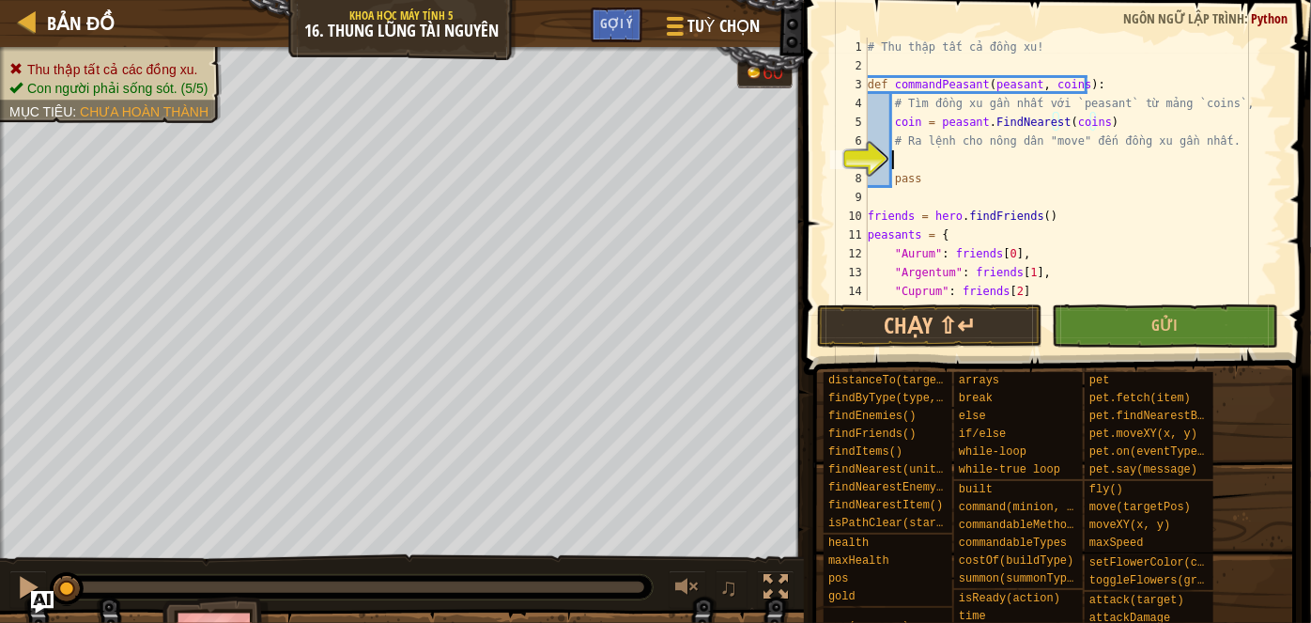
click at [918, 161] on div "# Thu thập tất cả đồng xu! def commandPeasant ( peasant , coins ) : # Tìm đồng …" at bounding box center [1067, 188] width 406 height 300
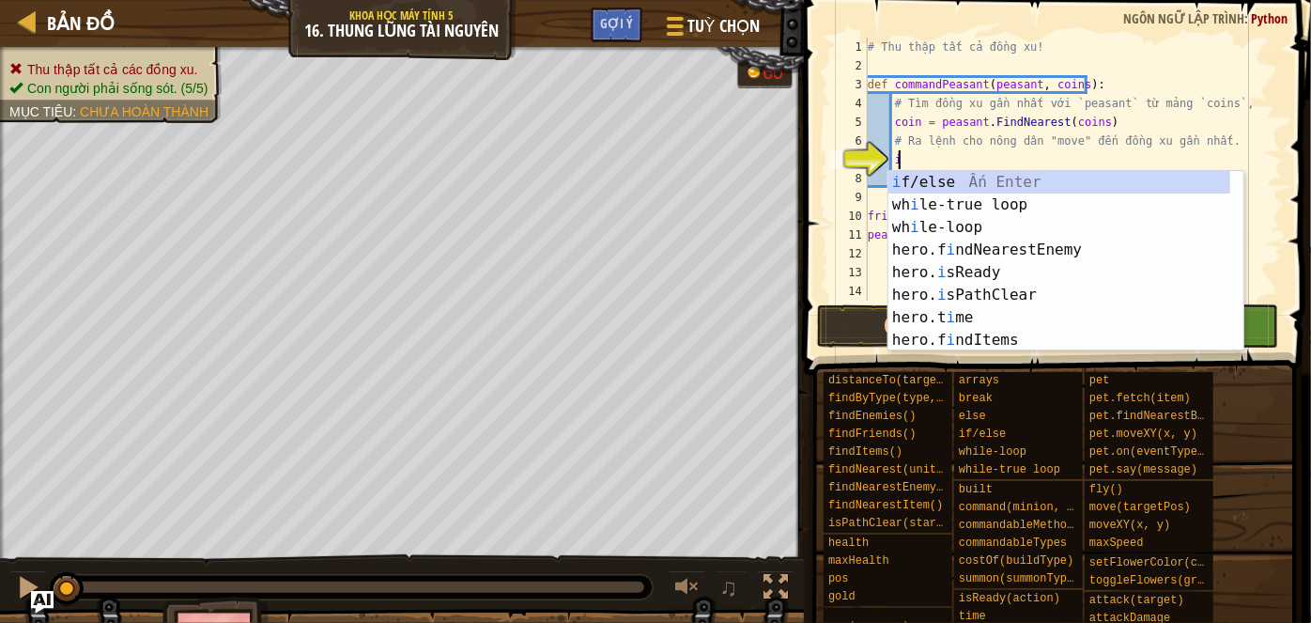
type textarea "i"
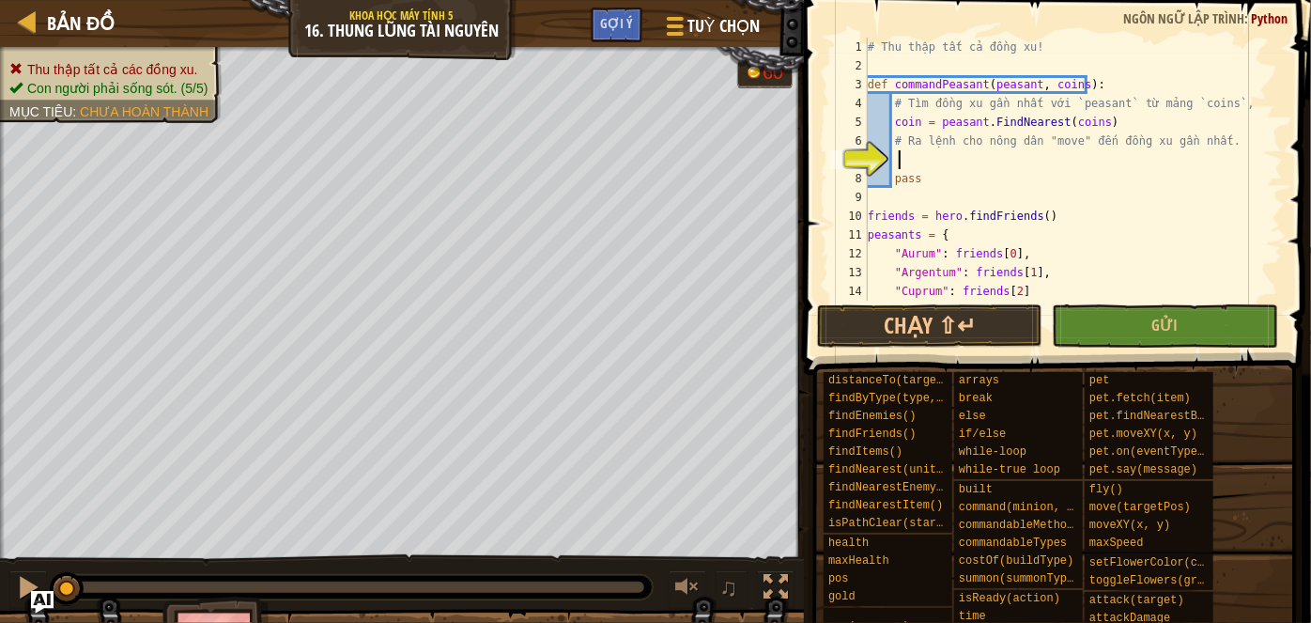
type textarea "ì"
type textarea "if coin:"
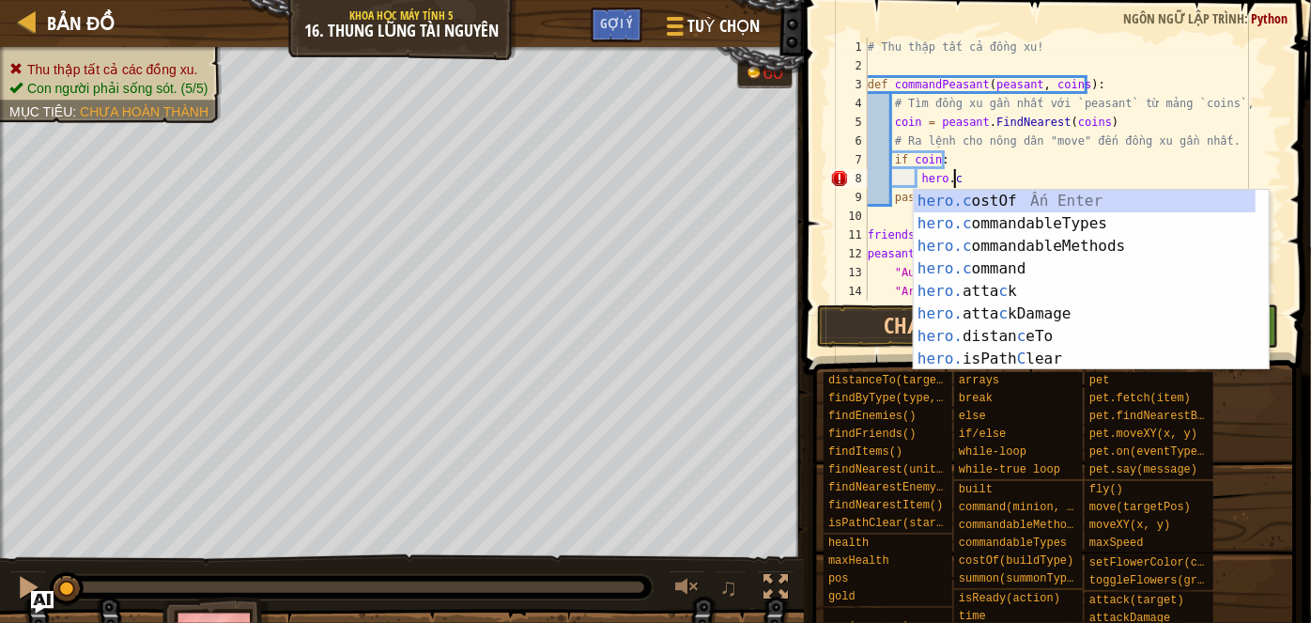
scroll to position [8, 7]
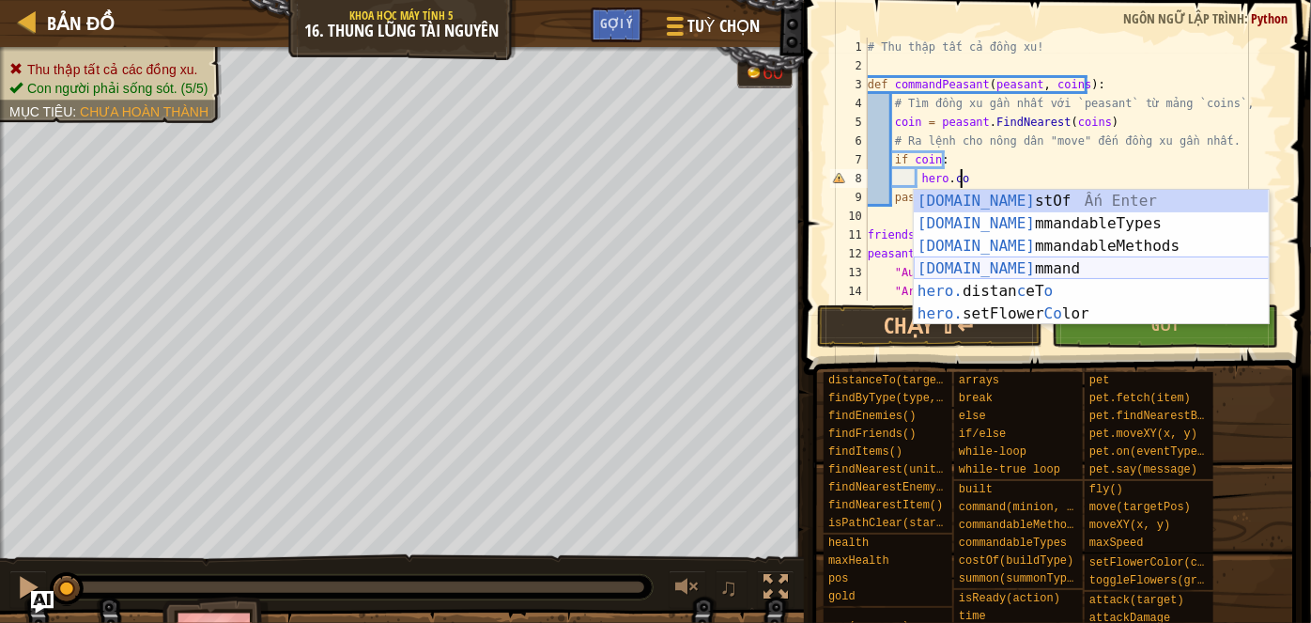
click at [940, 272] on div "[DOMAIN_NAME] stOf Ấn Enter [DOMAIN_NAME] mmandableTypes Ấn Enter [DOMAIN_NAME]…" at bounding box center [1092, 280] width 356 height 180
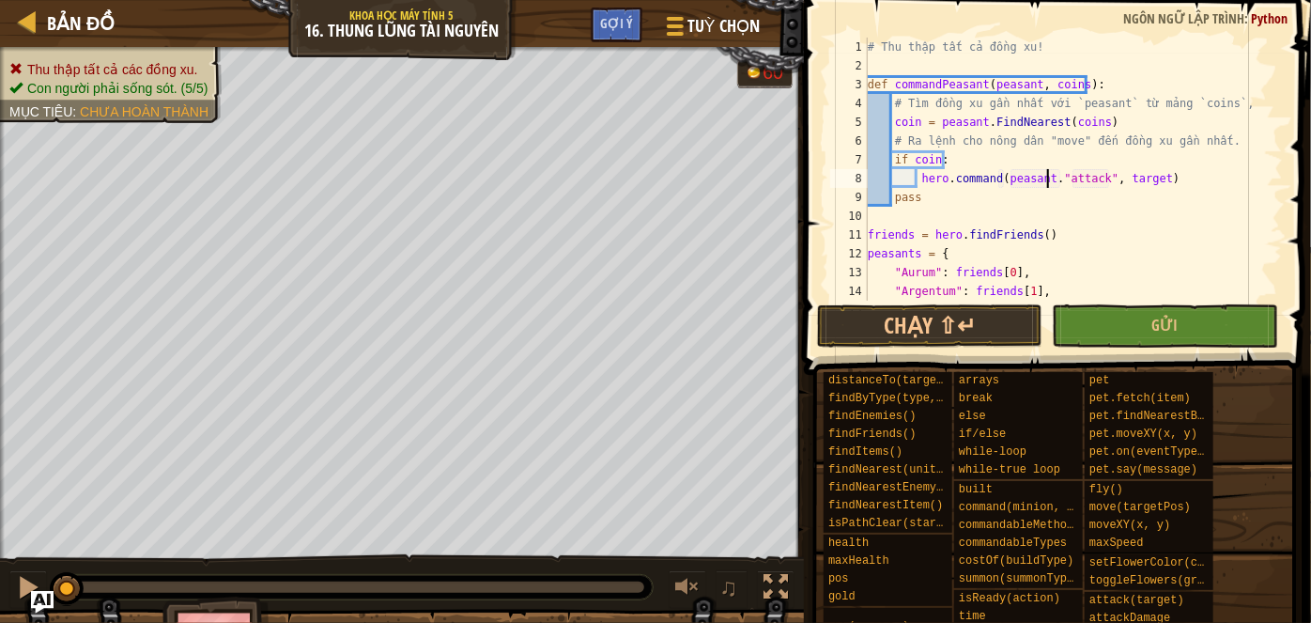
scroll to position [8, 15]
drag, startPoint x: 1098, startPoint y: 182, endPoint x: 1059, endPoint y: 185, distance: 38.6
click at [1059, 185] on div "# Thu thập tất cả đồng xu! def commandPeasant ( peasant , coins ) : # Tìm đồng …" at bounding box center [1067, 188] width 406 height 300
drag, startPoint x: 1140, startPoint y: 181, endPoint x: 1101, endPoint y: 183, distance: 38.5
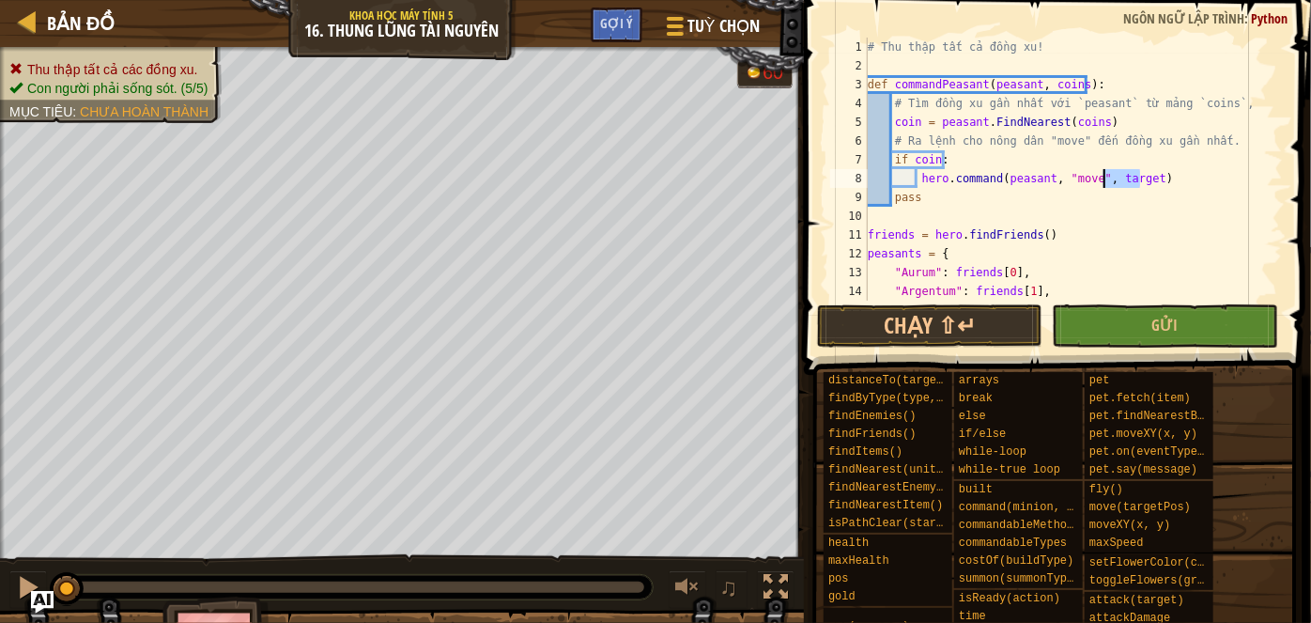
click at [1101, 183] on div "# Thu thập tất cả đồng xu! def commandPeasant ( peasant , coins ) : # Tìm đồng …" at bounding box center [1067, 188] width 406 height 300
type textarea "hero.command(peasant, "move", coin.pos)"
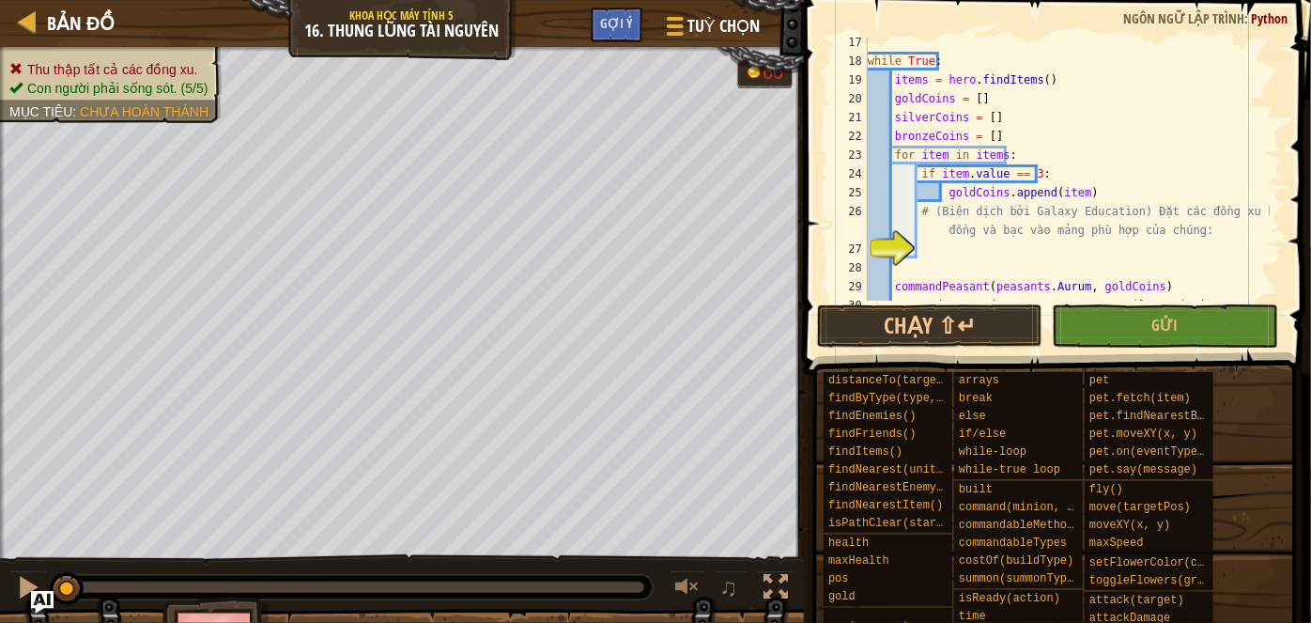
scroll to position [357, 0]
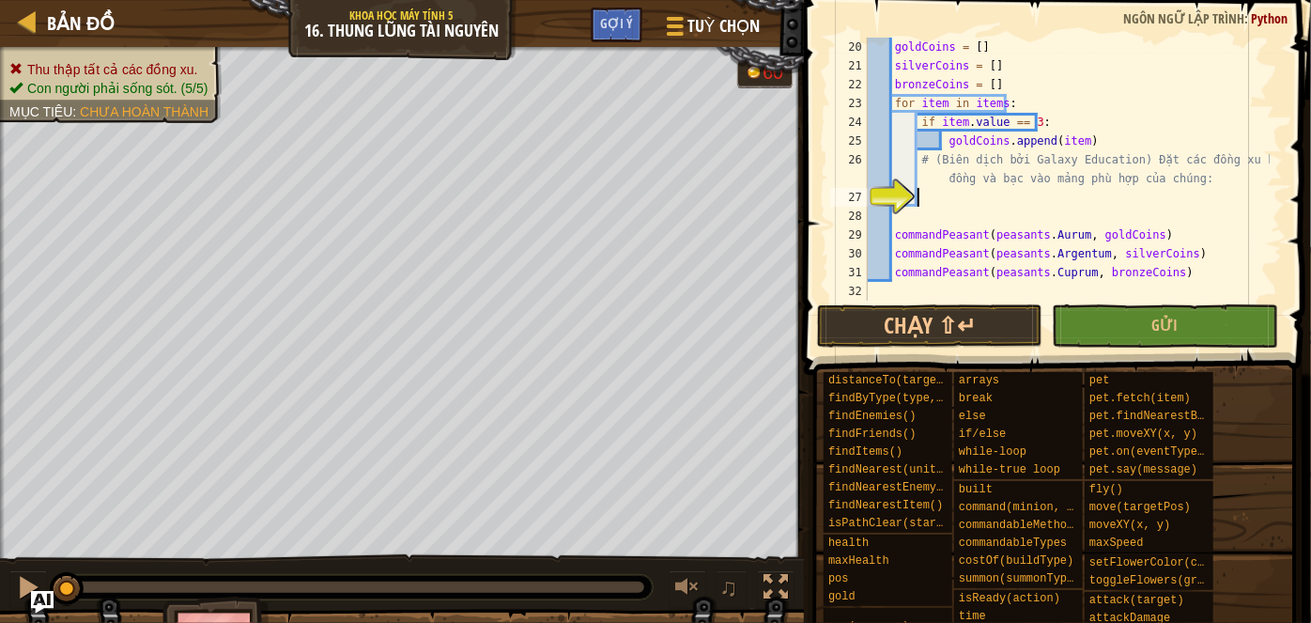
click at [977, 198] on div "goldCoins = [ ] silverCoins = [ ] bronzeCoins = [ ] for item in items : if item…" at bounding box center [1067, 188] width 406 height 300
type textarea "elif:"
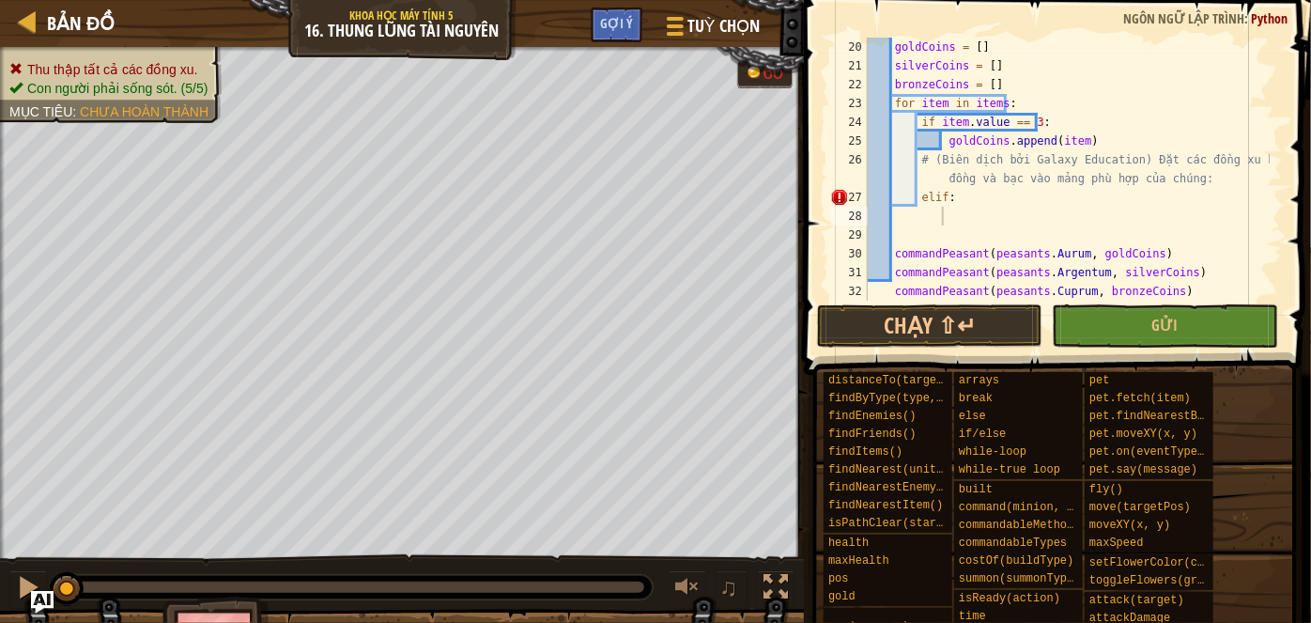
click at [984, 193] on div "goldCoins = [ ] silverCoins = [ ] bronzeCoins = [ ] for item in items : if item…" at bounding box center [1067, 188] width 406 height 300
type textarea "elif item.value == 2:"
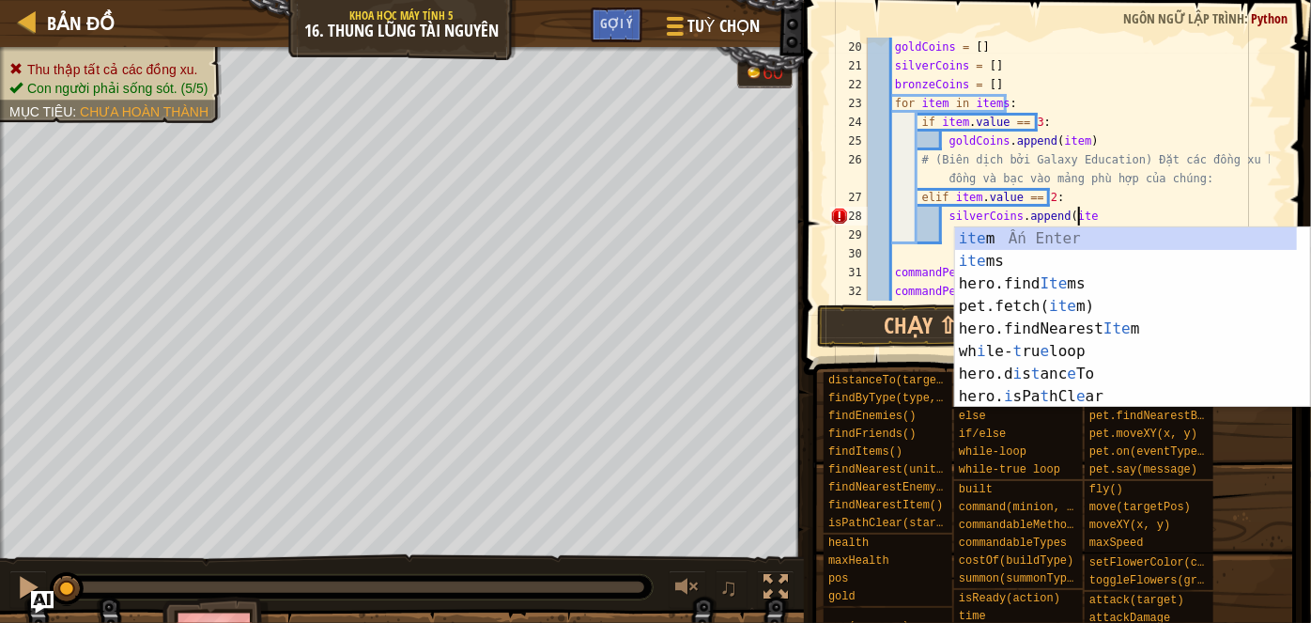
scroll to position [8, 17]
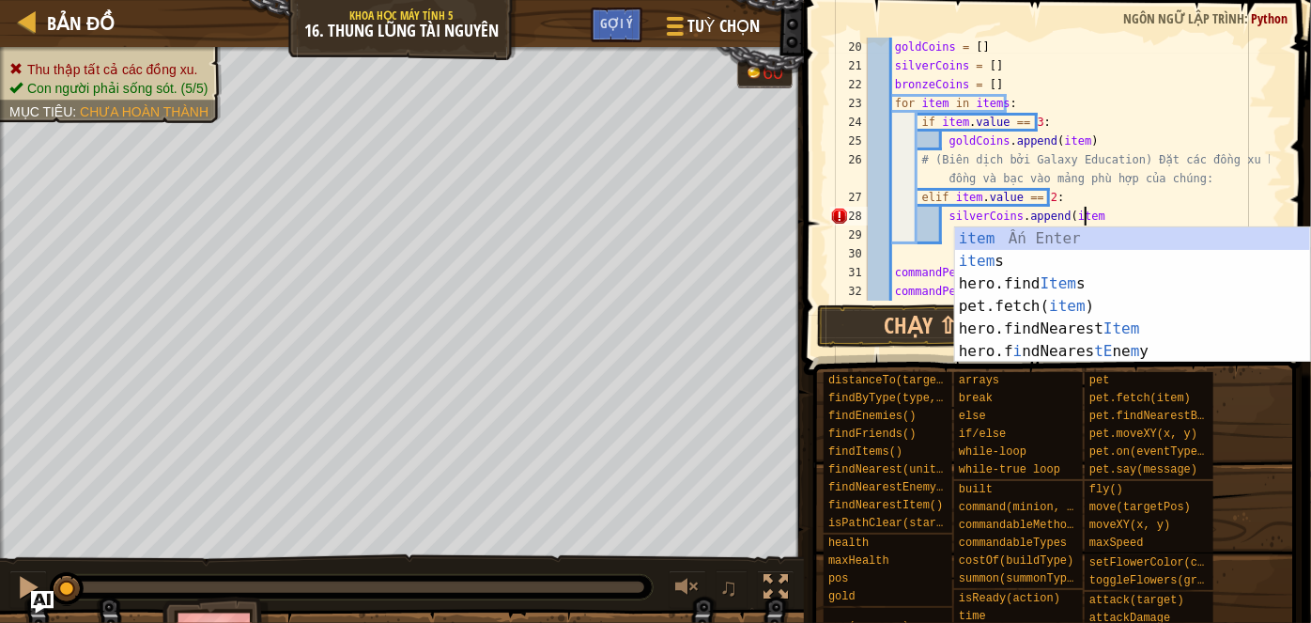
type textarea "silverCoins.append(item)"
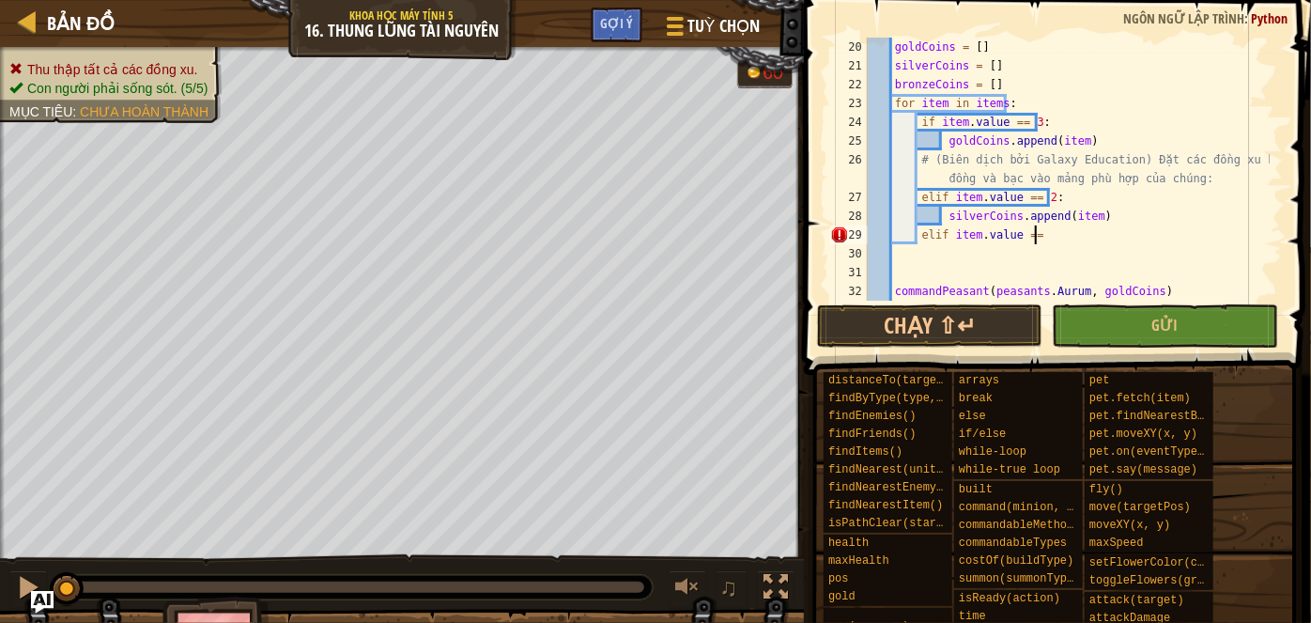
scroll to position [8, 12]
type textarea "elif item.value == 1:"
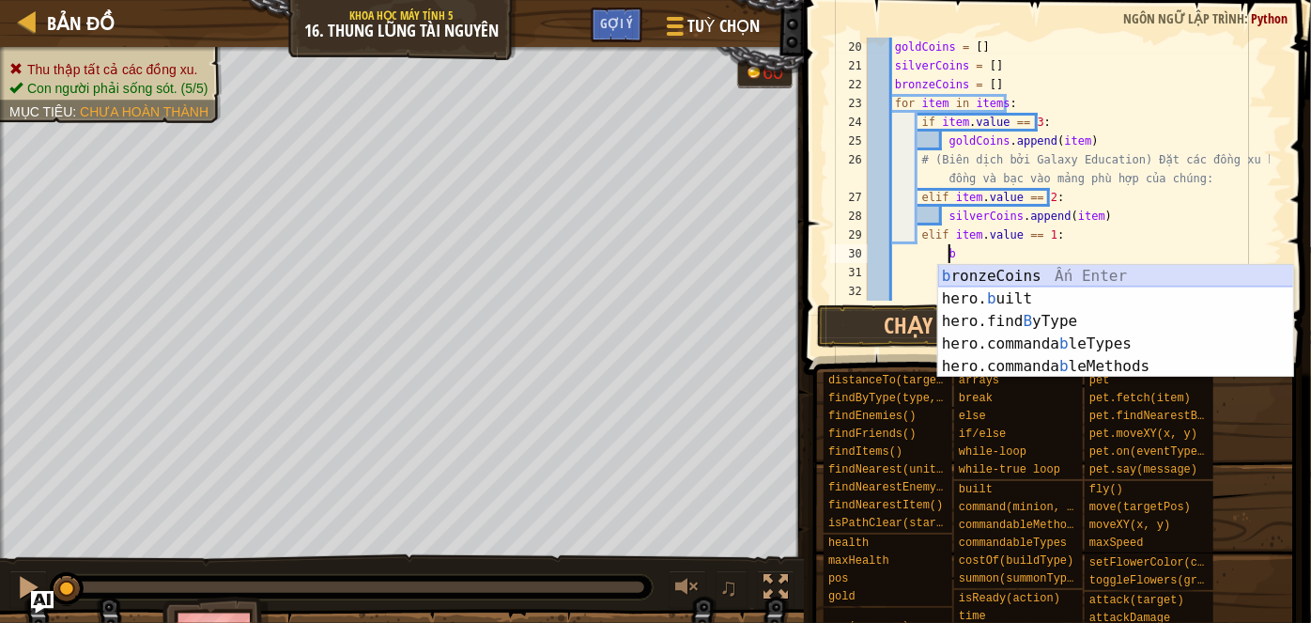
click at [963, 284] on div "b ronzeCoins Ấn Enter hero. b uilt Ấn Enter hero.find B yType Ấn Enter hero.com…" at bounding box center [1116, 344] width 356 height 158
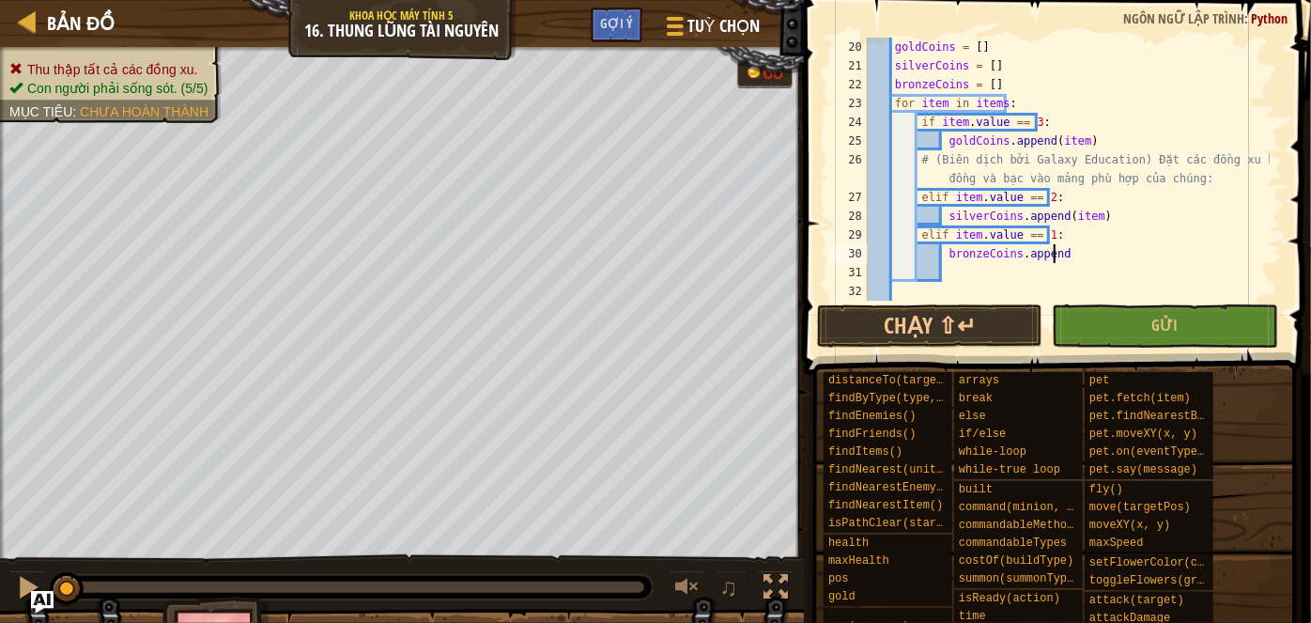
scroll to position [8, 15]
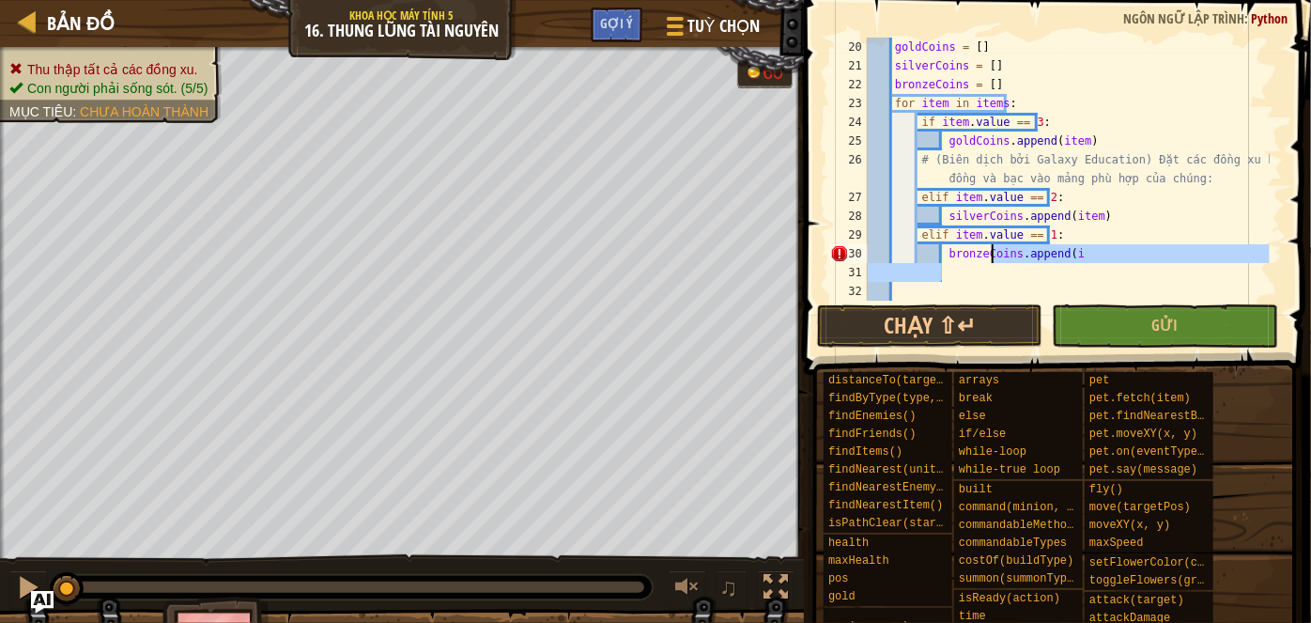
click at [992, 261] on div "goldCoins = [ ] silverCoins = [ ] bronzeCoins = [ ] for item in items : if item…" at bounding box center [1067, 188] width 406 height 300
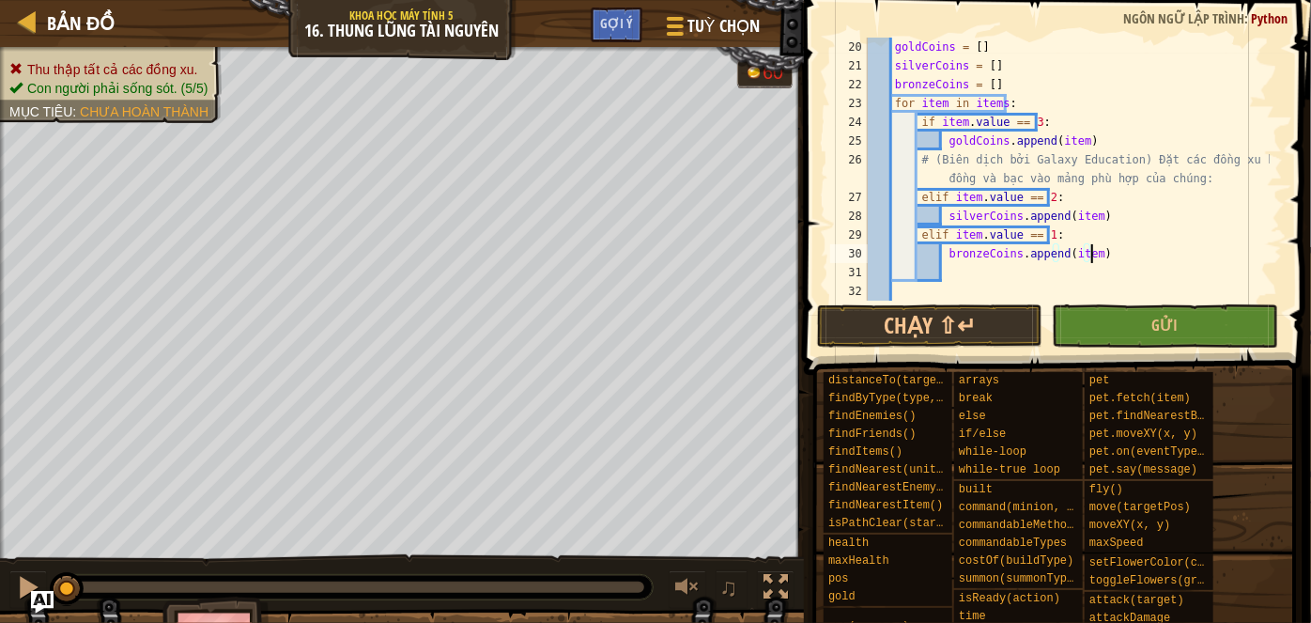
scroll to position [432, 0]
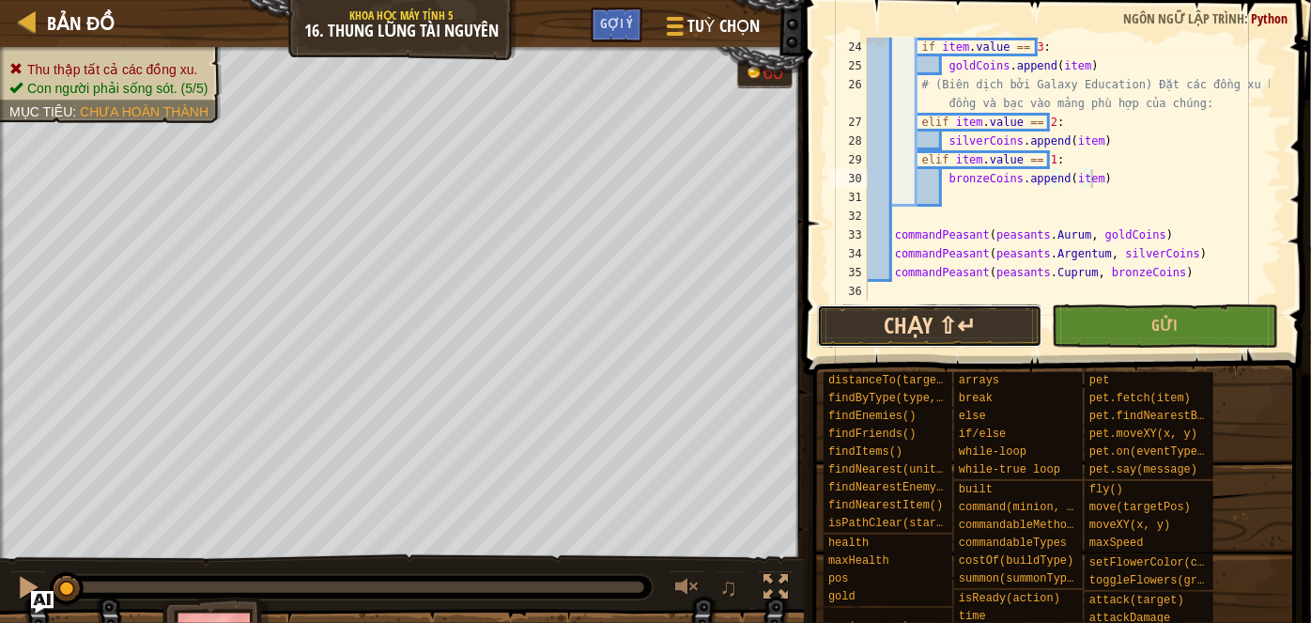
click at [957, 321] on button "Chạy ⇧↵" at bounding box center [929, 325] width 225 height 43
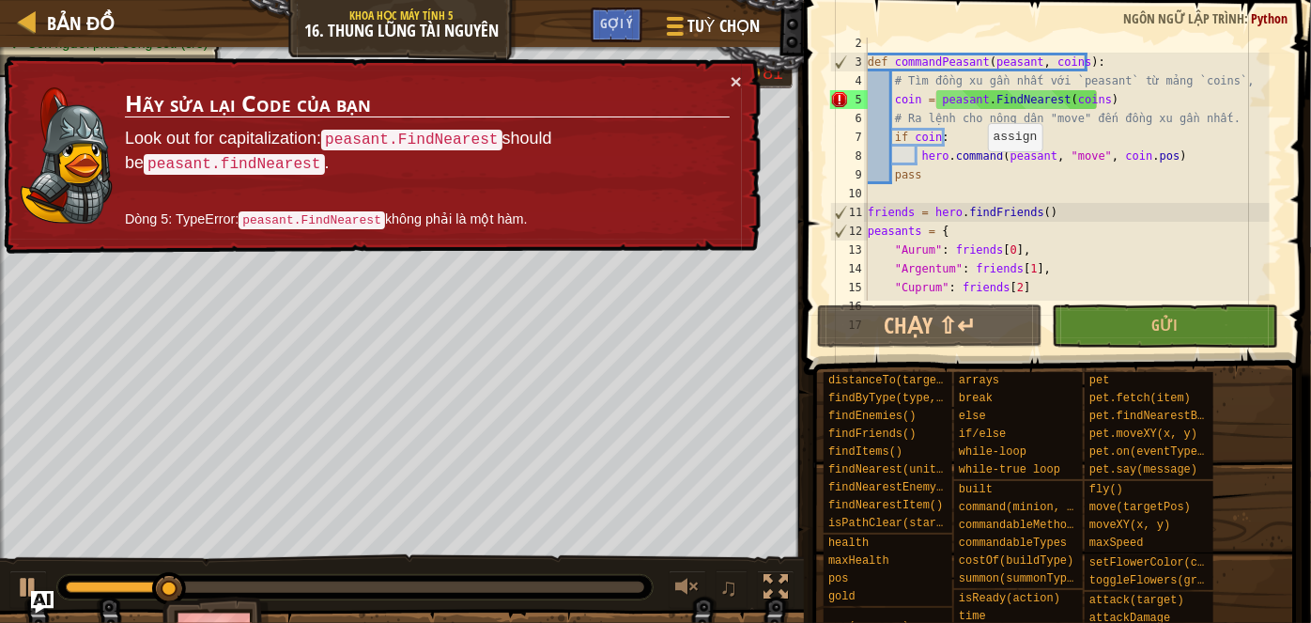
scroll to position [0, 0]
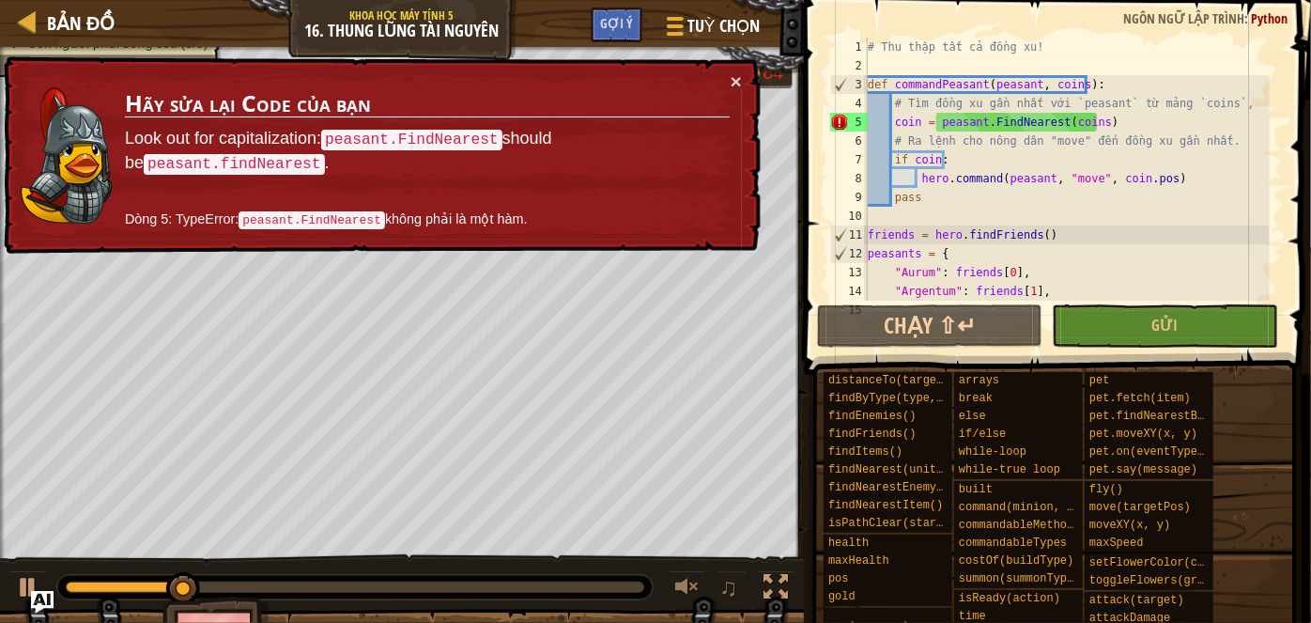
click at [992, 120] on div "# Thu thập tất cả đồng xu! def commandPeasant ( peasant , coins ) : # Tìm đồng …" at bounding box center [1067, 188] width 406 height 300
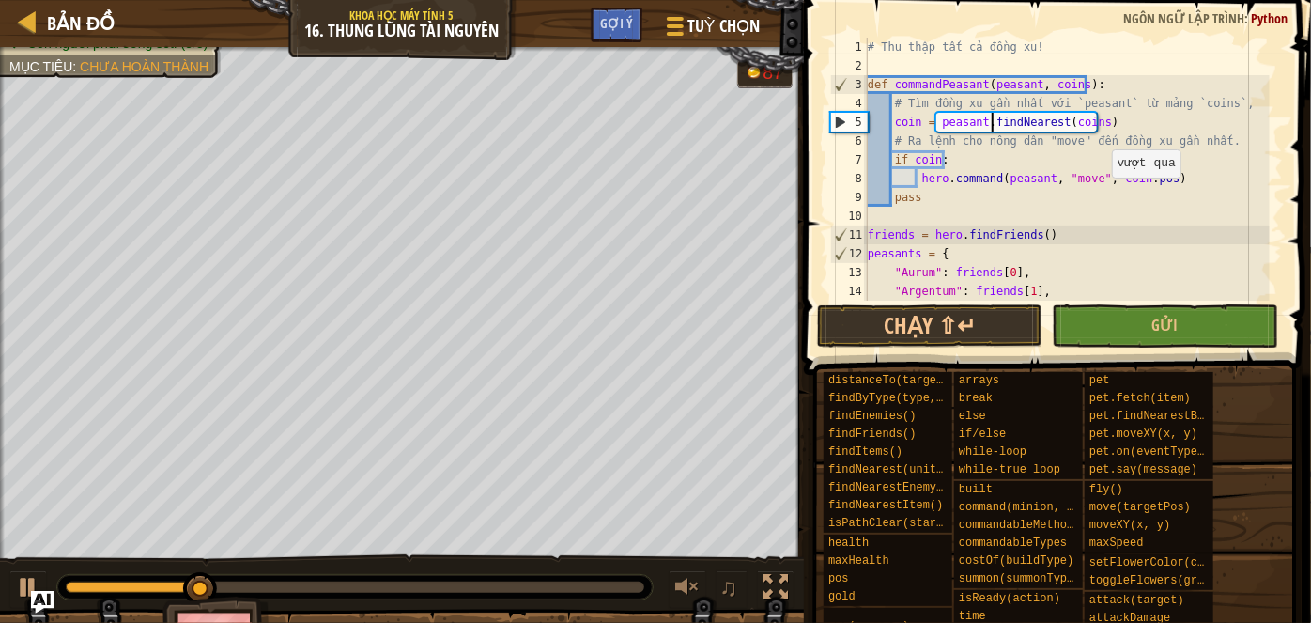
scroll to position [8, 9]
type textarea "coin = peasant.findNearest(coins)"
click at [958, 314] on button "Chạy ⇧↵" at bounding box center [929, 325] width 225 height 43
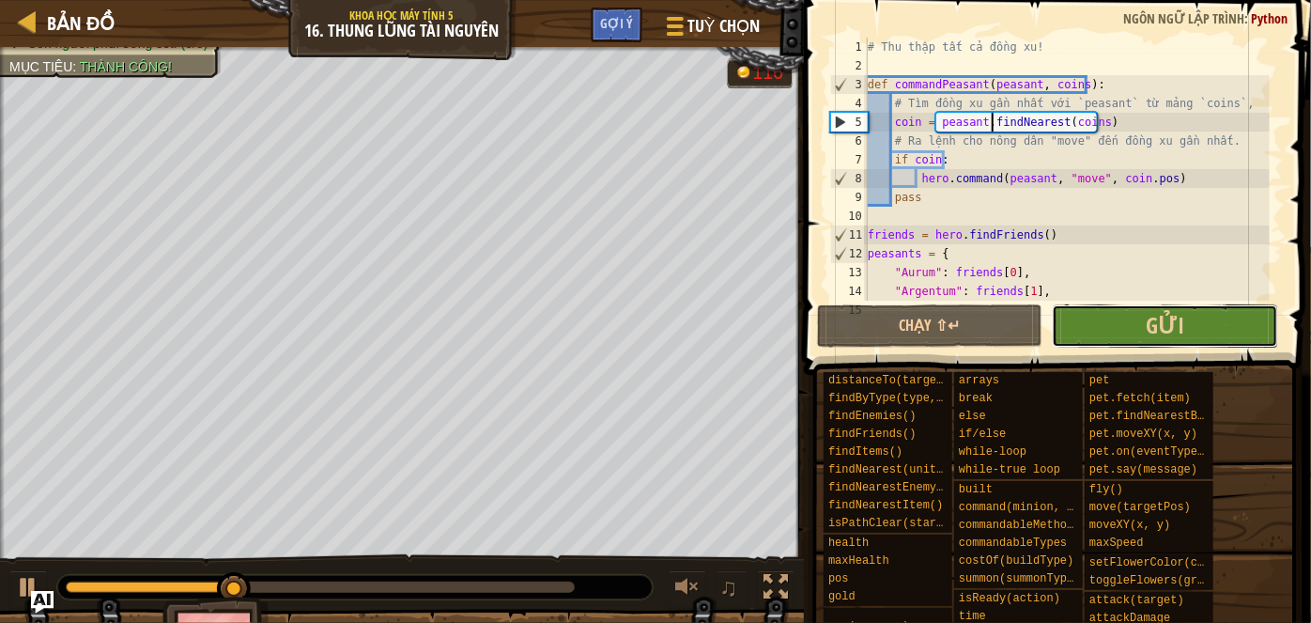
click at [1124, 344] on button "Gửi" at bounding box center [1164, 325] width 225 height 43
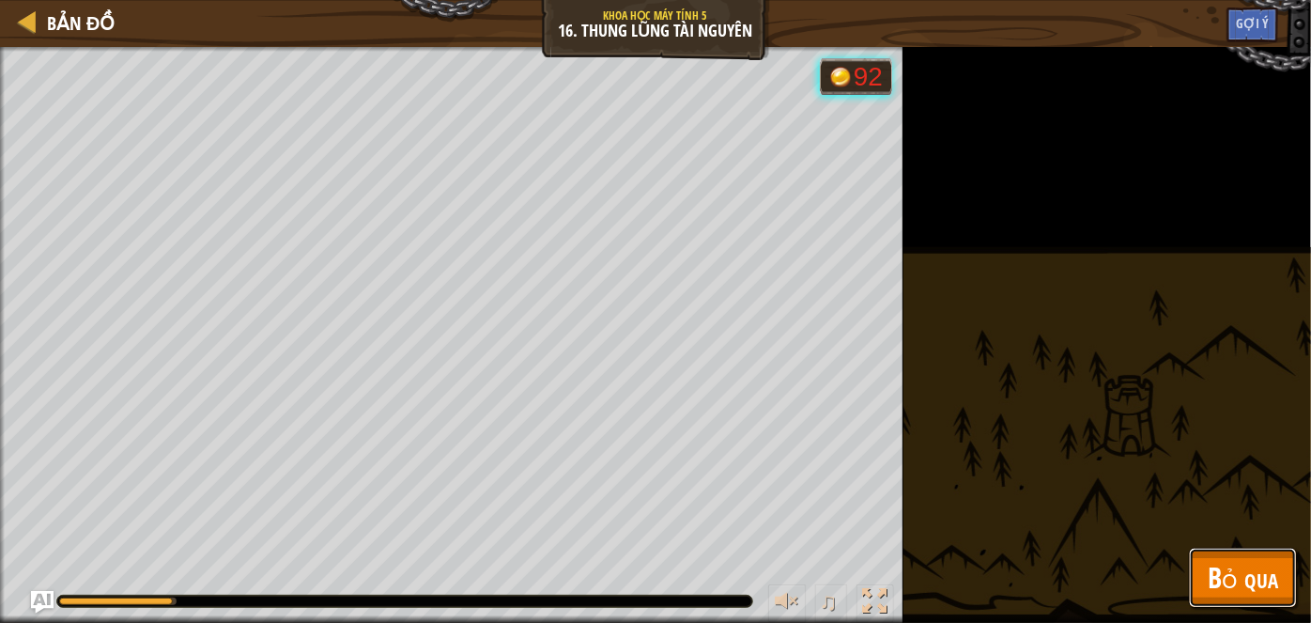
click at [1220, 600] on button "Bỏ qua" at bounding box center [1243, 577] width 108 height 60
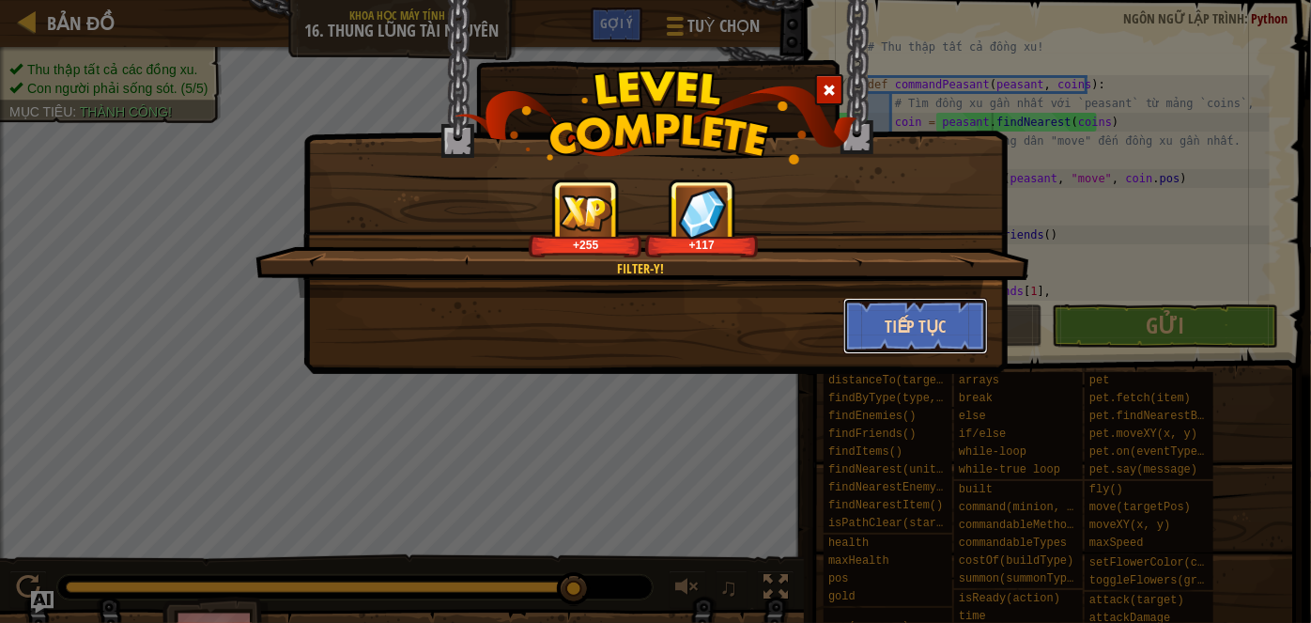
click at [921, 305] on button "Tiếp tục" at bounding box center [916, 326] width 146 height 56
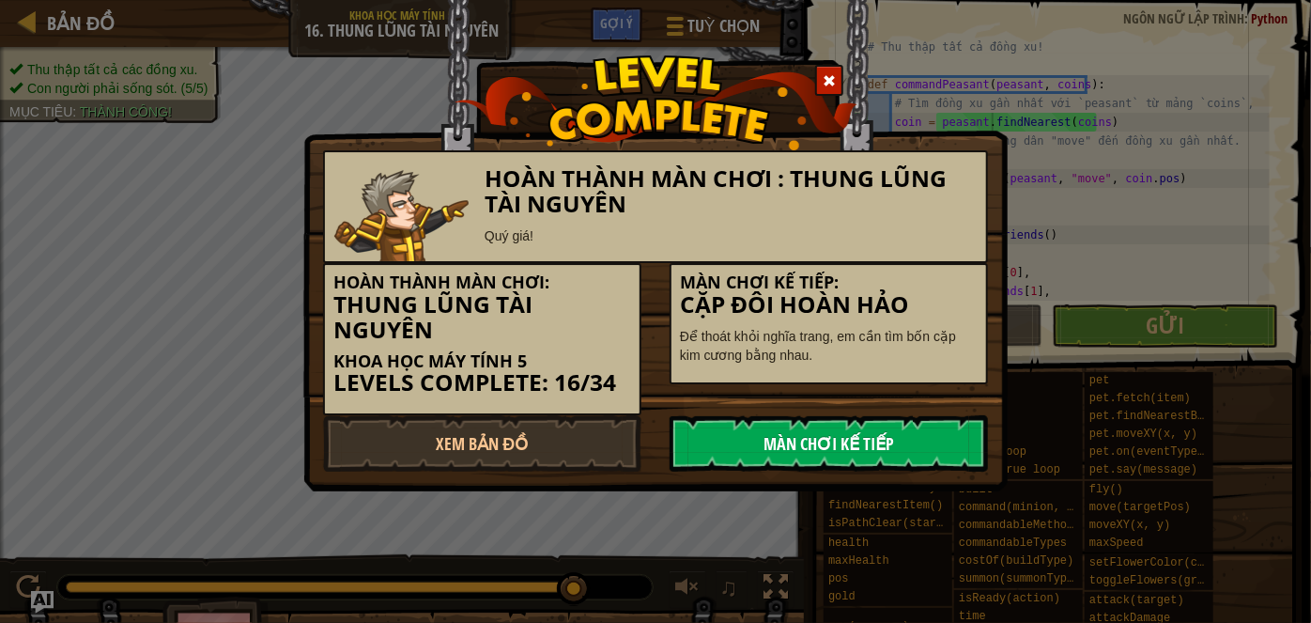
click at [866, 429] on link "Màn chơi kế tiếp" at bounding box center [828, 443] width 318 height 56
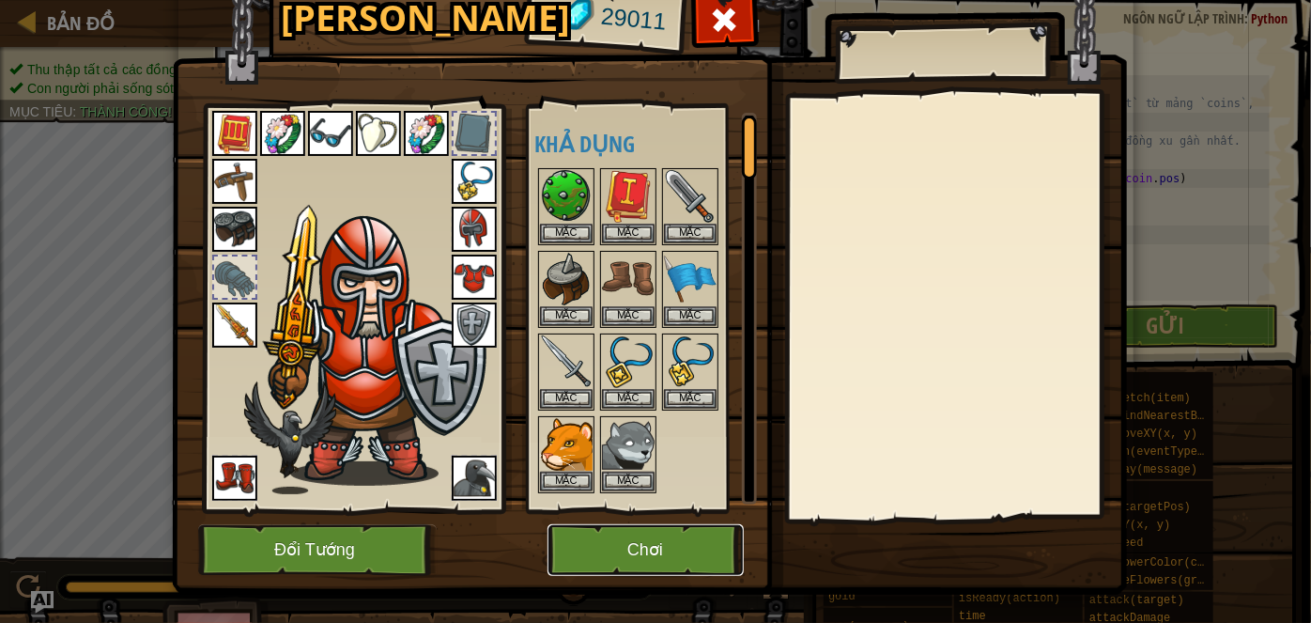
click at [684, 543] on button "Chơi" at bounding box center [645, 550] width 196 height 52
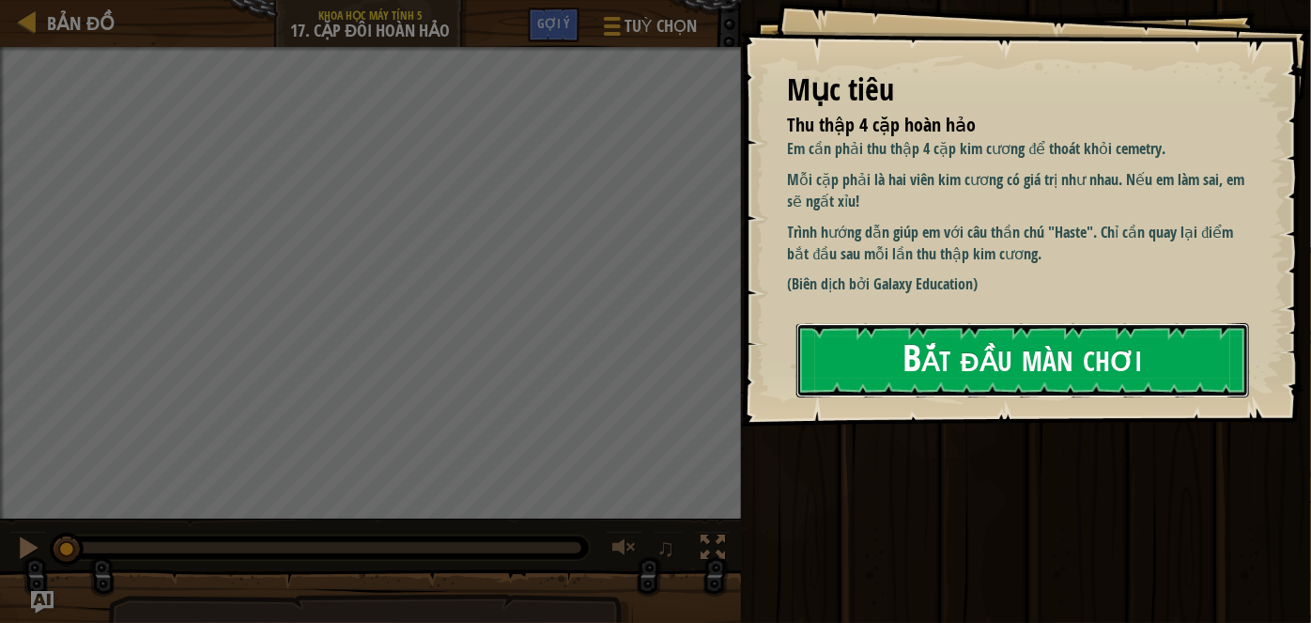
click at [921, 351] on button "Bắt đầu màn chơi" at bounding box center [1022, 360] width 453 height 74
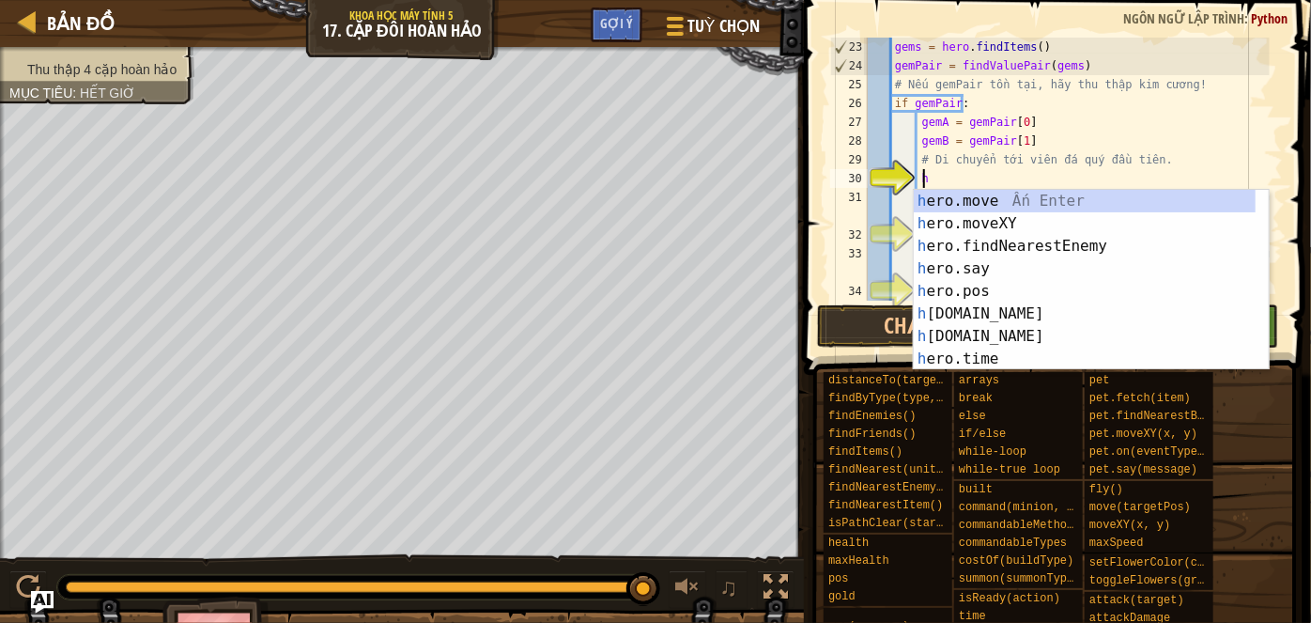
scroll to position [8, 3]
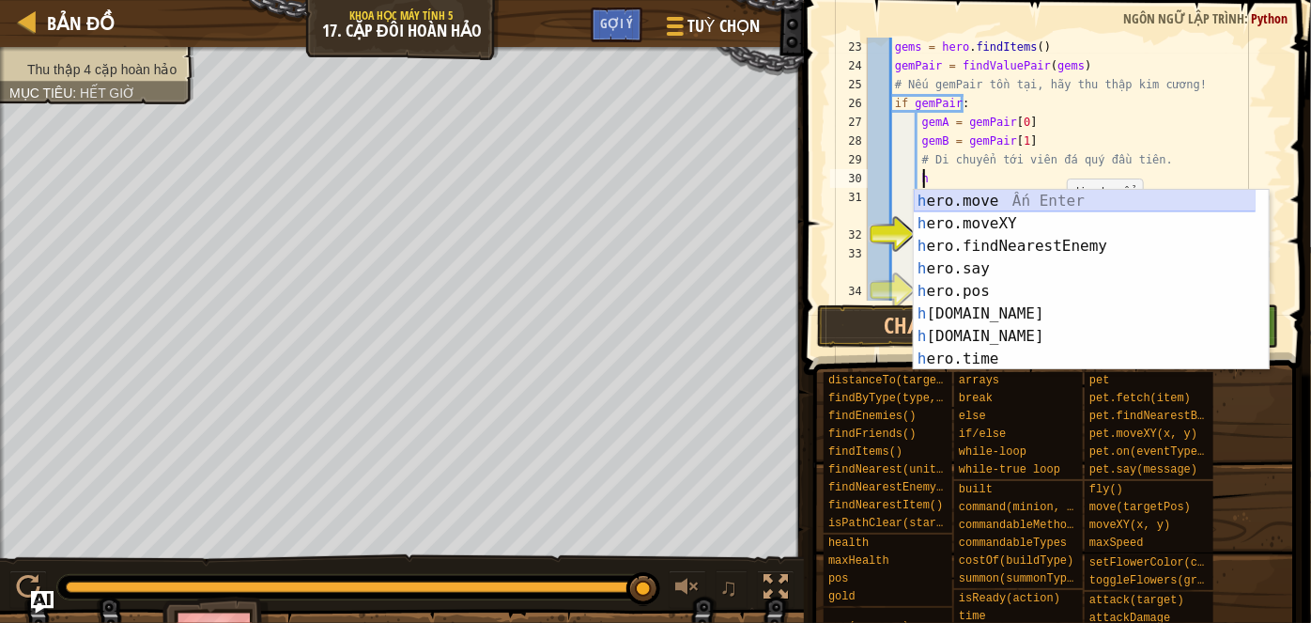
click at [993, 203] on div "h ero.move Ấn Enter h ero.moveXY Ấn Enter h ero.findNearestEnemy Ấn Enter h ero…" at bounding box center [1085, 302] width 343 height 225
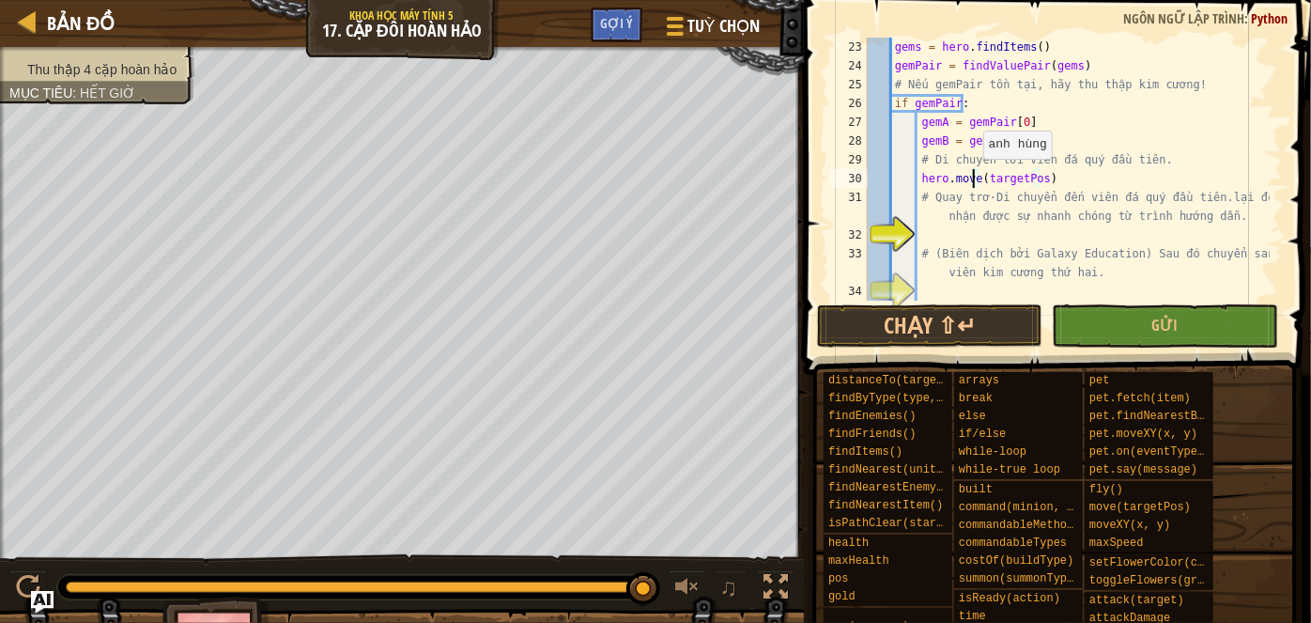
click at [973, 177] on div "gems = hero . findItems ( ) gemPair = findValuePair ( gems ) # Nếu gemPair tồn …" at bounding box center [1067, 197] width 406 height 319
drag, startPoint x: 1049, startPoint y: 186, endPoint x: 992, endPoint y: 178, distance: 56.8
click at [992, 178] on div "gems = hero . findItems ( ) gemPair = findValuePair ( gems ) # Nếu gemPair tồn …" at bounding box center [1067, 197] width 406 height 319
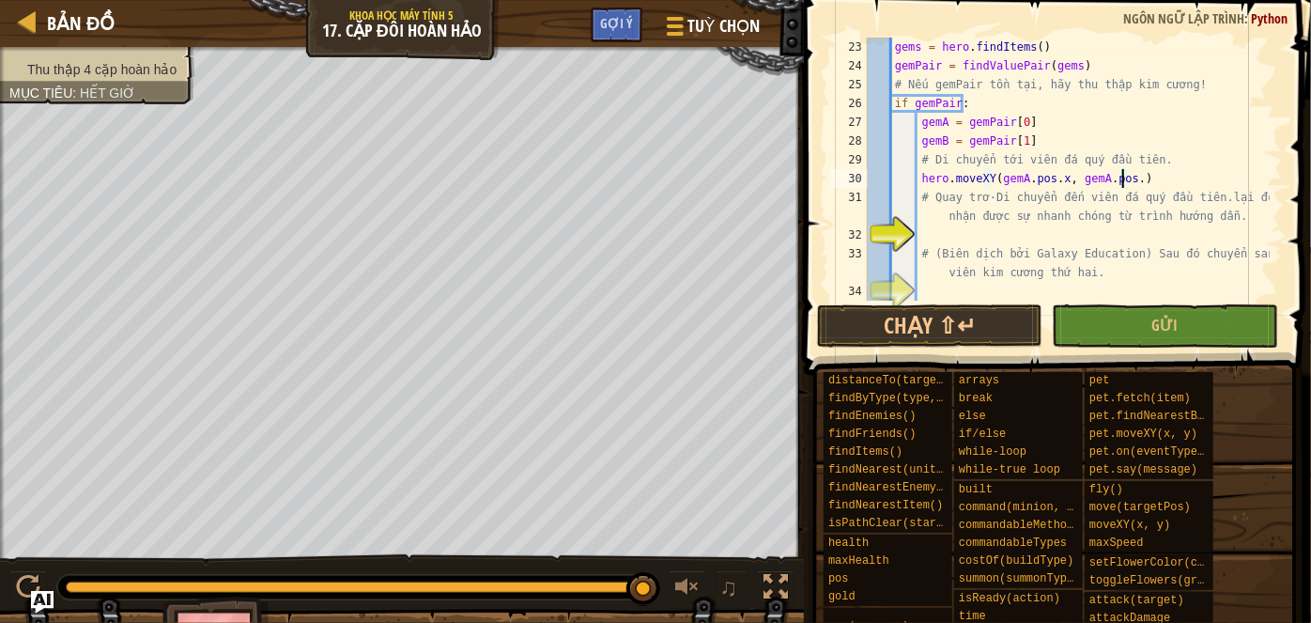
type textarea "hero.moveXY(gemA.pos.x, gemA.pos.y)"
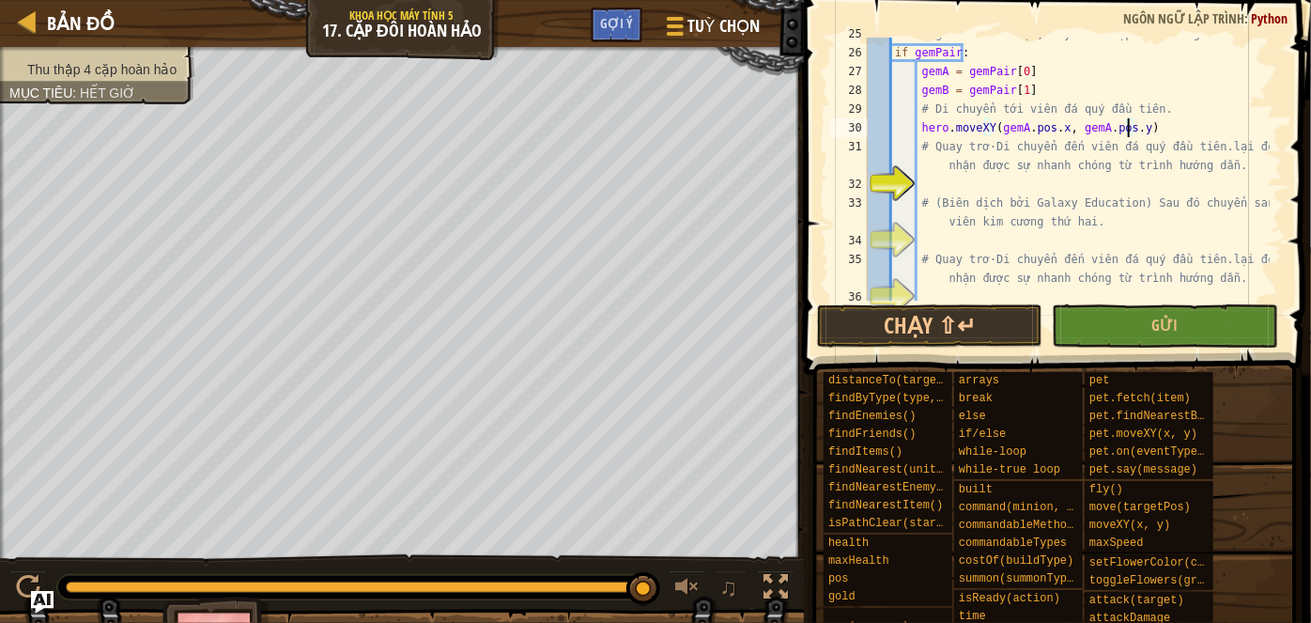
scroll to position [483, 0]
click at [1034, 186] on div "# Nếu gemPair tồn tại, hãy thu thập kim cương! if gemPair : gemA = gemPair [ 0 …" at bounding box center [1067, 174] width 406 height 300
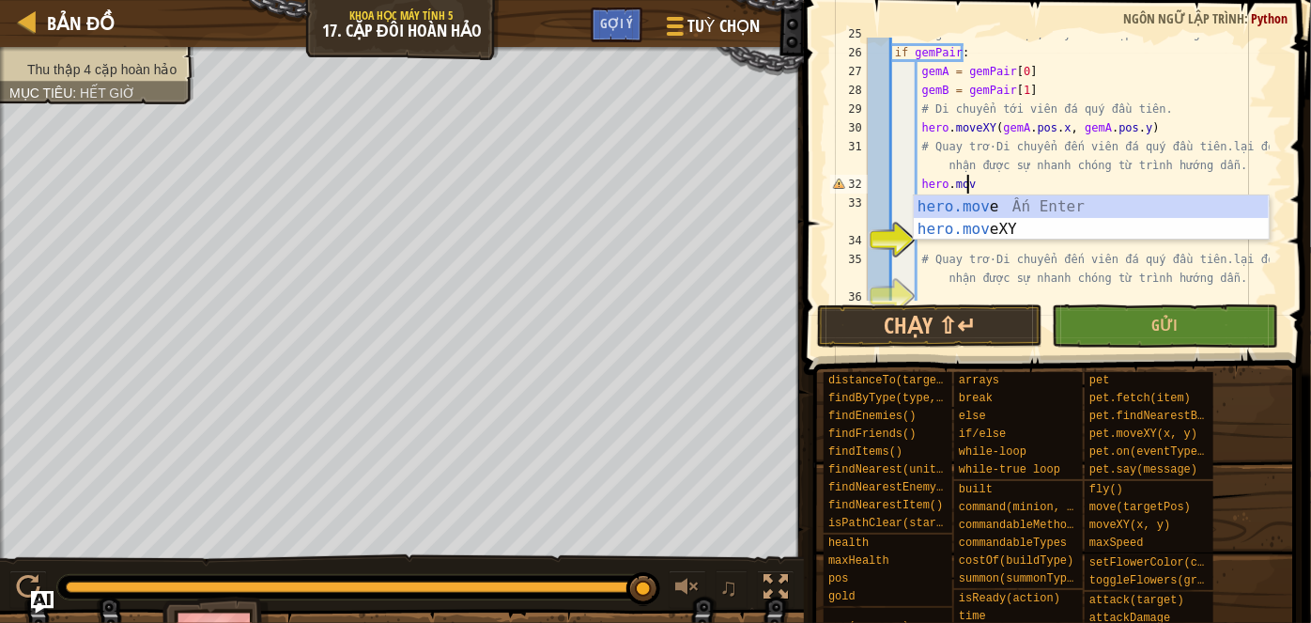
scroll to position [8, 8]
click at [1004, 222] on div "hero.move Ấn Enter hero.move XY Ấn Enter" at bounding box center [1092, 240] width 356 height 90
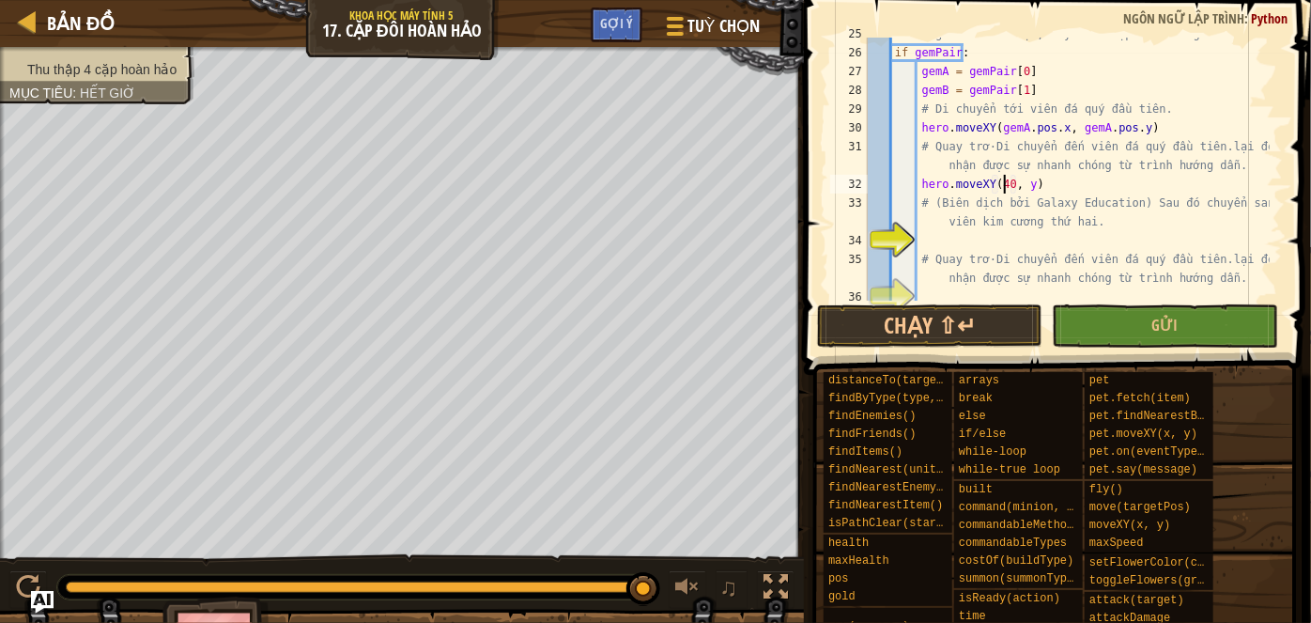
scroll to position [8, 10]
click at [1021, 184] on div "# Nếu gemPair tồn tại, hãy thu thập kim cương! if gemPair : gemA = gemPair [ 0 …" at bounding box center [1067, 174] width 406 height 300
click at [1019, 184] on div "# Nếu gemPair tồn tại, hãy thu thập kim cương! if gemPair : gemA = gemPair [ 0 …" at bounding box center [1067, 174] width 406 height 300
click at [1019, 184] on div "# Nếu gemPair tồn tại, hãy thu thập kim cương! if gemPair : gemA = gemPair [ 0 …" at bounding box center [1067, 169] width 406 height 263
click at [1017, 187] on div "# Nếu gemPair tồn tại, hãy thu thập kim cương! if gemPair : gemA = gemPair [ 0 …" at bounding box center [1067, 174] width 406 height 300
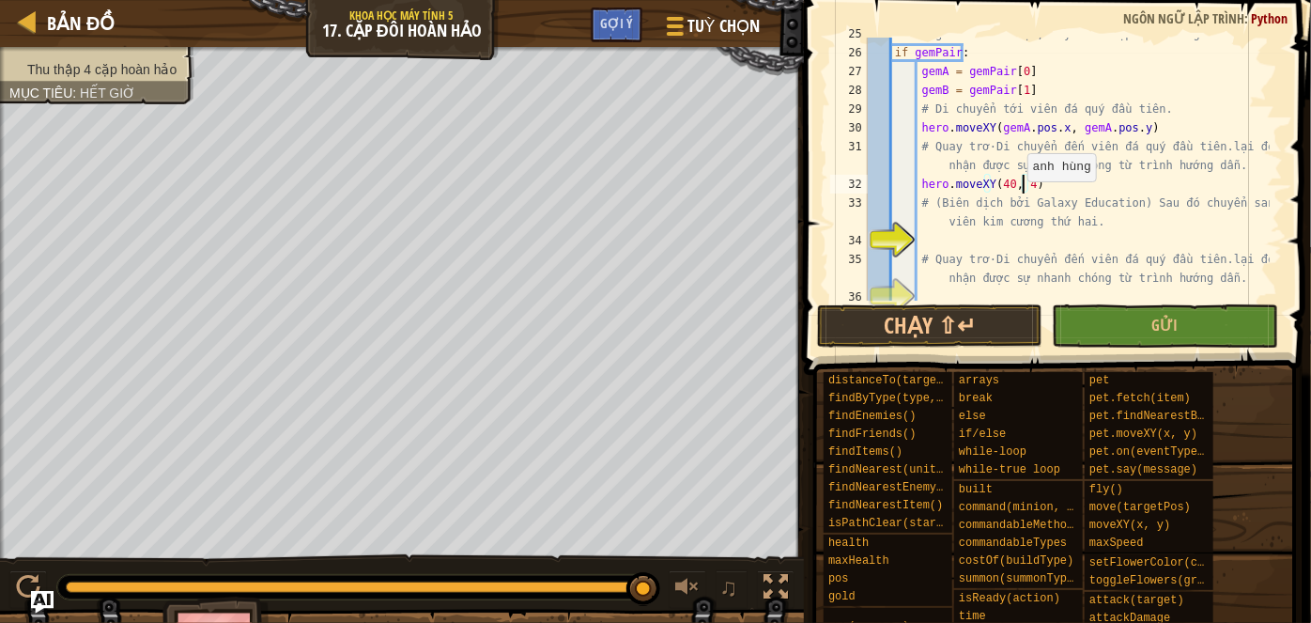
type textarea "hero.moveXY(40, 44)"
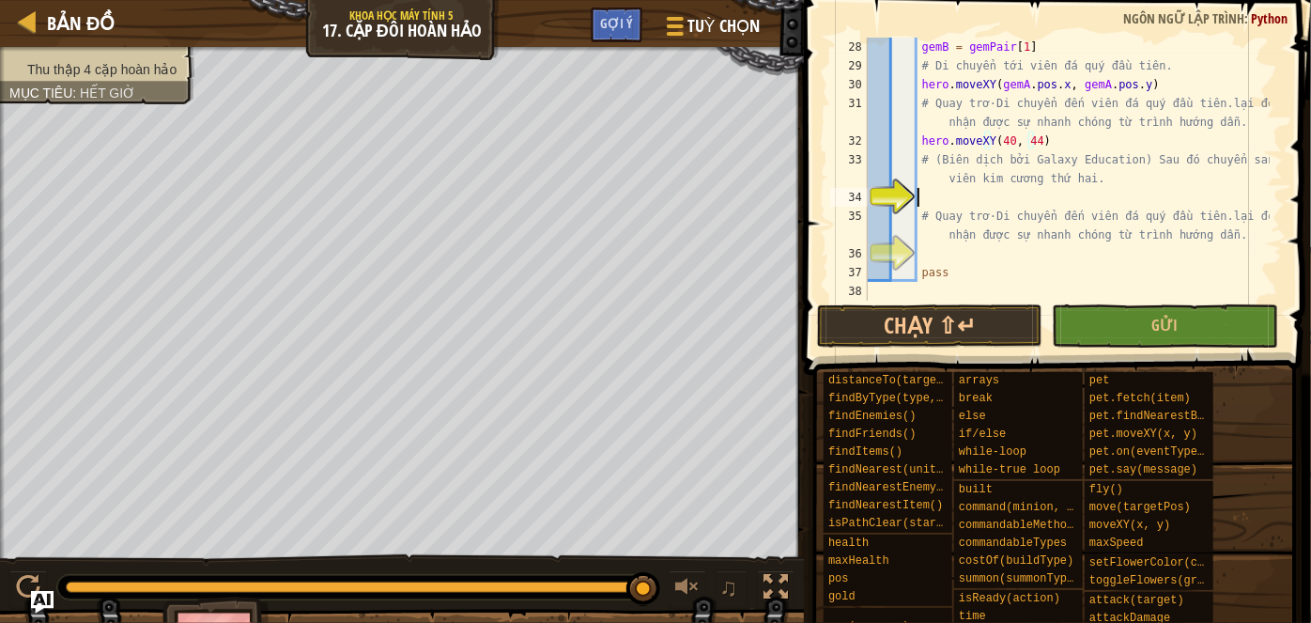
click at [962, 193] on div "gemB = gemPair [ 1 ] # Di chuyển tới viên đá quý đầu tiên. hero . moveXY ( gemA…" at bounding box center [1067, 188] width 406 height 300
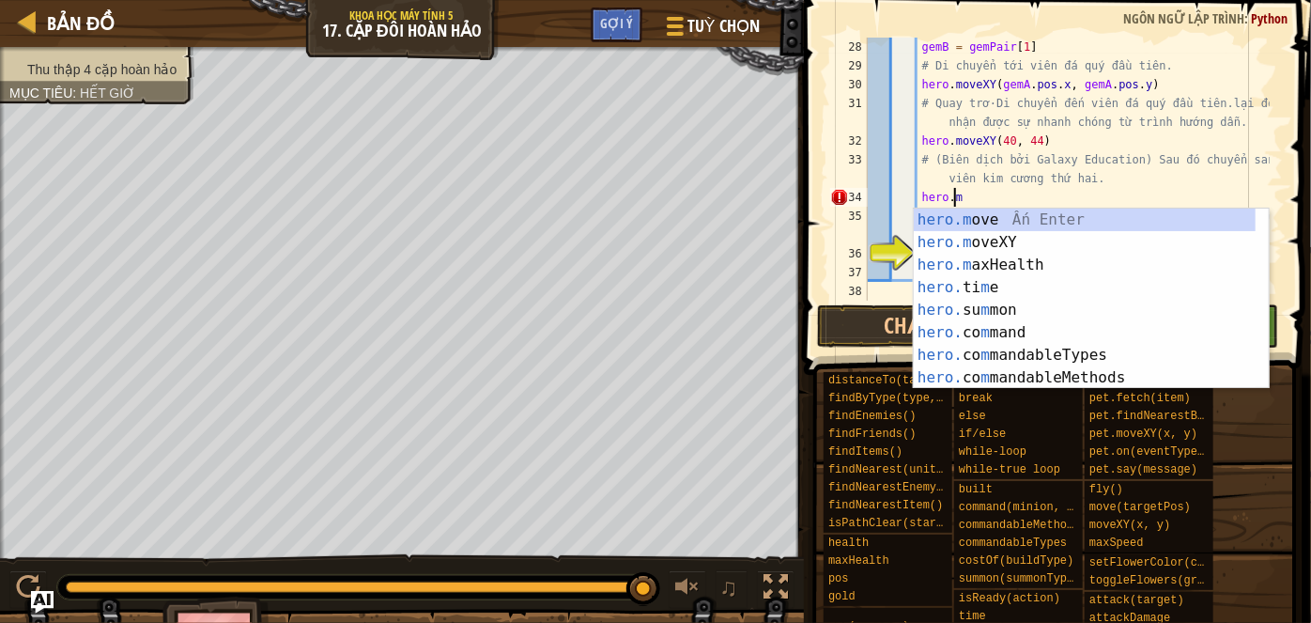
scroll to position [8, 7]
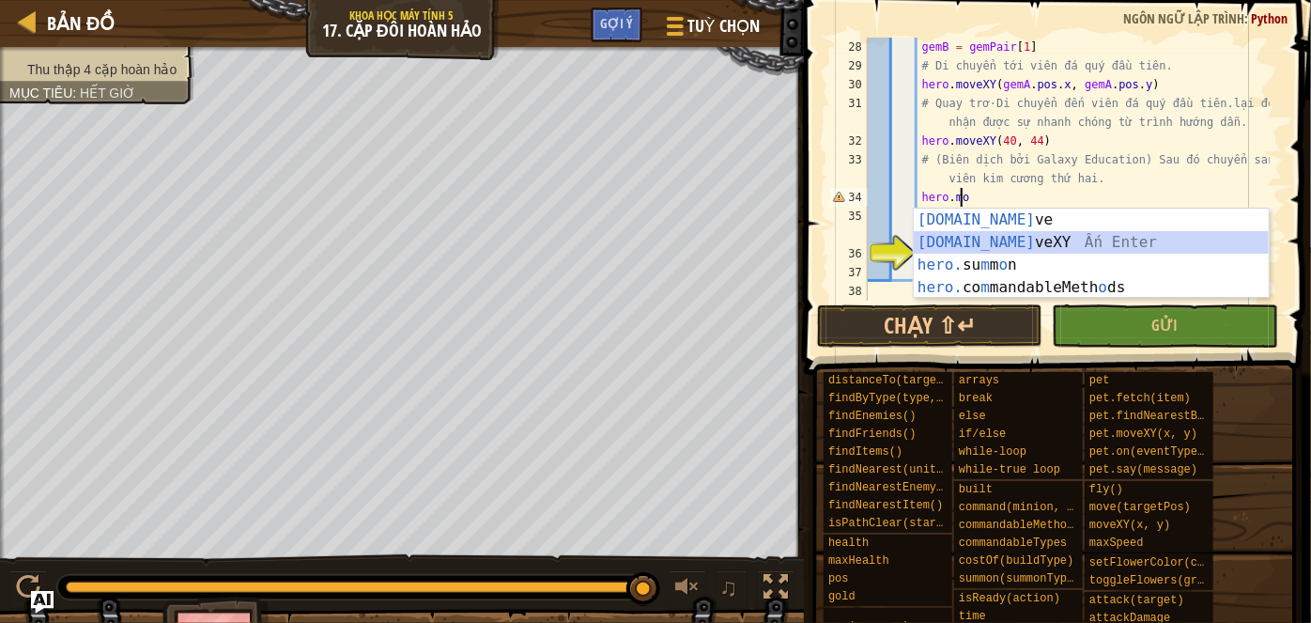
click at [968, 245] on div "[DOMAIN_NAME] ve Ấn Enter [DOMAIN_NAME] veXY Ấn Enter hero. su m m o n Ấn Enter…" at bounding box center [1092, 275] width 356 height 135
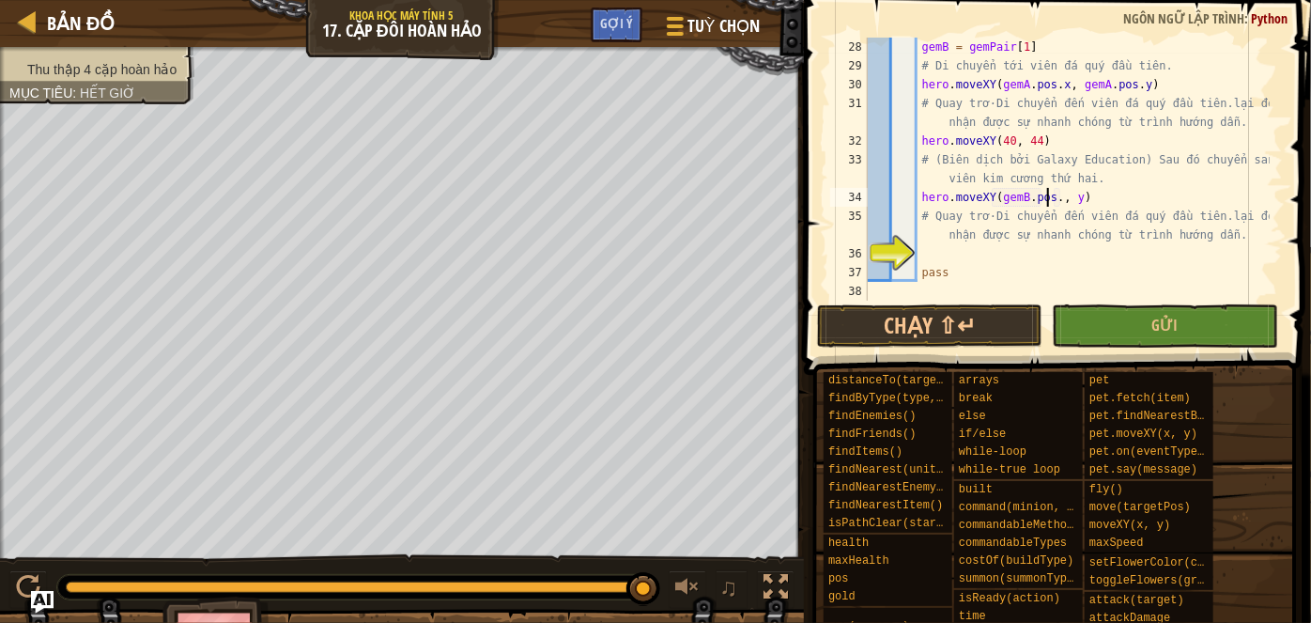
scroll to position [8, 15]
click at [1068, 204] on div "gemB = gemPair [ 1 ] # Di chuyển tới viên đá quý đầu tiên. hero . moveXY ( gemA…" at bounding box center [1067, 188] width 406 height 300
type textarea "hero.moveXY(gemB.pos.x, gemB.pos.y)"
click at [993, 254] on div "gemB = gemPair [ 1 ] # Di chuyển tới viên đá quý đầu tiên. hero . moveXY ( gemA…" at bounding box center [1067, 188] width 406 height 300
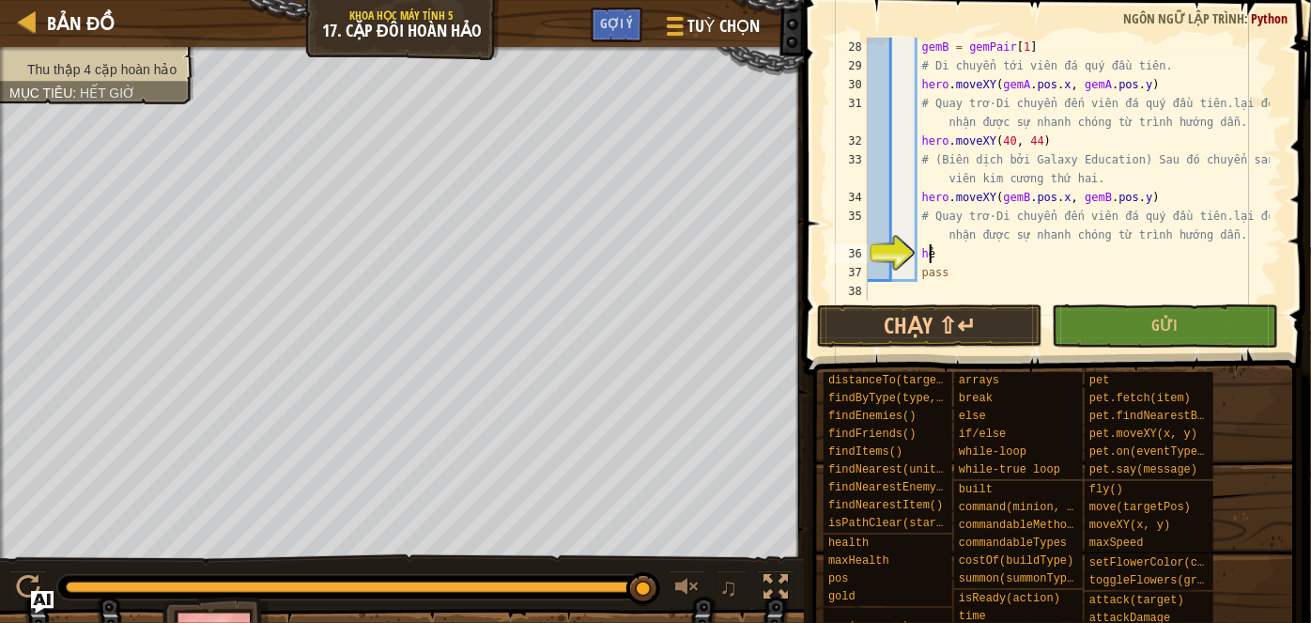
scroll to position [8, 5]
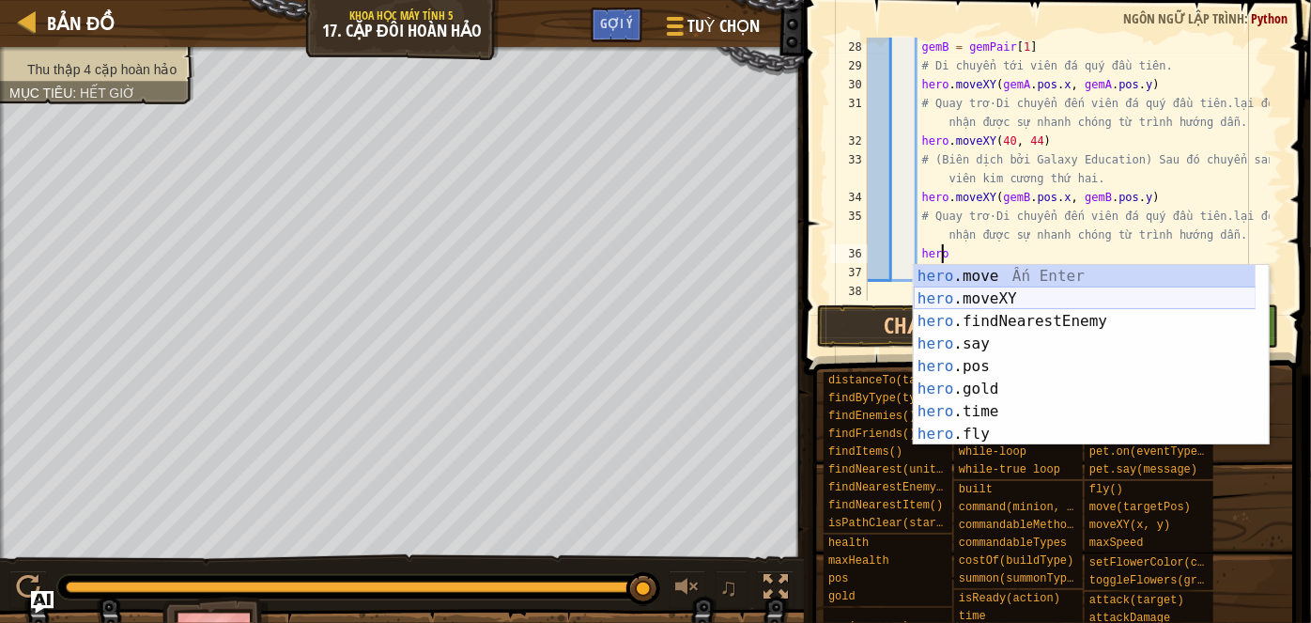
click at [952, 291] on div "hero .move Ấn Enter hero .moveXY Ấn Enter hero .findNearestEnemy Ấn Enter hero …" at bounding box center [1085, 377] width 343 height 225
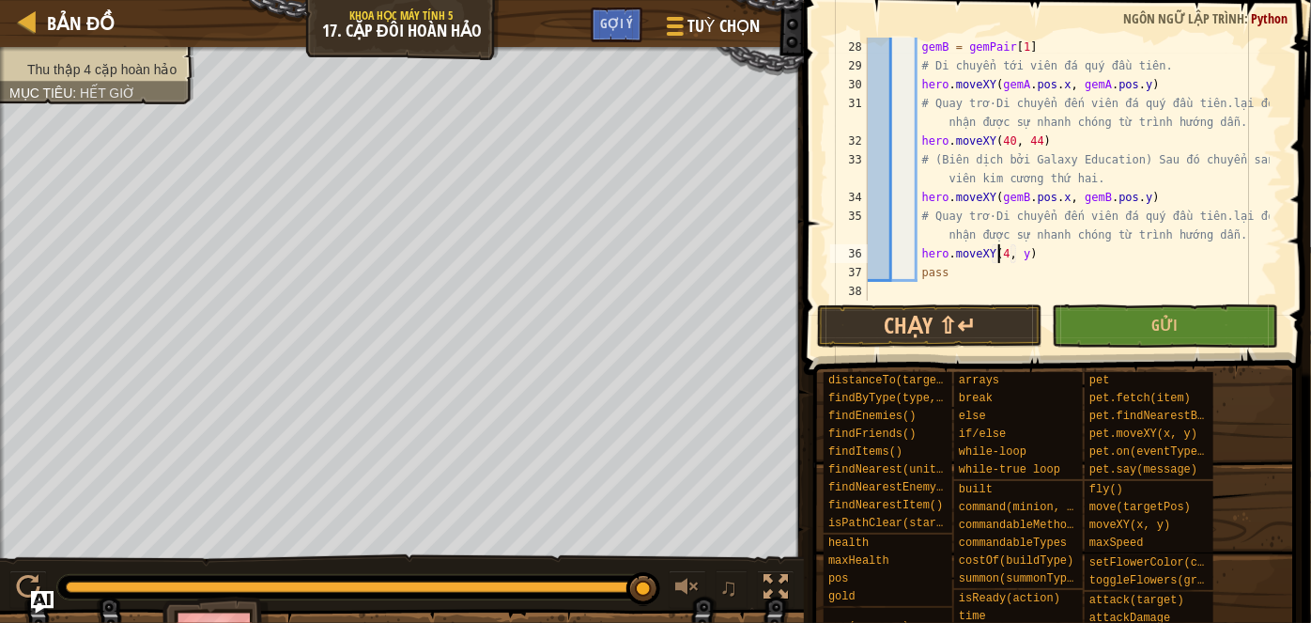
scroll to position [8, 10]
click at [1017, 251] on div "gemB = gemPair [ 1 ] # Di chuyển tới viên đá quý đầu tiên. hero . moveXY ( gemA…" at bounding box center [1067, 188] width 406 height 300
type textarea "hero.moveXY(40, 44)"
click at [999, 309] on button "Chạy ⇧↵" at bounding box center [929, 325] width 225 height 43
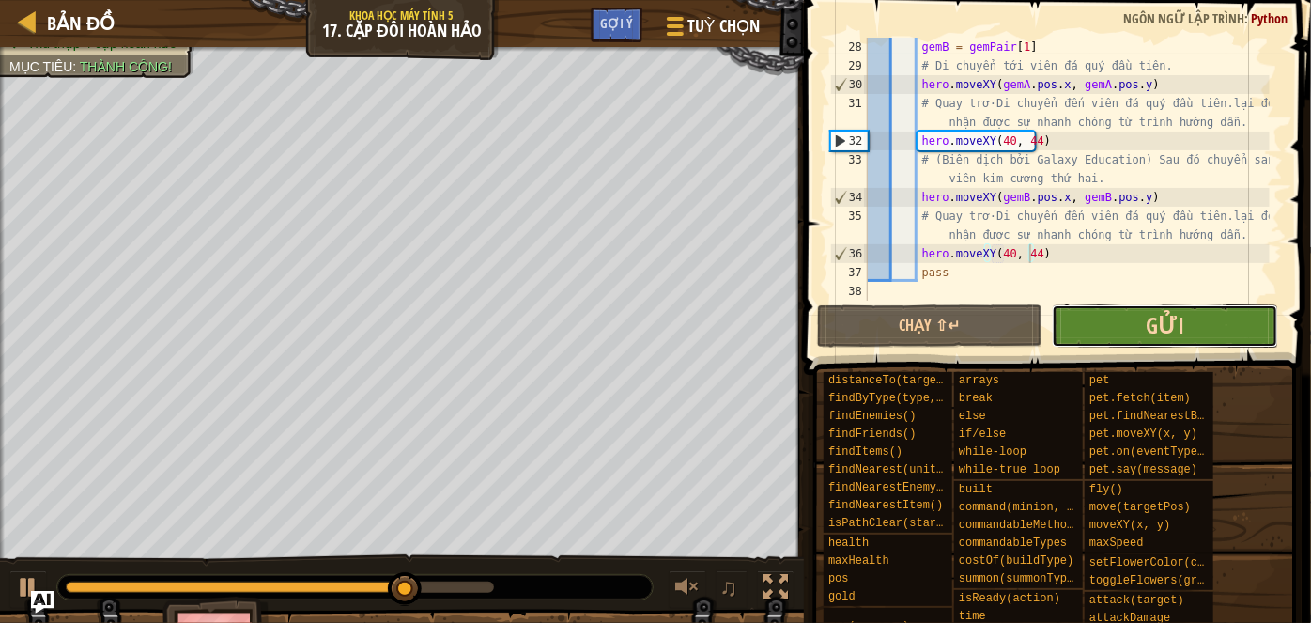
click at [1152, 311] on span "Gửi" at bounding box center [1164, 325] width 38 height 30
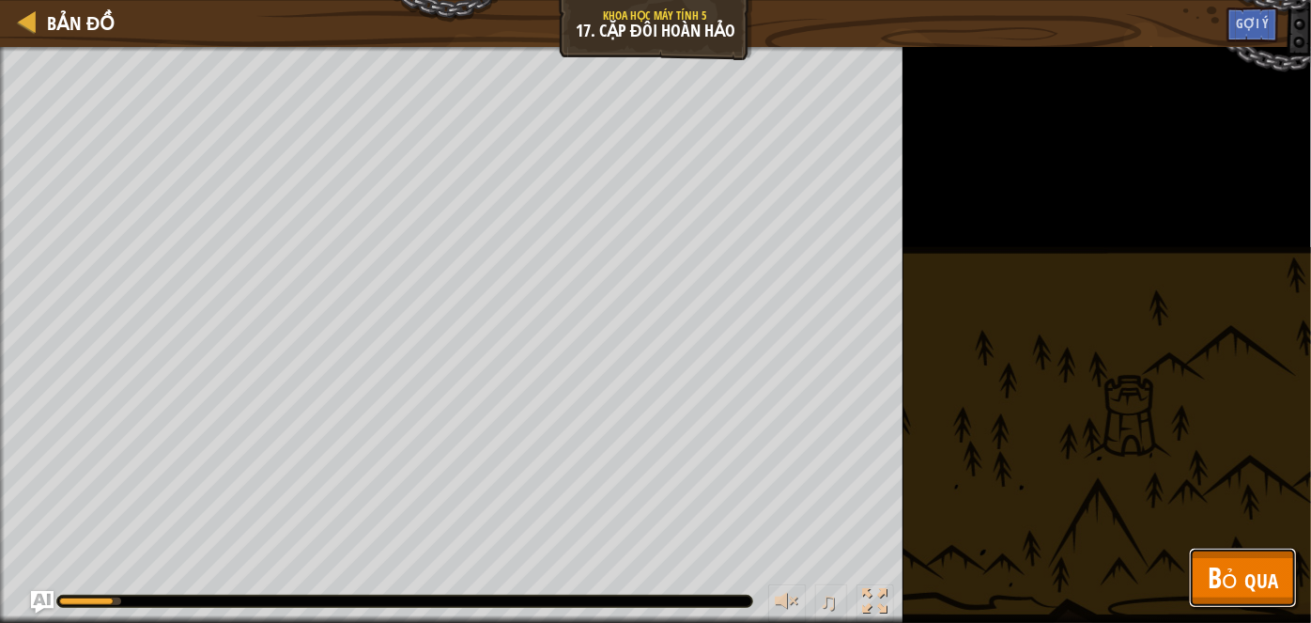
click at [1247, 571] on span "Bỏ qua" at bounding box center [1242, 577] width 70 height 38
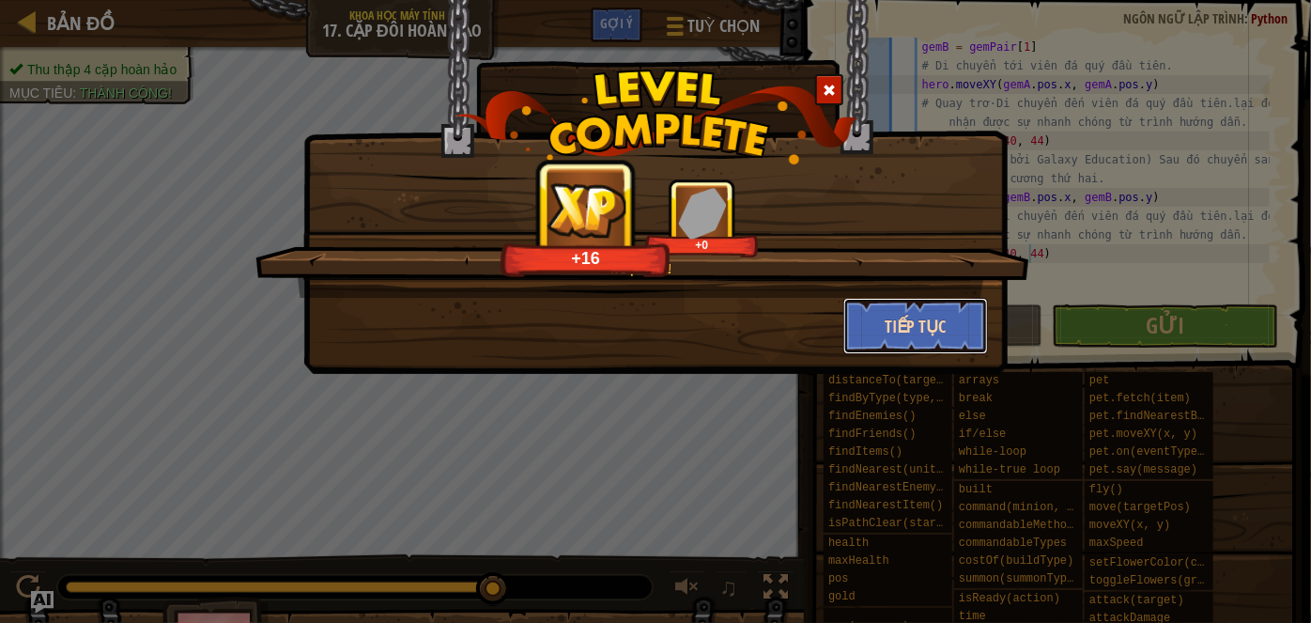
click at [947, 335] on button "Tiếp tục" at bounding box center [916, 326] width 146 height 56
